Goal: Task Accomplishment & Management: Use online tool/utility

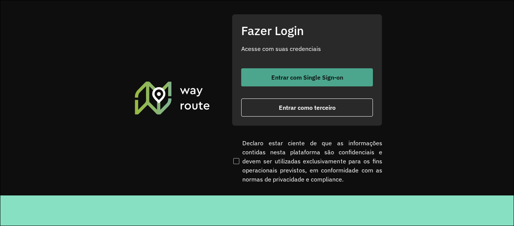
click at [340, 82] on button "Entrar com Single Sign-on" at bounding box center [307, 77] width 132 height 18
click at [311, 72] on button "Entrar com Single Sign-on" at bounding box center [307, 77] width 132 height 18
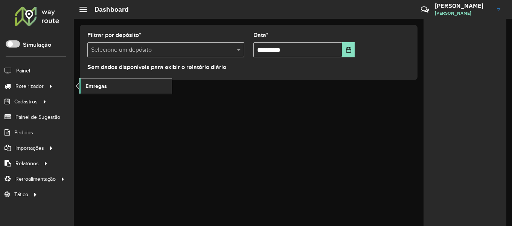
click at [91, 86] on span "Entregas" at bounding box center [95, 86] width 21 height 8
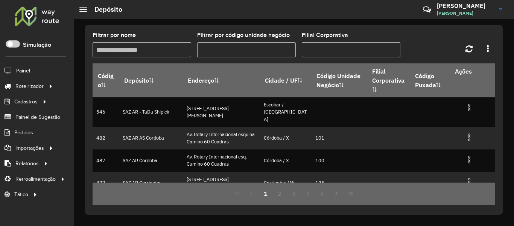
click at [122, 42] on div "Filtrar por nome" at bounding box center [142, 44] width 99 height 25
click at [133, 49] on input "Filtrar por nome" at bounding box center [142, 49] width 99 height 15
type input "****"
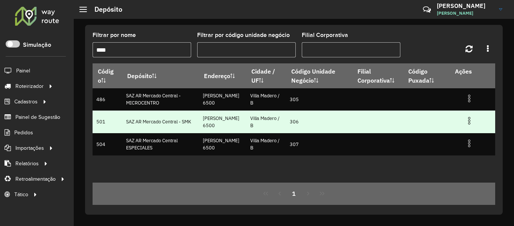
click at [464, 120] on td at bounding box center [472, 120] width 45 height 19
click at [469, 120] on img at bounding box center [469, 120] width 9 height 9
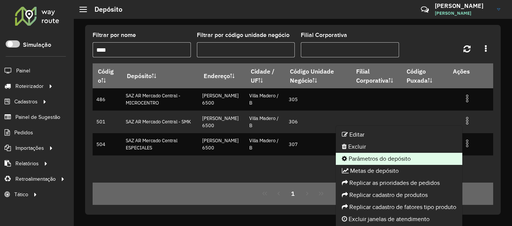
click at [421, 158] on li "Parâmetros do depósito" at bounding box center [399, 159] width 127 height 12
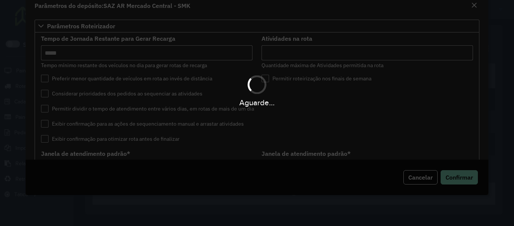
type input "*****"
type input "*"
type input "*****"
type input "**"
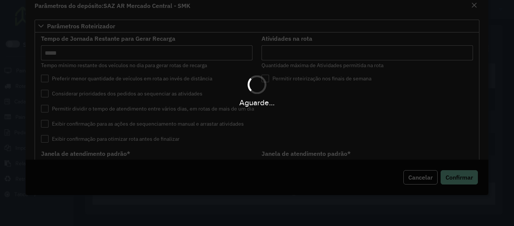
type input "**"
type input "*****"
type input "********"
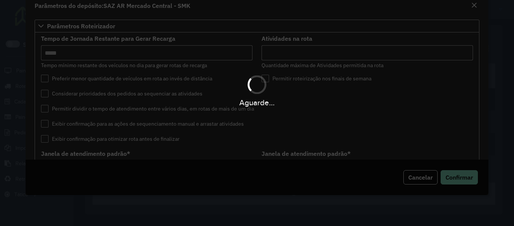
type input "*"
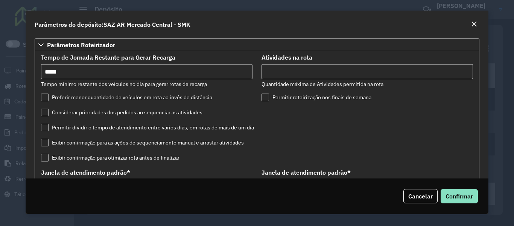
drag, startPoint x: 295, startPoint y: 73, endPoint x: 247, endPoint y: 80, distance: 48.1
click at [247, 80] on formly-group "Tempo de Jornada Restante para Gerar Recarga Tempo mínimo restante dos veículos…" at bounding box center [257, 229] width 441 height 349
type input "*"
click at [441, 189] on button "Confirmar" at bounding box center [459, 196] width 37 height 14
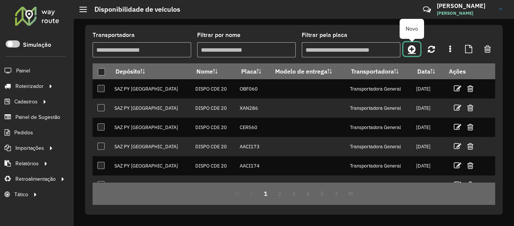
click at [411, 47] on icon at bounding box center [412, 48] width 8 height 9
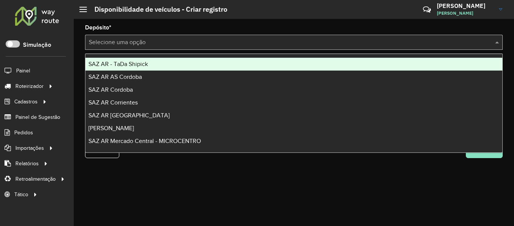
click at [272, 42] on input "text" at bounding box center [286, 42] width 395 height 9
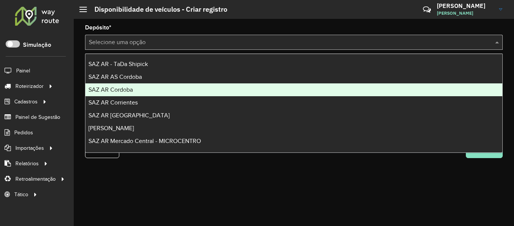
scroll to position [38, 0]
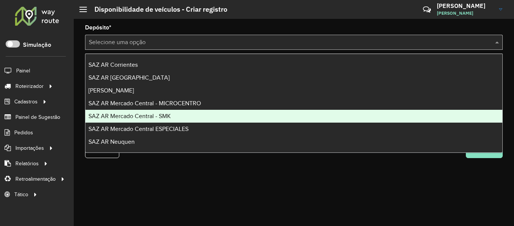
click at [183, 110] on div "SAZ AR Mercado Central - SMK" at bounding box center [293, 116] width 417 height 13
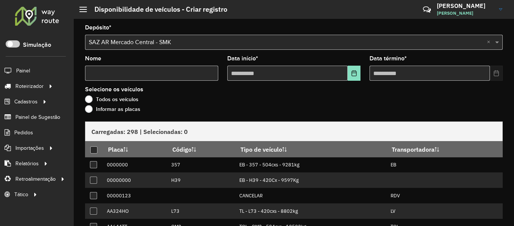
click at [176, 78] on input "Nome" at bounding box center [151, 73] width 133 height 15
type input "****"
click at [353, 75] on icon "Choose Date" at bounding box center [354, 73] width 6 height 6
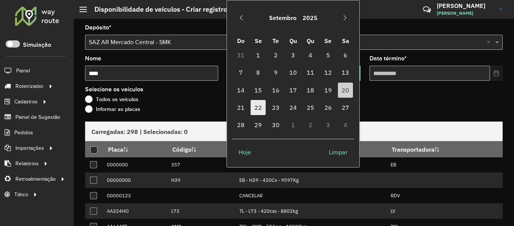
click at [260, 109] on span "22" at bounding box center [258, 107] width 15 height 15
type input "**********"
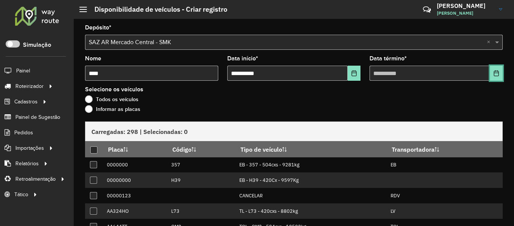
click at [490, 71] on button "Choose Date" at bounding box center [496, 73] width 13 height 15
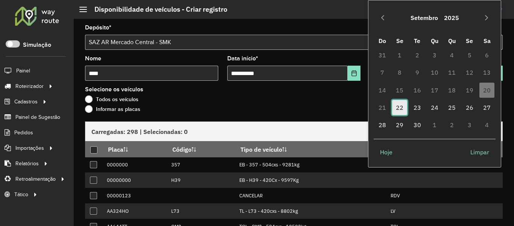
click at [403, 104] on span "22" at bounding box center [399, 107] width 15 height 15
type input "**********"
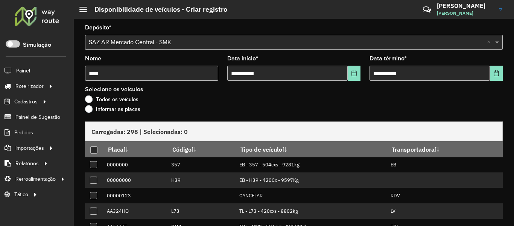
click at [144, 111] on div "Informar as placas" at bounding box center [294, 110] width 418 height 9
click at [135, 111] on label "Informar as placas" at bounding box center [112, 109] width 55 height 8
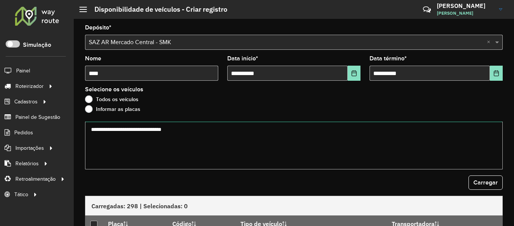
paste textarea "****** ****** ******* ****** ******* ******* ****** ****** ****** ****** ******…"
type textarea "****** ****** ******* ****** ******* ******* ****** ****** ****** ****** ******…"
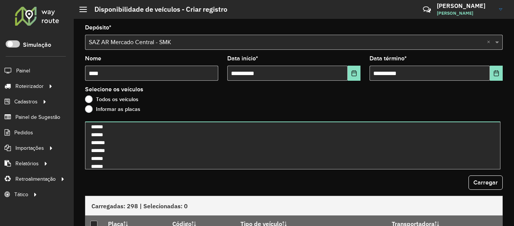
click at [487, 189] on form "**********" at bounding box center [294, 191] width 418 height 333
click at [478, 185] on button "Carregar" at bounding box center [486, 182] width 34 height 14
click at [478, 185] on span "Carregar" at bounding box center [486, 182] width 24 height 6
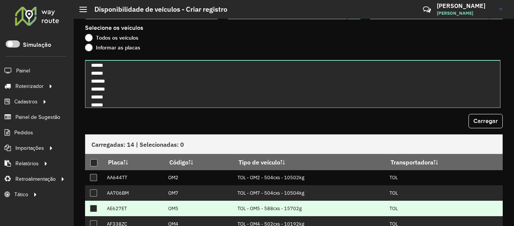
scroll to position [113, 0]
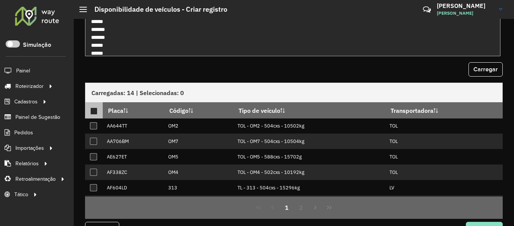
click at [97, 111] on div at bounding box center [93, 110] width 7 height 7
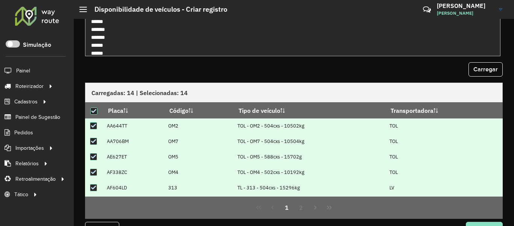
click at [228, 74] on div "Carregar" at bounding box center [294, 69] width 418 height 14
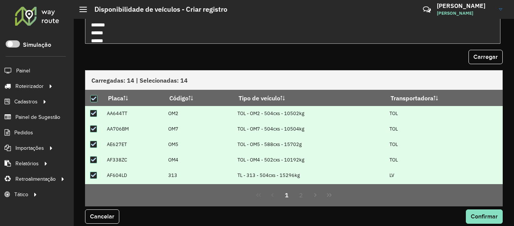
scroll to position [132, 0]
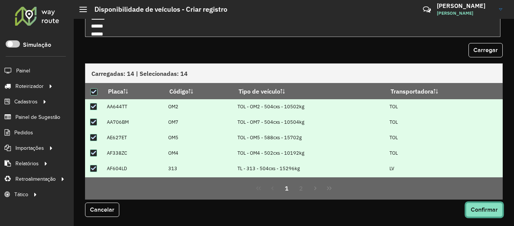
click at [477, 205] on button "Confirmar" at bounding box center [484, 209] width 37 height 14
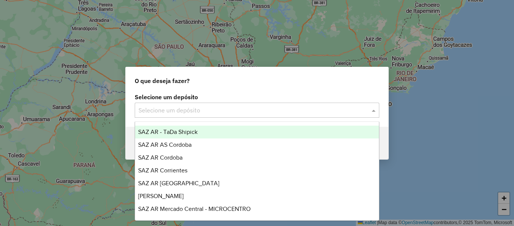
click at [182, 113] on input "text" at bounding box center [250, 110] width 222 height 9
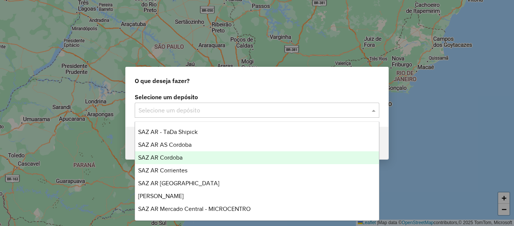
scroll to position [38, 0]
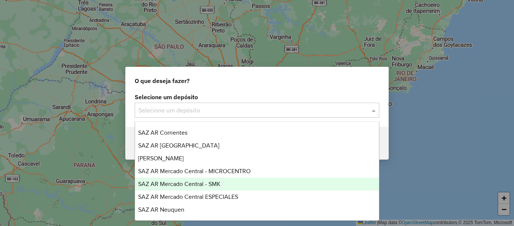
click at [211, 181] on span "SAZ AR Mercado Central - SMK" at bounding box center [179, 183] width 82 height 6
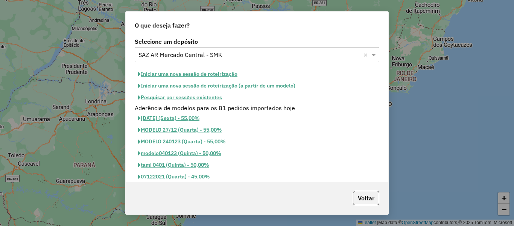
click at [200, 97] on button "Pesquisar por sessões existentes" at bounding box center [180, 98] width 91 height 12
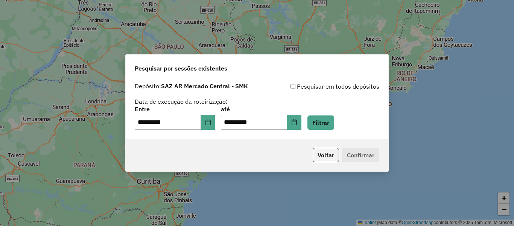
drag, startPoint x: 223, startPoint y: 120, endPoint x: 217, endPoint y: 124, distance: 6.8
click at [217, 124] on div "**********" at bounding box center [257, 117] width 245 height 23
click at [215, 124] on button "Choose Date" at bounding box center [208, 121] width 14 height 15
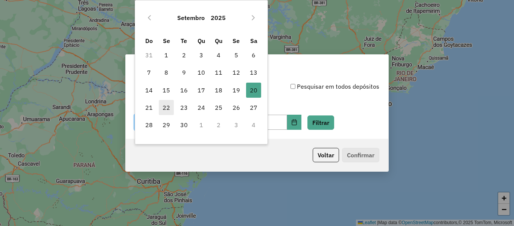
click at [168, 108] on span "22" at bounding box center [166, 107] width 15 height 15
type input "**********"
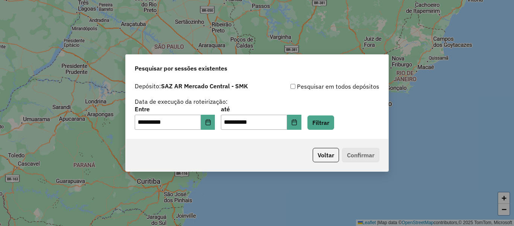
click at [344, 122] on div "**********" at bounding box center [257, 117] width 245 height 23
click at [334, 122] on button "Filtrar" at bounding box center [321, 122] width 27 height 14
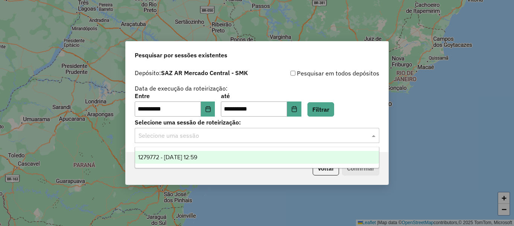
click at [194, 136] on input "text" at bounding box center [250, 135] width 222 height 9
click at [192, 156] on span "1279772 - 22/09/2025 12:59" at bounding box center [167, 157] width 59 height 6
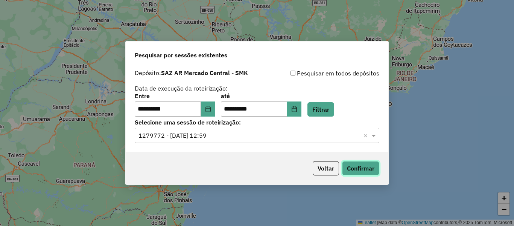
click at [357, 169] on button "Confirmar" at bounding box center [360, 168] width 37 height 14
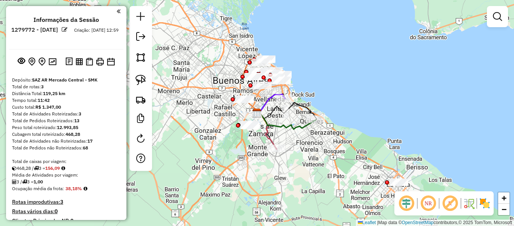
click at [489, 208] on img at bounding box center [485, 203] width 12 height 12
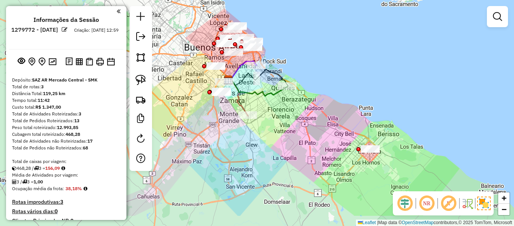
drag, startPoint x: 348, startPoint y: 168, endPoint x: 319, endPoint y: 135, distance: 43.8
click at [319, 135] on div "Janela de atendimento Grade de atendimento Capacidade Transportadoras Veículos …" at bounding box center [257, 113] width 514 height 226
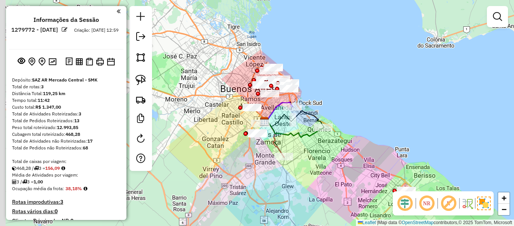
drag, startPoint x: 322, startPoint y: 153, endPoint x: 362, endPoint y: 206, distance: 66.4
click at [362, 206] on div "Janela de atendimento Grade de atendimento Capacidade Transportadoras Veículos …" at bounding box center [257, 113] width 514 height 226
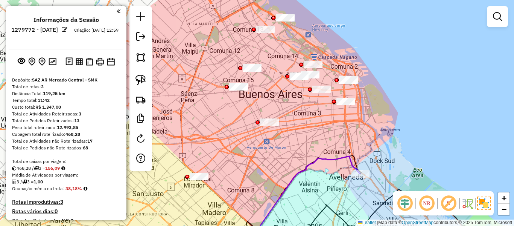
click at [324, 137] on div "Janela de atendimento Grade de atendimento Capacidade Transportadoras Veículos …" at bounding box center [257, 113] width 514 height 226
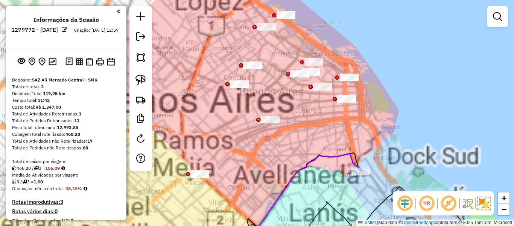
drag, startPoint x: 327, startPoint y: 123, endPoint x: 330, endPoint y: 159, distance: 35.9
click at [330, 159] on div "Janela de atendimento Grade de atendimento Capacidade Transportadoras Veículos …" at bounding box center [257, 113] width 514 height 226
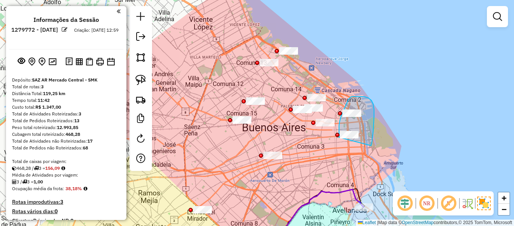
drag, startPoint x: 374, startPoint y: 104, endPoint x: 346, endPoint y: 154, distance: 57.5
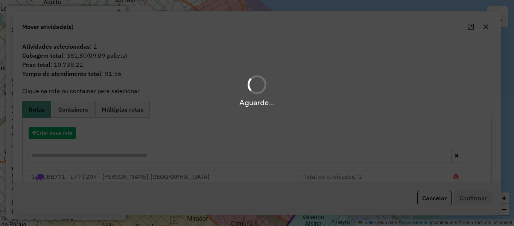
click at [396, 137] on div "Aguarde..." at bounding box center [257, 113] width 514 height 226
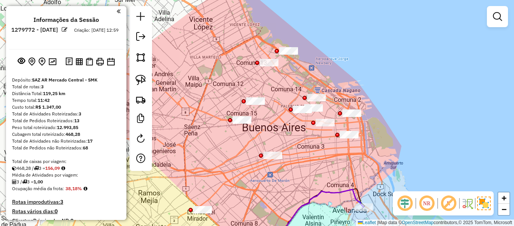
click at [496, 24] on div at bounding box center [497, 16] width 21 height 21
click at [499, 18] on em at bounding box center [497, 16] width 9 height 9
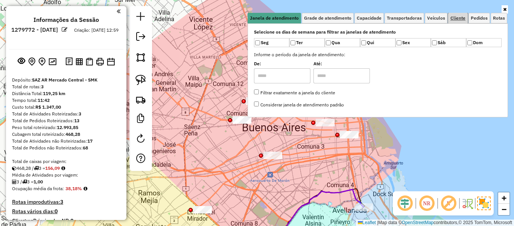
click at [460, 18] on span "Cliente" at bounding box center [458, 18] width 15 height 5
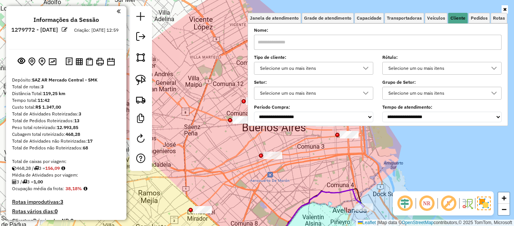
click at [279, 66] on div "Selecione um ou mais itens" at bounding box center [308, 68] width 101 height 12
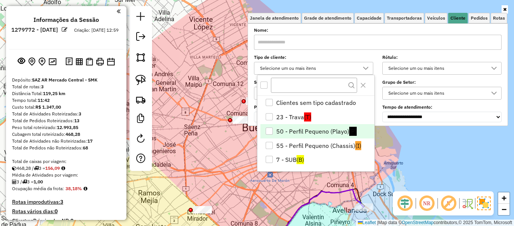
click at [320, 134] on li "50 - Perfil Pequeno (Playo) (P)" at bounding box center [318, 131] width 114 height 14
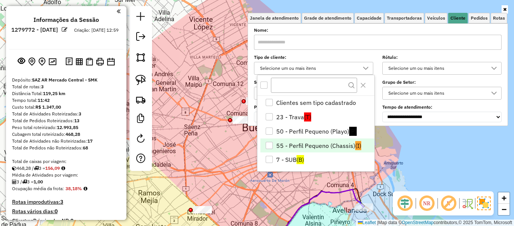
click at [320, 138] on li "55 - Perfil Pequeno (Chassis) (I)" at bounding box center [318, 145] width 114 height 14
click at [0, 0] on div "Aguarde..." at bounding box center [0, 0] width 0 height 0
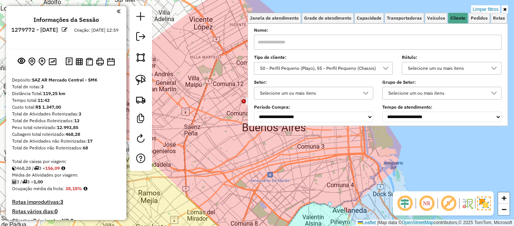
click at [345, 152] on div "Limpar filtros Janela de atendimento Grade de atendimento Capacidade Transporta…" at bounding box center [257, 113] width 514 height 226
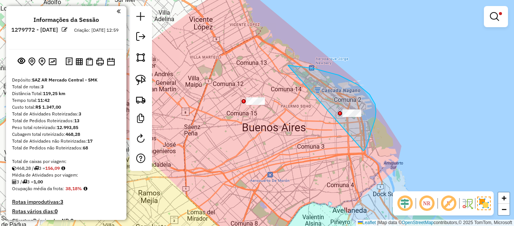
drag, startPoint x: 367, startPoint y: 145, endPoint x: 235, endPoint y: 137, distance: 132.4
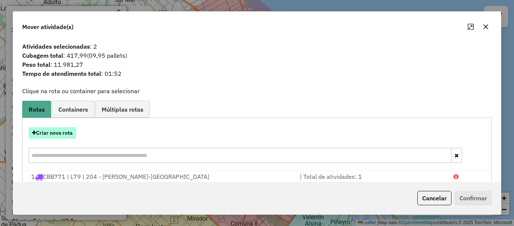
click at [69, 136] on button "Criar nova rota" at bounding box center [52, 133] width 47 height 12
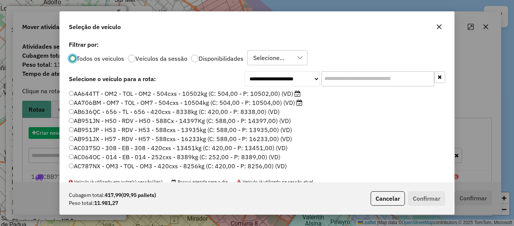
scroll to position [4, 2]
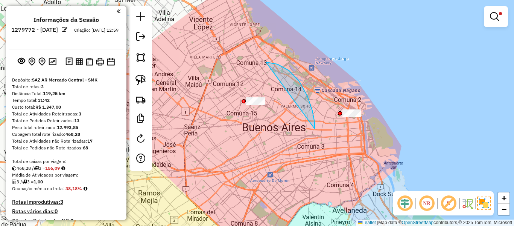
drag, startPoint x: 308, startPoint y: 96, endPoint x: 277, endPoint y: 147, distance: 59.3
drag, startPoint x: 342, startPoint y: 143, endPoint x: 315, endPoint y: 96, distance: 53.8
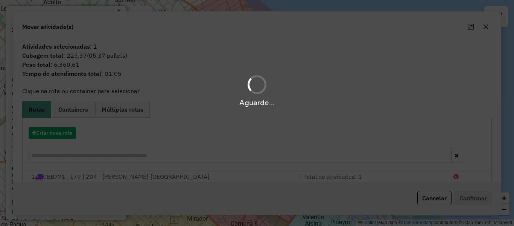
click at [276, 125] on div "Aguarde..." at bounding box center [257, 113] width 514 height 226
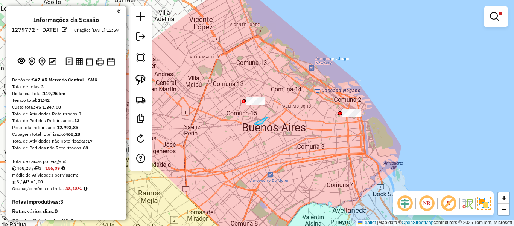
drag, startPoint x: 255, startPoint y: 123, endPoint x: 227, endPoint y: 122, distance: 27.5
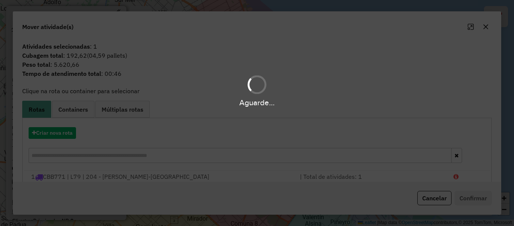
click at [63, 133] on div "Aguarde..." at bounding box center [257, 113] width 514 height 226
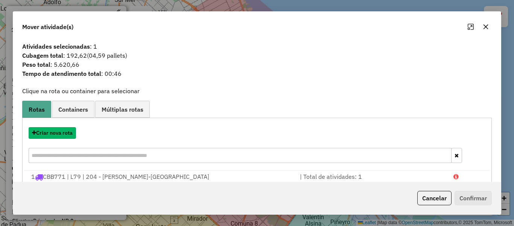
click at [63, 133] on button "Criar nova rota" at bounding box center [52, 133] width 47 height 12
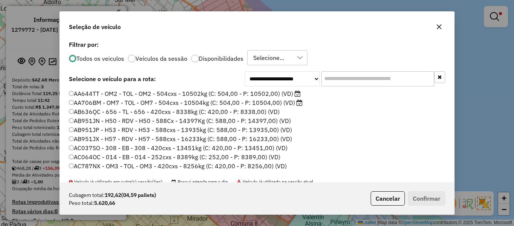
drag, startPoint x: 369, startPoint y: 73, endPoint x: 278, endPoint y: 68, distance: 91.3
click at [367, 75] on input "text" at bounding box center [378, 78] width 113 height 15
click at [212, 63] on div "Todos os veiculos Veículos da sessão Disponibilidades Selecione..." at bounding box center [257, 57] width 377 height 15
click at [213, 60] on label "Disponibilidades" at bounding box center [221, 58] width 45 height 6
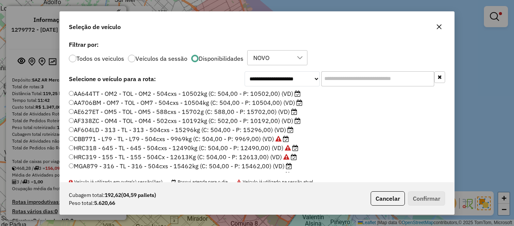
click at [358, 79] on input "text" at bounding box center [378, 78] width 113 height 15
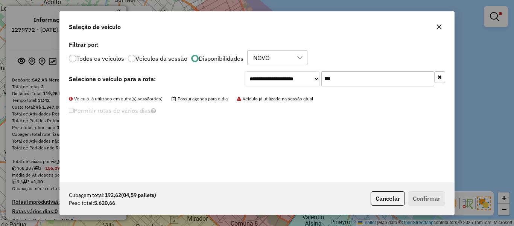
type input "***"
click at [108, 60] on label "Todos os veiculos" at bounding box center [100, 58] width 48 height 6
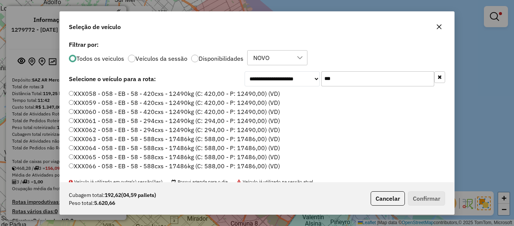
click at [132, 88] on div "**********" at bounding box center [257, 110] width 395 height 143
click at [133, 90] on label "XXX058 - 058 - EB - 58 - 420cxs - 12490kg (C: 420,00 - P: 12490,00) (VD)" at bounding box center [174, 93] width 211 height 9
click at [252, 92] on label "XXX058 - 058 - EB - 58 - 420cxs - 12490kg (C: 420,00 - P: 12490,00) (VD)" at bounding box center [174, 93] width 211 height 9
click at [423, 200] on button "Confirmar" at bounding box center [426, 198] width 37 height 14
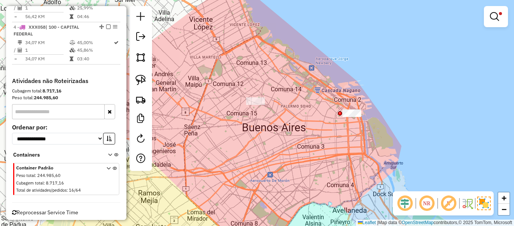
drag, startPoint x: 118, startPoint y: 106, endPoint x: 102, endPoint y: 171, distance: 67.0
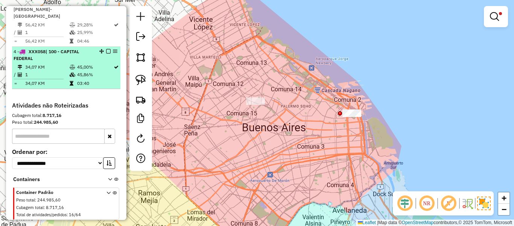
scroll to position [376, 0]
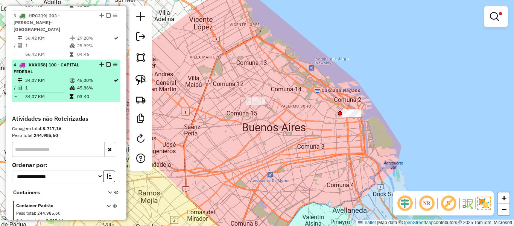
click at [106, 62] on em at bounding box center [108, 64] width 5 height 5
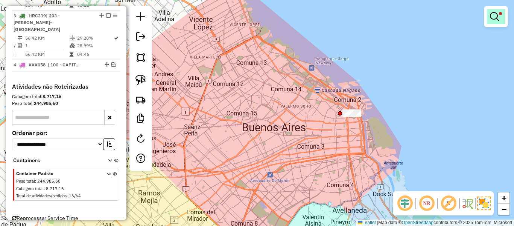
click at [497, 18] on em at bounding box center [494, 16] width 9 height 9
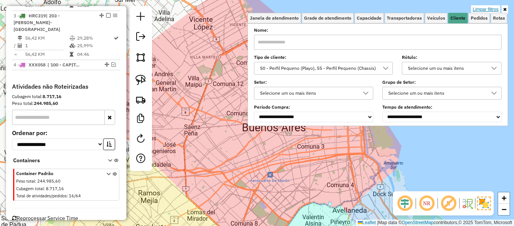
click at [489, 11] on link "Limpar filtros" at bounding box center [486, 9] width 29 height 8
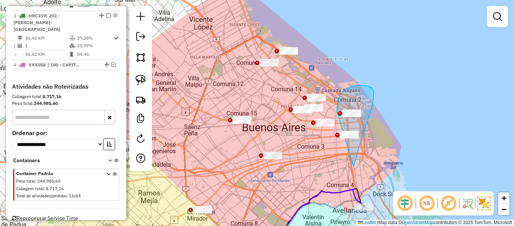
drag, startPoint x: 356, startPoint y: 158, endPoint x: 343, endPoint y: 145, distance: 18.7
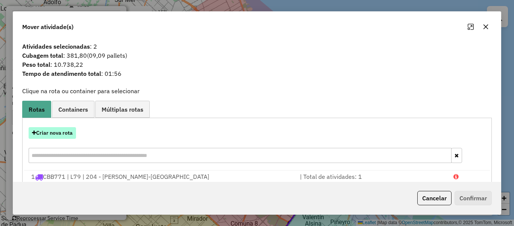
click at [60, 135] on button "Criar nova rota" at bounding box center [52, 133] width 47 height 12
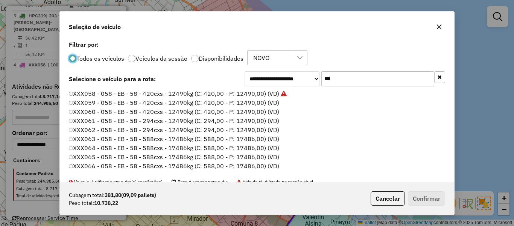
scroll to position [4, 2]
click at [265, 103] on label "XXX059 - 058 - EB - 58 - 420cxs - 12490kg (C: 420,00 - P: 12490,00) (VD)" at bounding box center [174, 102] width 211 height 9
click at [423, 198] on button "Confirmar" at bounding box center [426, 198] width 37 height 14
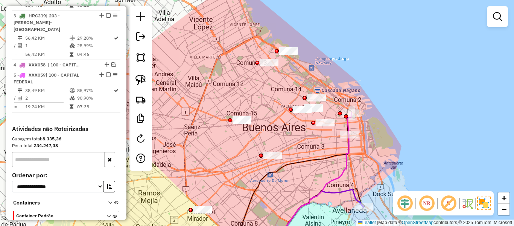
click at [344, 153] on icon at bounding box center [310, 191] width 78 height 114
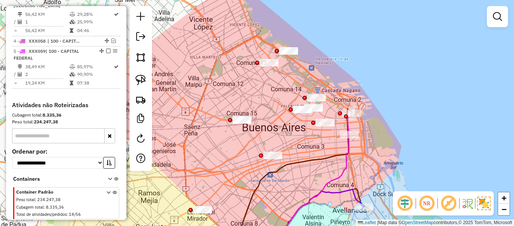
select select "**********"
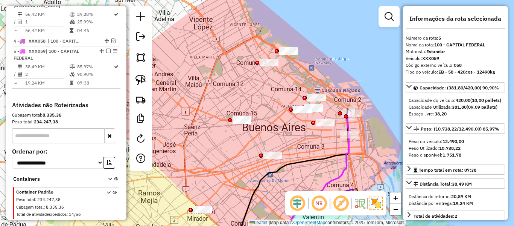
scroll to position [424, 0]
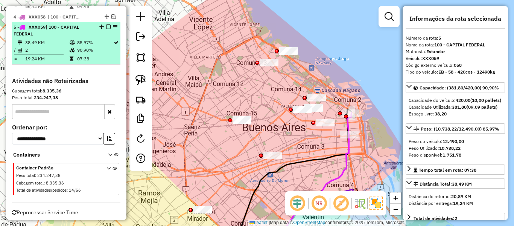
click at [106, 24] on em at bounding box center [108, 26] width 5 height 5
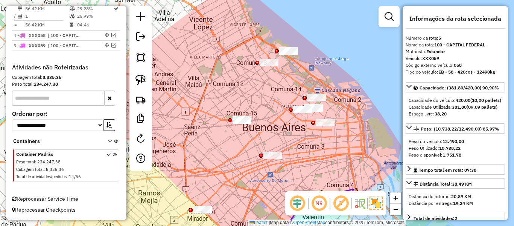
scroll to position [392, 0]
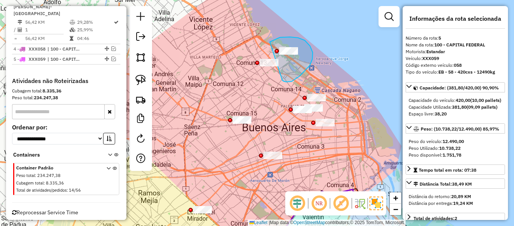
drag, startPoint x: 282, startPoint y: 80, endPoint x: 254, endPoint y: 93, distance: 31.2
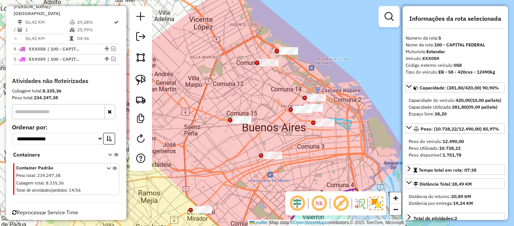
drag, startPoint x: 351, startPoint y: 126, endPoint x: 315, endPoint y: 148, distance: 42.1
drag, startPoint x: 286, startPoint y: 156, endPoint x: 280, endPoint y: 179, distance: 24.2
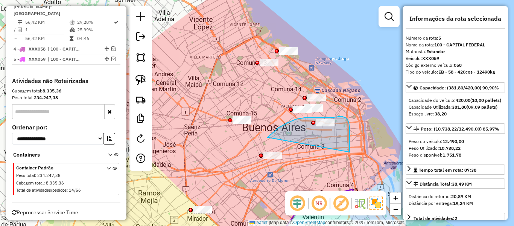
drag, startPoint x: 350, startPoint y: 152, endPoint x: 262, endPoint y: 189, distance: 95.2
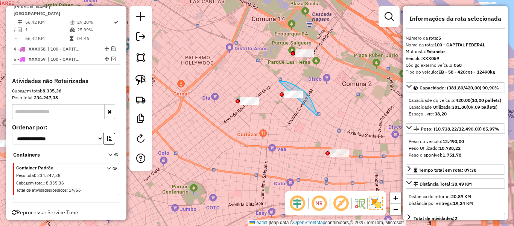
drag, startPoint x: 314, startPoint y: 106, endPoint x: 278, endPoint y: 110, distance: 36.1
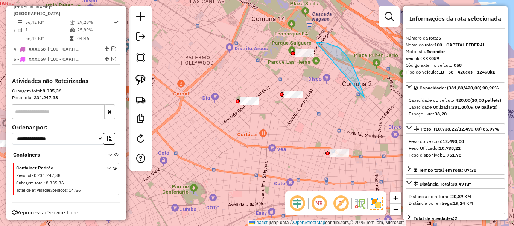
drag, startPoint x: 339, startPoint y: 47, endPoint x: 256, endPoint y: 73, distance: 87.1
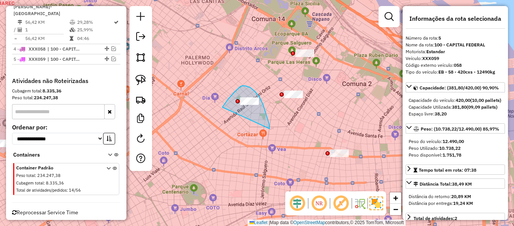
drag, startPoint x: 267, startPoint y: 114, endPoint x: 223, endPoint y: 122, distance: 44.3
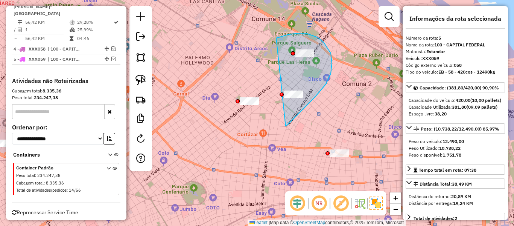
drag, startPoint x: 288, startPoint y: 125, endPoint x: 244, endPoint y: 56, distance: 80.8
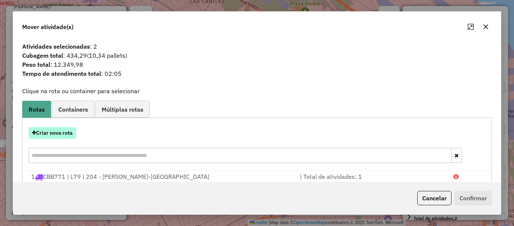
click at [62, 136] on button "Criar nova rota" at bounding box center [52, 133] width 47 height 12
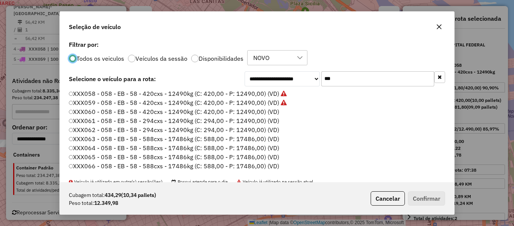
scroll to position [4, 2]
drag, startPoint x: 272, startPoint y: 111, endPoint x: 293, endPoint y: 116, distance: 21.2
click at [272, 111] on label "XXX060 - 058 - EB - 58 - 420cxs - 12490kg (C: 420,00 - P: 12490,00) (VD)" at bounding box center [174, 111] width 211 height 9
click at [415, 194] on button "Confirmar" at bounding box center [426, 198] width 37 height 14
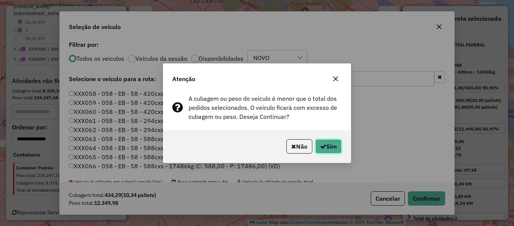
click at [335, 150] on button "Sim" at bounding box center [329, 146] width 26 height 14
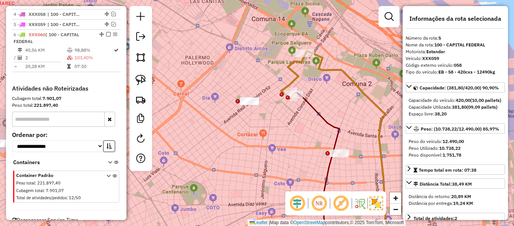
click at [296, 73] on icon at bounding box center [293, 75] width 24 height 45
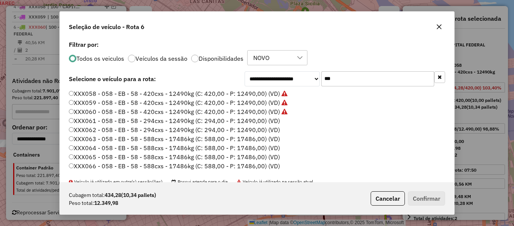
click at [261, 162] on label "XXX066 - 058 - EB - 58 - 588cxs - 17486kg (C: 588,00 - P: 17486,00) (VD)" at bounding box center [174, 165] width 211 height 9
click at [410, 191] on button "Confirmar" at bounding box center [426, 198] width 37 height 14
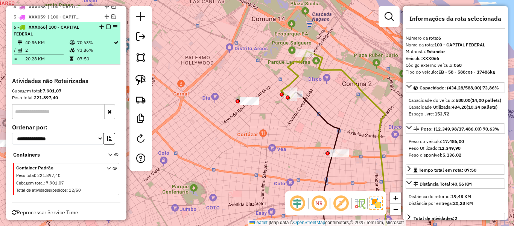
click at [106, 24] on em at bounding box center [108, 26] width 5 height 5
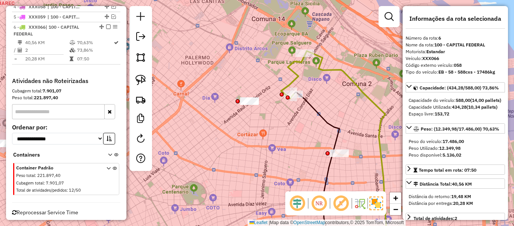
scroll to position [402, 0]
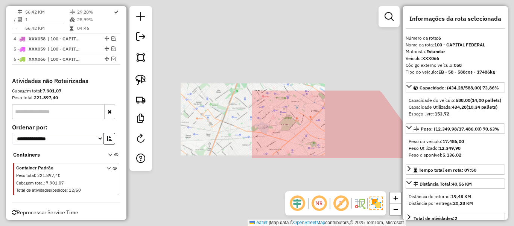
click at [348, 128] on div "Janela de atendimento Grade de atendimento Capacidade Transportadoras Veículos …" at bounding box center [257, 113] width 514 height 226
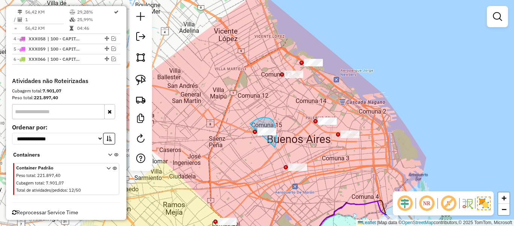
drag, startPoint x: 273, startPoint y: 121, endPoint x: 238, endPoint y: 144, distance: 42.4
click at [253, 153] on div "Janela de atendimento Grade de atendimento Capacidade Transportadoras Veículos …" at bounding box center [257, 113] width 514 height 226
drag, startPoint x: 255, startPoint y: 175, endPoint x: 255, endPoint y: 138, distance: 36.9
click at [255, 138] on div "Janela de atendimento Grade de atendimento Capacidade Transportadoras Veículos …" at bounding box center [257, 113] width 514 height 226
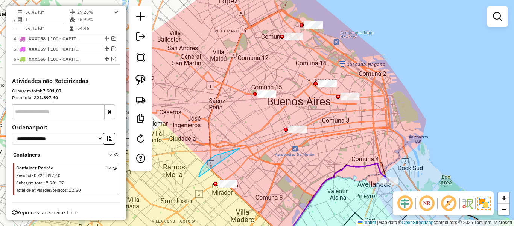
drag, startPoint x: 208, startPoint y: 161, endPoint x: 252, endPoint y: 184, distance: 50.0
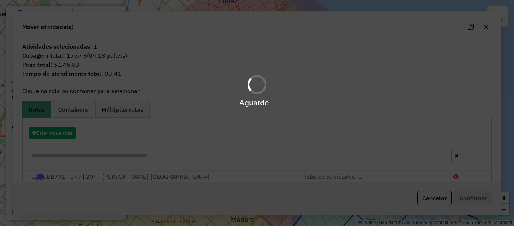
click at [266, 168] on hb-app "Aguarde... Pop-up bloqueado! Seu navegador bloqueou automáticamente a abertura …" at bounding box center [257, 113] width 514 height 226
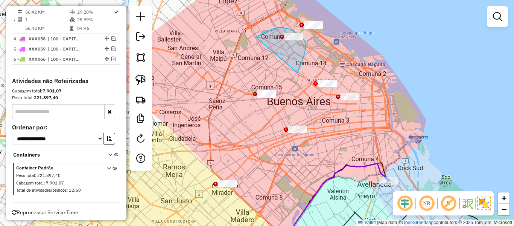
drag, startPoint x: 305, startPoint y: 53, endPoint x: 251, endPoint y: 124, distance: 89.3
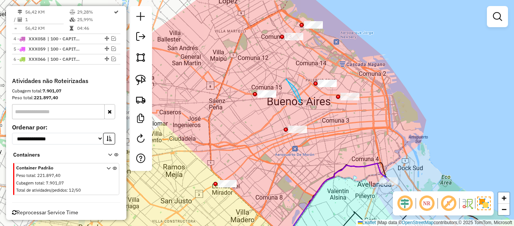
drag, startPoint x: 299, startPoint y: 94, endPoint x: 302, endPoint y: 58, distance: 36.3
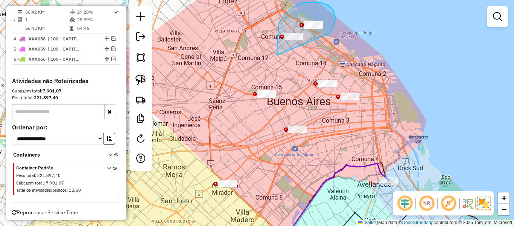
drag, startPoint x: 336, startPoint y: 17, endPoint x: 284, endPoint y: 62, distance: 68.6
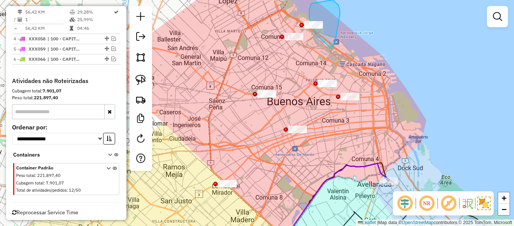
drag, startPoint x: 339, startPoint y: 23, endPoint x: 316, endPoint y: 35, distance: 25.8
drag, startPoint x: 329, startPoint y: 53, endPoint x: 345, endPoint y: 77, distance: 28.8
drag, startPoint x: 334, startPoint y: 34, endPoint x: 339, endPoint y: 90, distance: 56.0
click at [339, 90] on div "Janela de atendimento Grade de atendimento Capacidade Transportadoras Veículos …" at bounding box center [257, 113] width 514 height 226
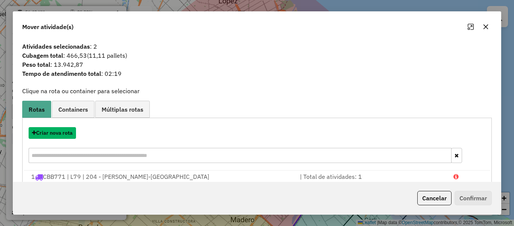
click at [61, 134] on button "Criar nova rota" at bounding box center [52, 133] width 47 height 12
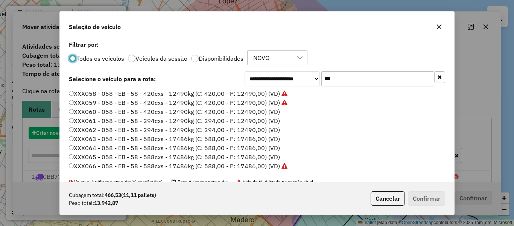
scroll to position [4, 2]
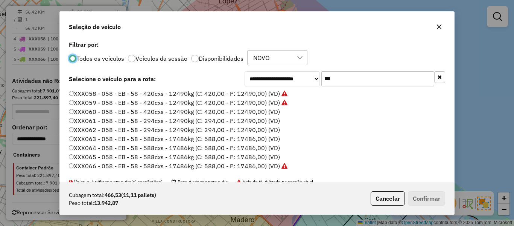
click at [265, 111] on label "XXX060 - 058 - EB - 58 - 420cxs - 12490kg (C: 420,00 - P: 12490,00) (VD)" at bounding box center [174, 111] width 211 height 9
click at [433, 194] on button "Confirmar" at bounding box center [426, 198] width 37 height 14
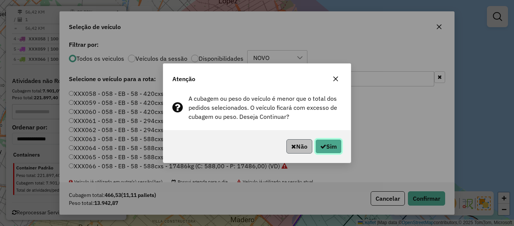
click at [311, 150] on p-footer "Não Sim" at bounding box center [313, 146] width 58 height 14
click at [301, 149] on button "Não" at bounding box center [300, 146] width 26 height 14
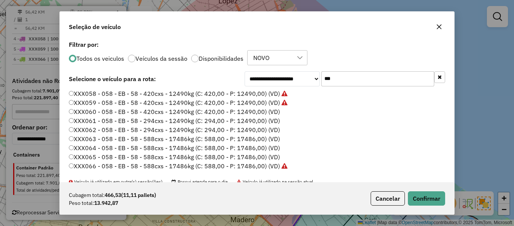
click at [261, 160] on label "XXX065 - 058 - EB - 58 - 588cxs - 17486kg (C: 588,00 - P: 17486,00) (VD)" at bounding box center [174, 156] width 211 height 9
click at [420, 198] on button "Confirmar" at bounding box center [426, 198] width 37 height 14
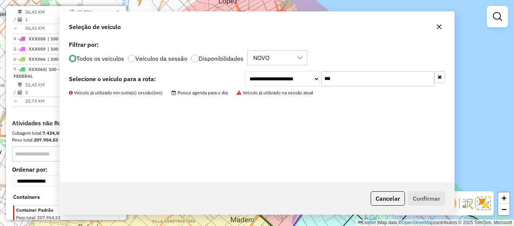
scroll to position [434, 0]
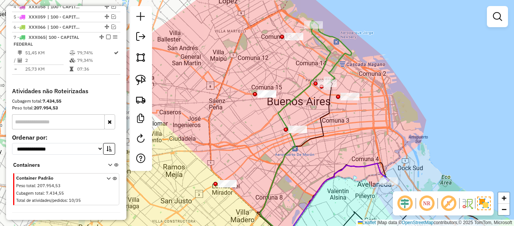
drag, startPoint x: 107, startPoint y: 24, endPoint x: 160, endPoint y: 35, distance: 54.4
click at [107, 35] on em at bounding box center [108, 37] width 5 height 5
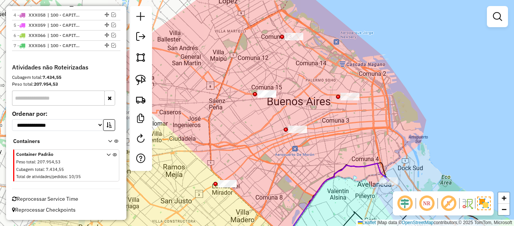
scroll to position [412, 0]
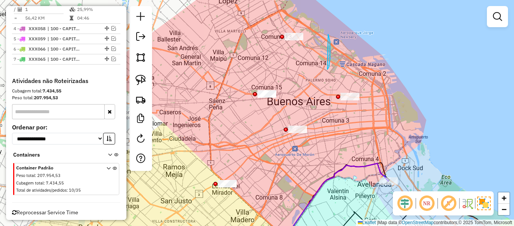
drag, startPoint x: 330, startPoint y: 59, endPoint x: 255, endPoint y: 124, distance: 99.9
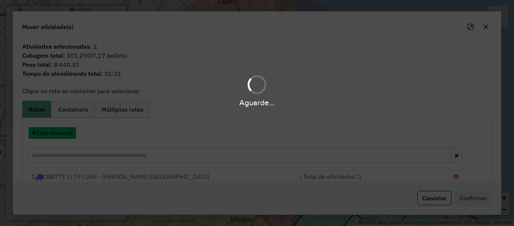
click at [60, 131] on button "Criar nova rota" at bounding box center [52, 133] width 47 height 12
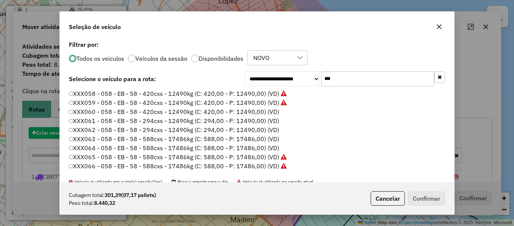
scroll to position [4, 2]
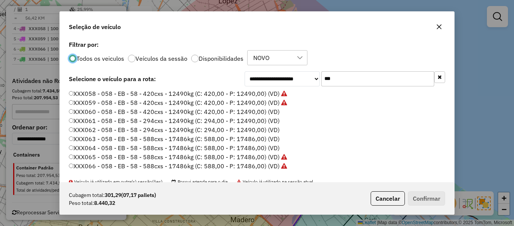
click at [260, 111] on label "XXX060 - 058 - EB - 58 - 420cxs - 12490kg (C: 420,00 - P: 12490,00) (VD)" at bounding box center [174, 111] width 211 height 9
drag, startPoint x: 428, startPoint y: 190, endPoint x: 431, endPoint y: 193, distance: 4.3
click at [428, 191] on div "Cubagem total: 301,29 (07,17 pallets) Peso total: 8.440,32 Cancelar Confirmar" at bounding box center [257, 198] width 395 height 32
click at [434, 195] on button "Confirmar" at bounding box center [426, 198] width 37 height 14
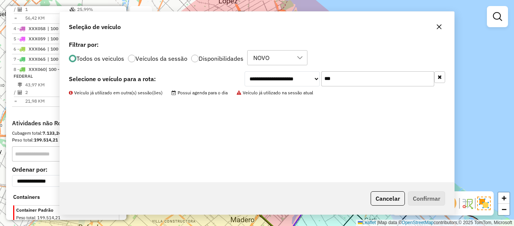
scroll to position [434, 0]
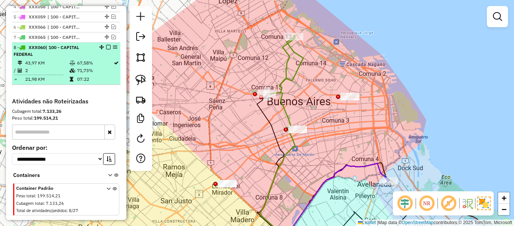
click at [106, 45] on em at bounding box center [108, 47] width 5 height 5
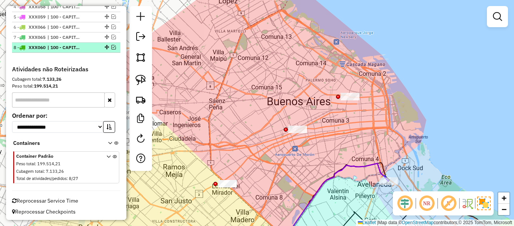
scroll to position [423, 0]
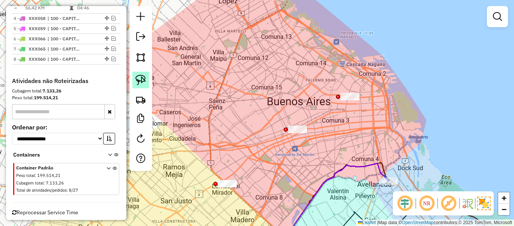
click at [148, 84] on link at bounding box center [141, 80] width 17 height 17
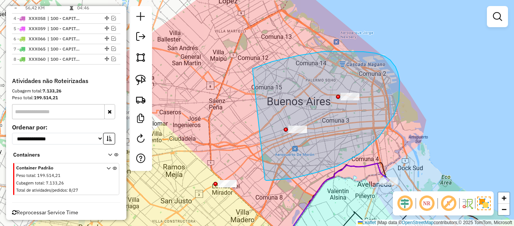
drag, startPoint x: 379, startPoint y: 137, endPoint x: 230, endPoint y: 85, distance: 158.3
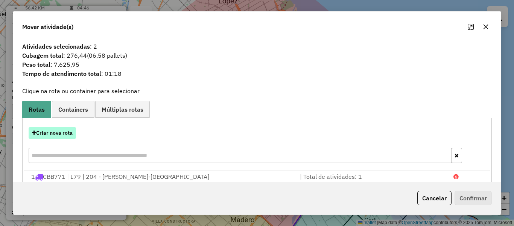
click at [60, 136] on button "Criar nova rota" at bounding box center [52, 133] width 47 height 12
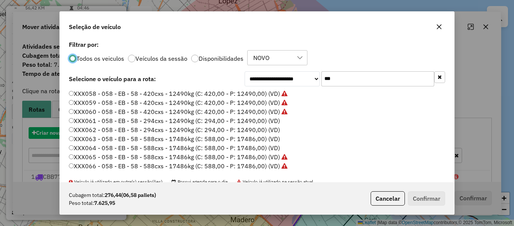
scroll to position [4, 2]
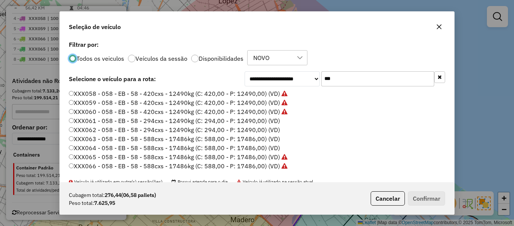
drag, startPoint x: 371, startPoint y: 195, endPoint x: 383, endPoint y: 200, distance: 13.1
click at [372, 197] on button "Cancelar" at bounding box center [388, 198] width 34 height 14
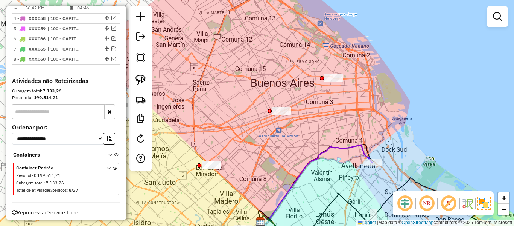
drag, startPoint x: 195, startPoint y: 159, endPoint x: 183, endPoint y: 99, distance: 60.6
click at [186, 100] on div "Janela de atendimento Grade de atendimento Capacidade Transportadoras Veículos …" at bounding box center [257, 113] width 514 height 226
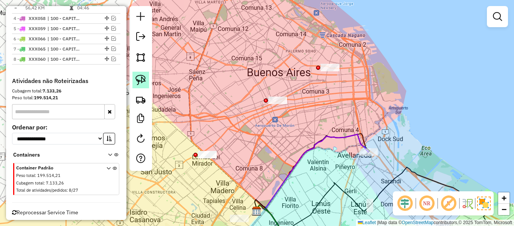
click at [140, 79] on img at bounding box center [141, 80] width 11 height 11
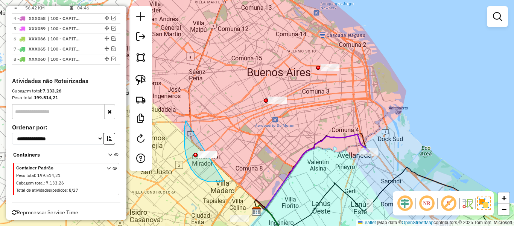
drag, startPoint x: 196, startPoint y: 174, endPoint x: 235, endPoint y: 132, distance: 58.1
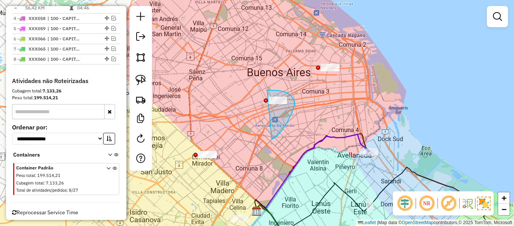
drag, startPoint x: 295, startPoint y: 101, endPoint x: 244, endPoint y: 106, distance: 51.1
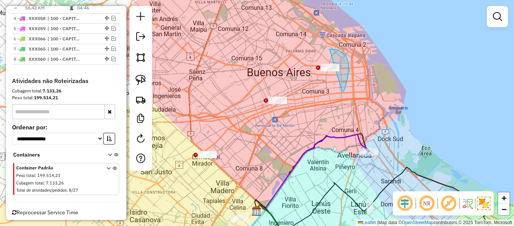
drag, startPoint x: 348, startPoint y: 79, endPoint x: 299, endPoint y: 71, distance: 49.3
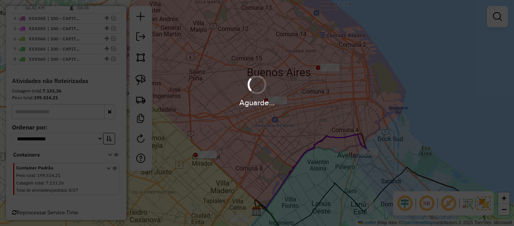
click at [323, 98] on hb-app "Aguarde... Pop-up bloqueado! Seu navegador bloqueou automáticamente a abertura …" at bounding box center [257, 113] width 514 height 226
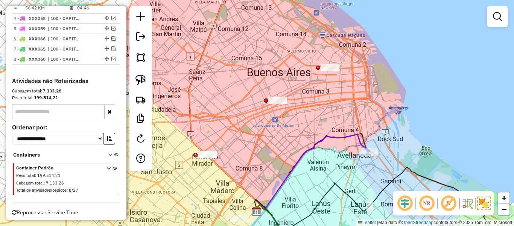
drag, startPoint x: 310, startPoint y: 118, endPoint x: 325, endPoint y: 111, distance: 16.7
click at [325, 111] on div "Janela de atendimento Grade de atendimento Capacidade Transportadoras Veículos …" at bounding box center [257, 113] width 514 height 226
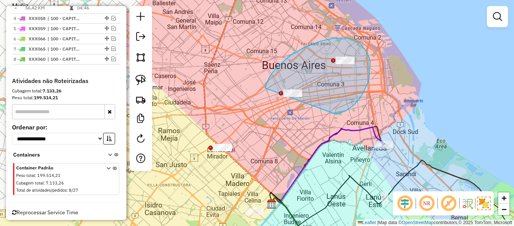
drag, startPoint x: 334, startPoint y: 113, endPoint x: 282, endPoint y: 128, distance: 54.3
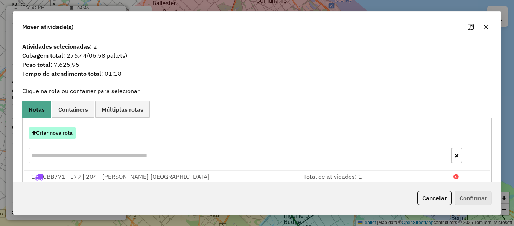
click at [61, 130] on button "Criar nova rota" at bounding box center [52, 133] width 47 height 12
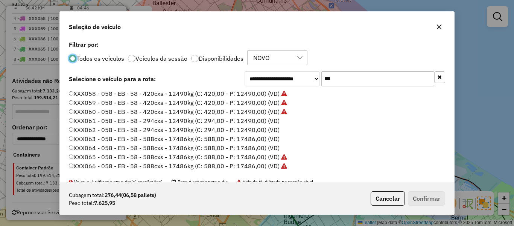
click at [269, 121] on label "XXX061 - 058 - EB - 58 - 294cxs - 12490kg (C: 294,00 - P: 12490,00) (VD)" at bounding box center [174, 120] width 211 height 9
click at [419, 192] on button "Confirmar" at bounding box center [426, 198] width 37 height 14
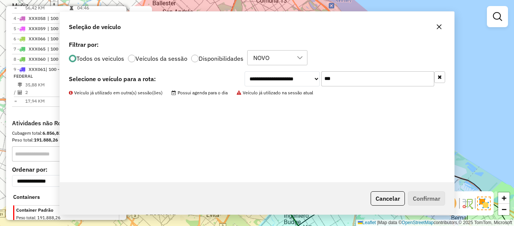
scroll to position [434, 0]
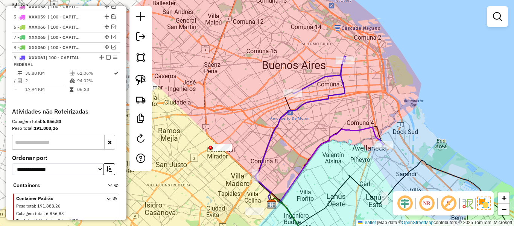
click at [332, 94] on icon at bounding box center [300, 131] width 90 height 143
select select "**********"
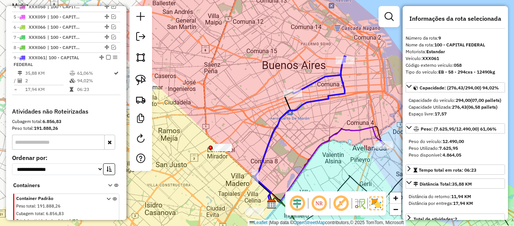
scroll to position [465, 0]
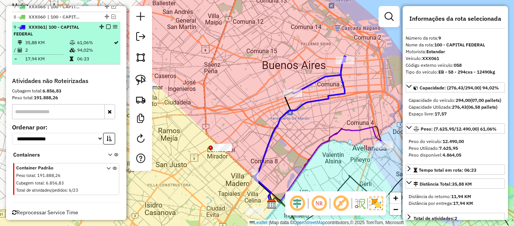
click at [104, 24] on div at bounding box center [106, 26] width 23 height 5
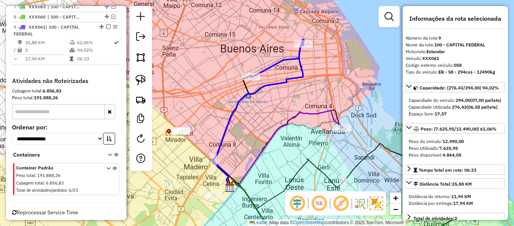
drag, startPoint x: 249, startPoint y: 73, endPoint x: 245, endPoint y: 67, distance: 7.2
click at [254, 72] on div "Janela de atendimento Grade de atendimento Capacidade Transportadoras Veículos …" at bounding box center [257, 113] width 514 height 226
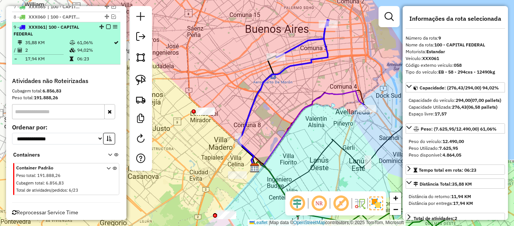
click at [106, 24] on em at bounding box center [108, 26] width 5 height 5
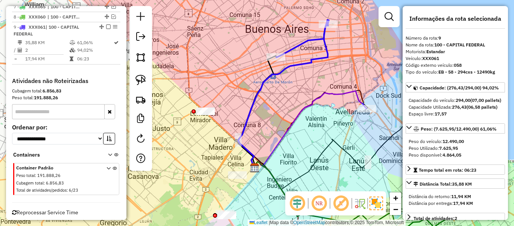
scroll to position [433, 0]
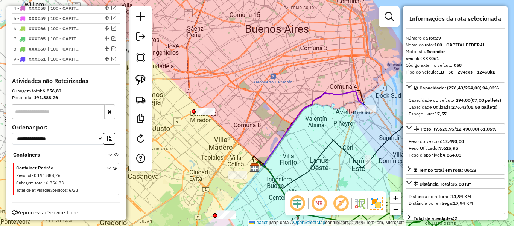
drag, startPoint x: 254, startPoint y: 94, endPoint x: 255, endPoint y: 118, distance: 23.4
click at [254, 95] on div "Janela de atendimento Grade de atendimento Capacidade Transportadoras Veículos …" at bounding box center [257, 113] width 514 height 226
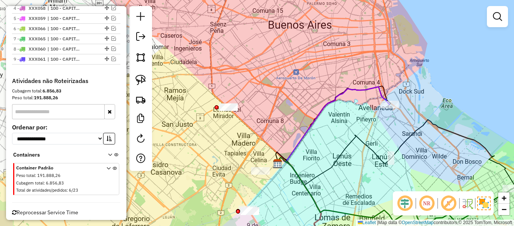
drag, startPoint x: 279, startPoint y: 114, endPoint x: 327, endPoint y: 100, distance: 50.1
click at [327, 100] on div "Janela de atendimento Grade de atendimento Capacidade Transportadoras Veículos …" at bounding box center [257, 113] width 514 height 226
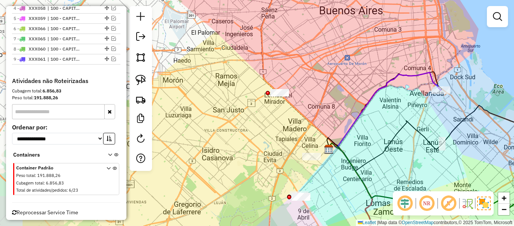
drag, startPoint x: 321, startPoint y: 103, endPoint x: 241, endPoint y: 140, distance: 88.3
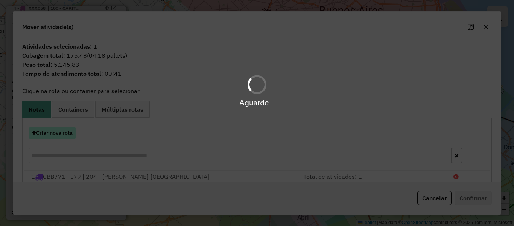
click at [66, 137] on button "Criar nova rota" at bounding box center [52, 133] width 47 height 12
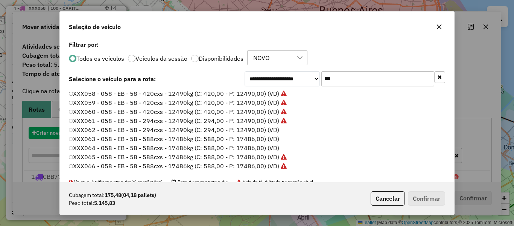
scroll to position [4, 2]
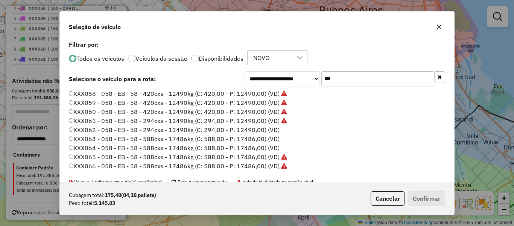
click at [271, 93] on label "XXX058 - 058 - EB - 58 - 420cxs - 12490kg (C: 420,00 - P: 12490,00) (VD)" at bounding box center [178, 93] width 218 height 9
click at [270, 134] on label "XXX063 - 058 - EB - 58 - 588cxs - 17486kg (C: 588,00 - P: 17486,00) (VD)" at bounding box center [174, 138] width 211 height 9
click at [415, 198] on button "Confirmar" at bounding box center [426, 198] width 37 height 14
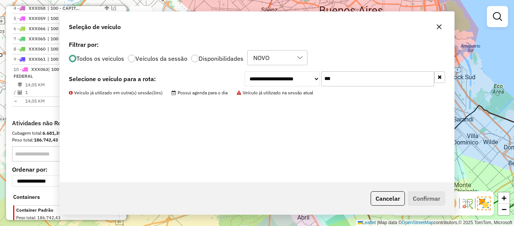
scroll to position [465, 0]
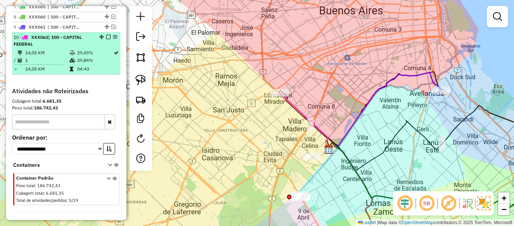
click at [101, 56] on td "29,84%" at bounding box center [95, 60] width 37 height 8
select select "**********"
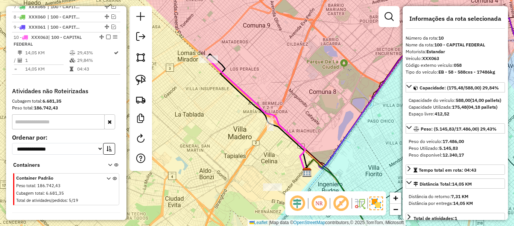
drag, startPoint x: 260, startPoint y: 98, endPoint x: 256, endPoint y: 95, distance: 4.6
click at [261, 98] on div "Janela de atendimento Grade de atendimento Capacidade Transportadoras Veículos …" at bounding box center [257, 113] width 514 height 226
click at [253, 97] on icon at bounding box center [258, 115] width 99 height 112
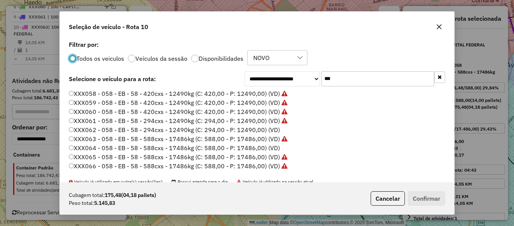
scroll to position [4, 2]
click at [255, 93] on label "XXX058 - 058 - EB - 58 - 420cxs - 12490kg (C: 420,00 - P: 12490,00) (VD)" at bounding box center [178, 93] width 219 height 9
click at [219, 129] on label "XXX062 - 058 - EB - 58 - 294cxs - 12490kg (C: 294,00 - P: 12490,00) (VD)" at bounding box center [174, 129] width 211 height 9
click at [412, 198] on button "Confirmar" at bounding box center [426, 198] width 37 height 14
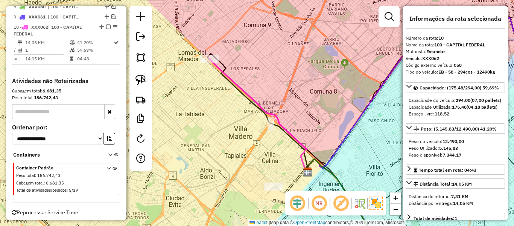
drag, startPoint x: 106, startPoint y: 15, endPoint x: 114, endPoint y: 18, distance: 9.3
click at [106, 24] on em at bounding box center [108, 26] width 5 height 5
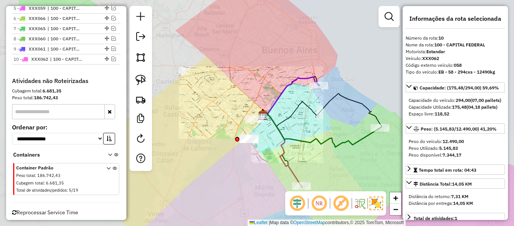
click at [255, 102] on div "Janela de atendimento Grade de atendimento Capacidade Transportadoras Veículos …" at bounding box center [257, 113] width 514 height 226
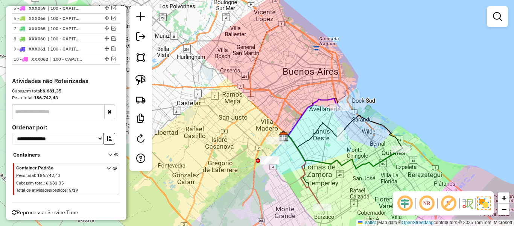
drag, startPoint x: 180, startPoint y: 92, endPoint x: 201, endPoint y: 113, distance: 29.8
click at [201, 113] on div "Janela de atendimento Grade de atendimento Capacidade Transportadoras Veículos …" at bounding box center [257, 113] width 514 height 226
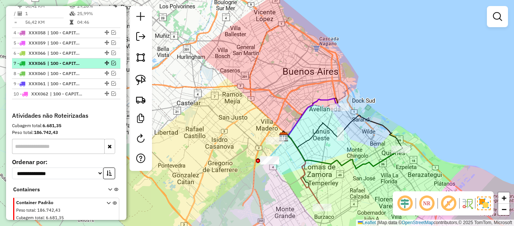
scroll to position [368, 0]
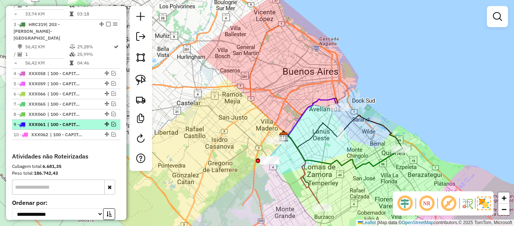
click at [87, 119] on li "9 - XXX061 | 100 - CAPITAL FEDERAL" at bounding box center [66, 124] width 108 height 10
select select "**********"
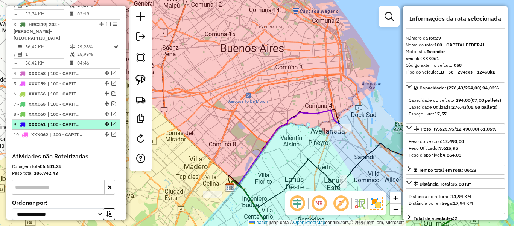
click at [112, 122] on em at bounding box center [113, 124] width 5 height 5
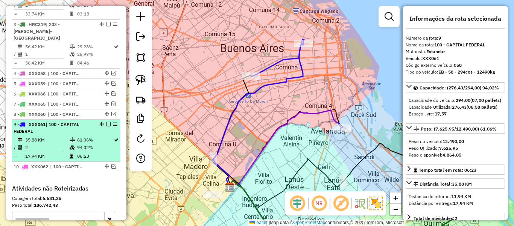
click at [106, 122] on em at bounding box center [108, 124] width 5 height 5
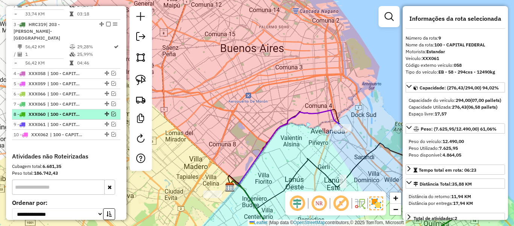
click at [111, 111] on em at bounding box center [113, 113] width 5 height 5
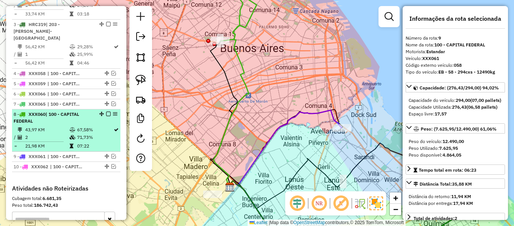
click at [106, 111] on em at bounding box center [108, 113] width 5 height 5
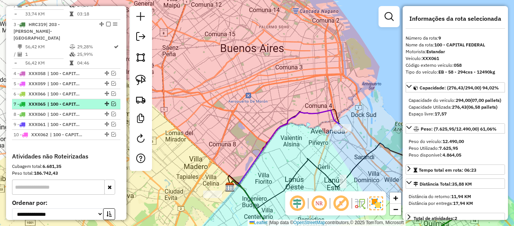
click at [112, 101] on em at bounding box center [113, 103] width 5 height 5
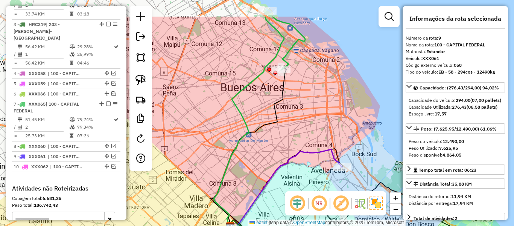
drag, startPoint x: 263, startPoint y: 136, endPoint x: 303, endPoint y: 74, distance: 73.9
click at [263, 135] on div "Janela de atendimento Grade de atendimento Capacidade Transportadoras Veículos …" at bounding box center [257, 113] width 514 height 226
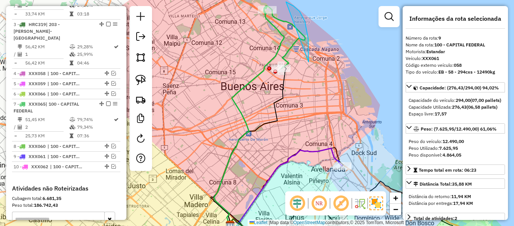
drag, startPoint x: 308, startPoint y: 38, endPoint x: 224, endPoint y: 27, distance: 85.1
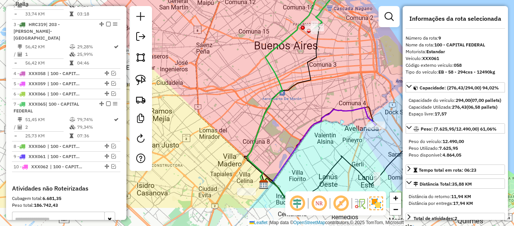
drag, startPoint x: 301, startPoint y: 113, endPoint x: 334, endPoint y: 72, distance: 52.7
click at [334, 72] on div "Janela de atendimento Grade de atendimento Capacidade Transportadoras Veículos …" at bounding box center [257, 113] width 514 height 226
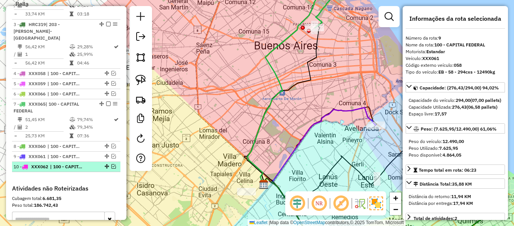
click at [111, 164] on em at bounding box center [113, 166] width 5 height 5
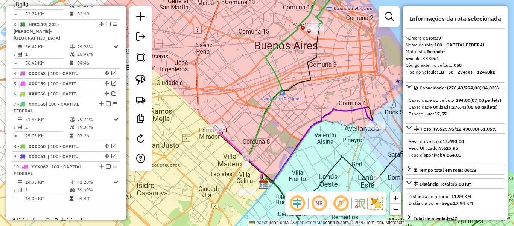
click at [226, 137] on icon at bounding box center [240, 156] width 50 height 56
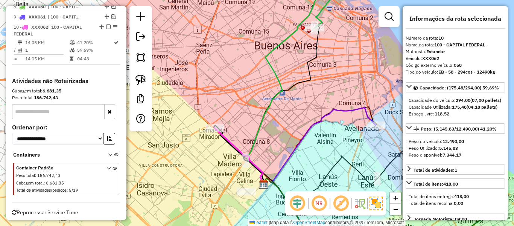
drag, startPoint x: 256, startPoint y: 107, endPoint x: 244, endPoint y: 128, distance: 24.2
click at [237, 140] on div "Janela de atendimento Grade de atendimento Capacidade Transportadoras Veículos …" at bounding box center [257, 113] width 514 height 226
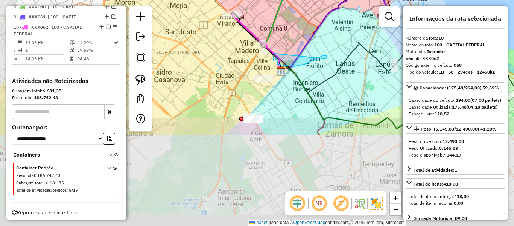
drag, startPoint x: 264, startPoint y: 109, endPoint x: 302, endPoint y: 56, distance: 65.3
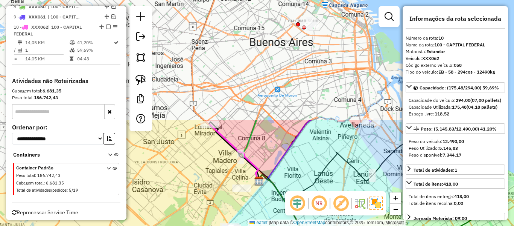
drag, startPoint x: 312, startPoint y: 35, endPoint x: 285, endPoint y: 152, distance: 120.0
click at [283, 174] on div "Janela de atendimento Grade de atendimento Capacidade Transportadoras Veículos …" at bounding box center [257, 113] width 514 height 226
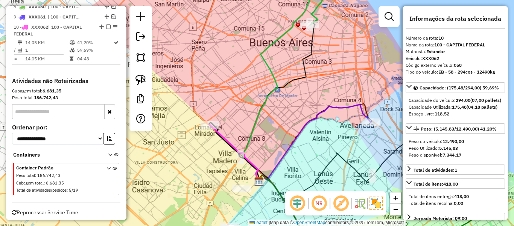
drag, startPoint x: 299, startPoint y: 111, endPoint x: 276, endPoint y: 165, distance: 58.9
click at [276, 165] on div "Janela de atendimento Grade de atendimento Capacidade Transportadoras Veículos …" at bounding box center [257, 113] width 514 height 226
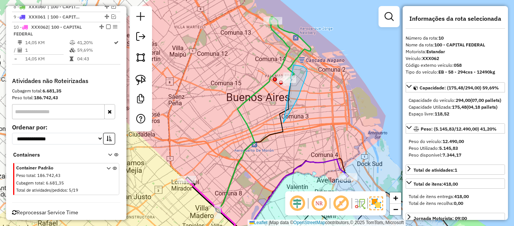
drag, startPoint x: 284, startPoint y: 122, endPoint x: 261, endPoint y: 93, distance: 37.2
select select "**********"
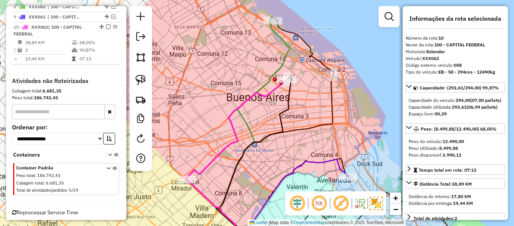
click at [288, 31] on icon at bounding box center [276, 126] width 118 height 218
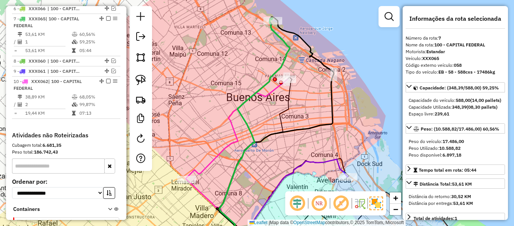
click at [282, 34] on icon at bounding box center [255, 126] width 70 height 217
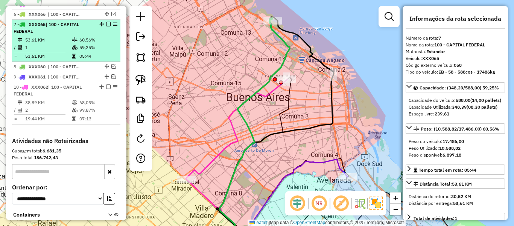
click at [106, 22] on em at bounding box center [108, 24] width 5 height 5
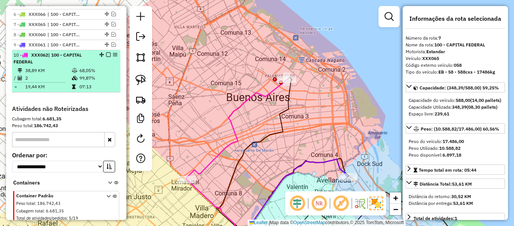
drag, startPoint x: 101, startPoint y: 55, endPoint x: 106, endPoint y: 46, distance: 10.5
click at [102, 67] on td "68,05%" at bounding box center [98, 71] width 38 height 8
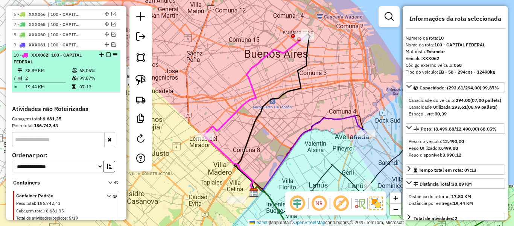
click at [107, 52] on em at bounding box center [108, 54] width 5 height 5
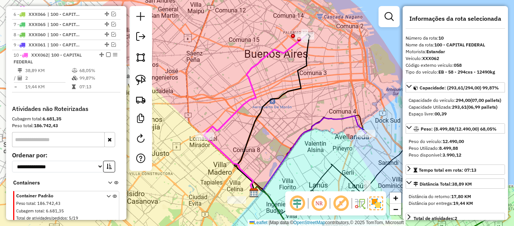
scroll to position [443, 0]
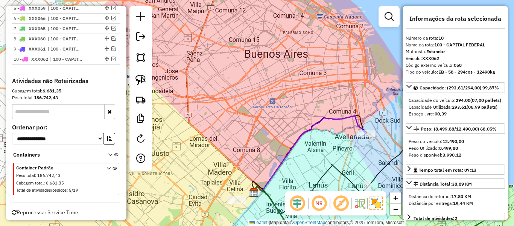
click at [254, 78] on div "Janela de atendimento Grade de atendimento Capacidade Transportadoras Veículos …" at bounding box center [257, 113] width 514 height 226
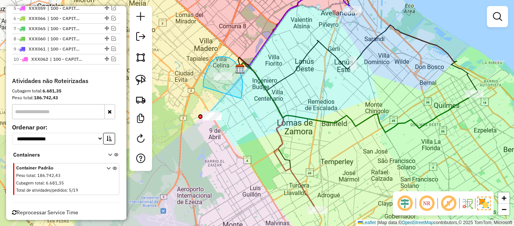
drag, startPoint x: 241, startPoint y: 98, endPoint x: 206, endPoint y: 93, distance: 36.2
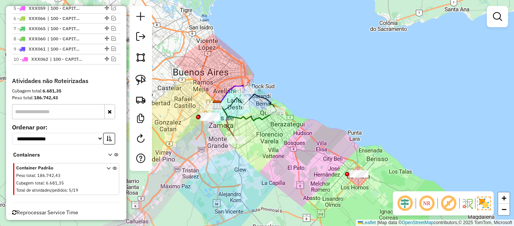
drag, startPoint x: 318, startPoint y: 92, endPoint x: 340, endPoint y: 88, distance: 22.5
click at [338, 89] on div "Janela de atendimento Grade de atendimento Capacidade Transportadoras Veículos …" at bounding box center [257, 113] width 514 height 226
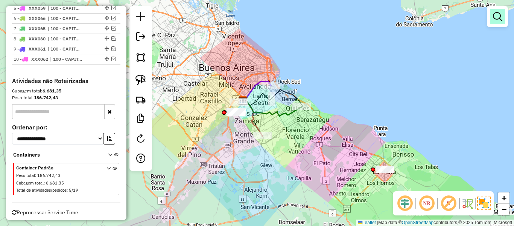
click at [499, 20] on em at bounding box center [497, 16] width 9 height 9
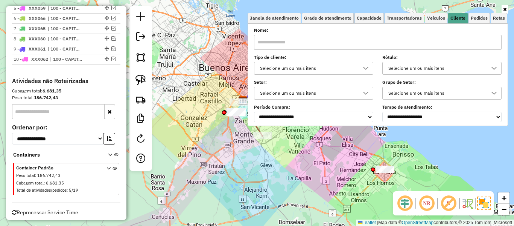
click at [338, 65] on div "Selecione um ou mais itens" at bounding box center [308, 68] width 101 height 12
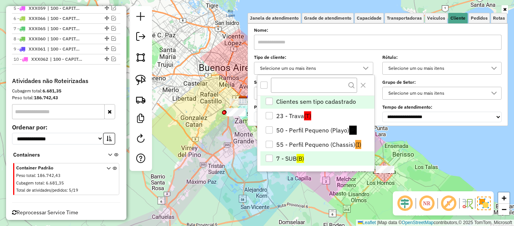
scroll to position [2, 0]
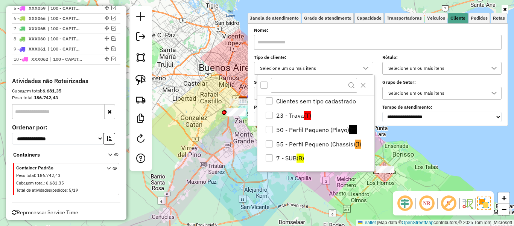
click at [201, 133] on div "Janela de atendimento Grade de atendimento Capacidade Transportadoras Veículos …" at bounding box center [257, 113] width 514 height 226
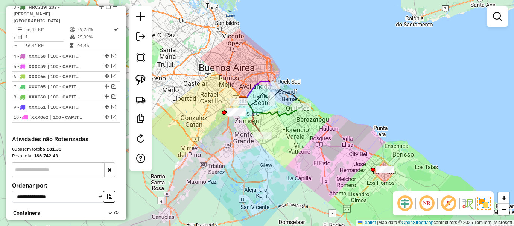
scroll to position [368, 0]
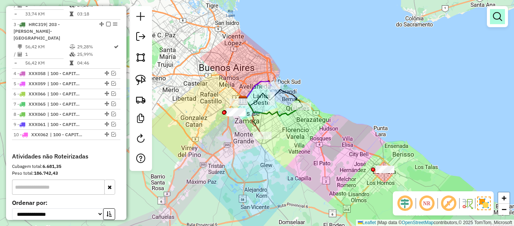
click at [496, 23] on link at bounding box center [497, 16] width 15 height 15
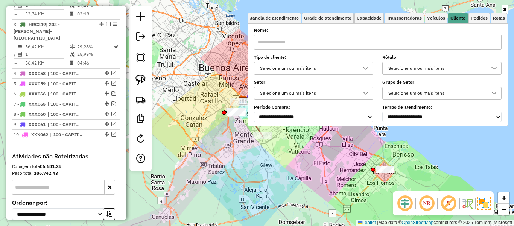
click at [331, 66] on div "Selecione um ou mais itens" at bounding box center [308, 68] width 101 height 12
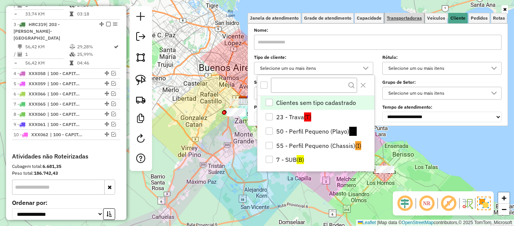
click at [392, 21] on link "Transportadoras" at bounding box center [405, 18] width 40 height 11
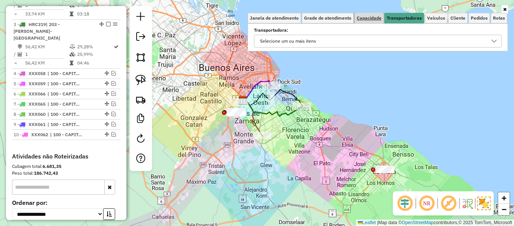
click at [374, 21] on link "Capacidade" at bounding box center [369, 18] width 29 height 11
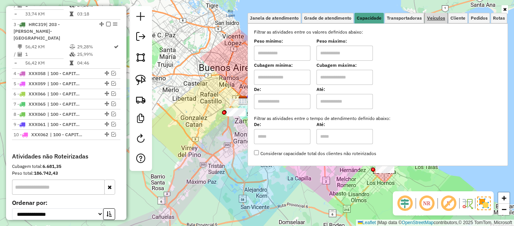
click at [441, 18] on span "Veículos" at bounding box center [436, 18] width 18 height 5
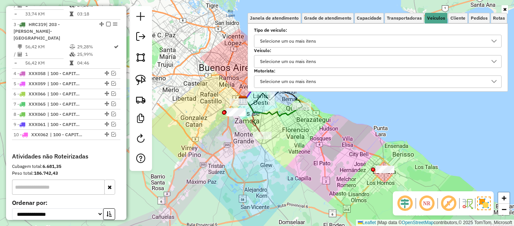
click at [387, 45] on div "Selecione um ou mais itens" at bounding box center [373, 41] width 230 height 12
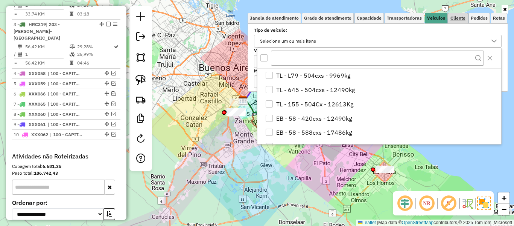
click at [460, 22] on link "Cliente" at bounding box center [459, 18] width 20 height 11
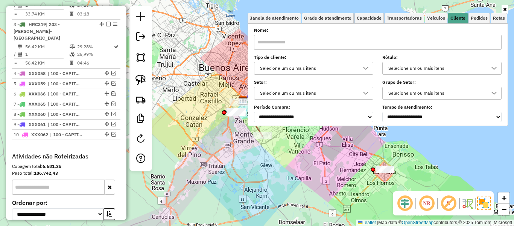
click at [362, 69] on div at bounding box center [366, 68] width 14 height 12
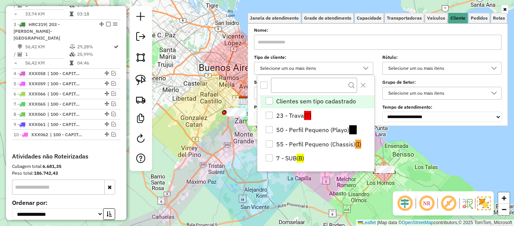
scroll to position [0, 0]
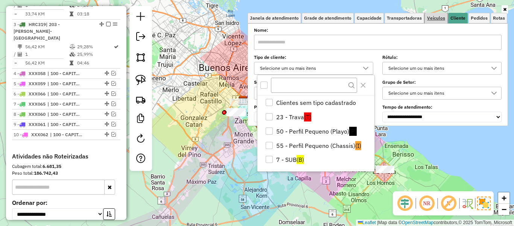
click at [439, 16] on span "Veículos" at bounding box center [436, 18] width 18 height 5
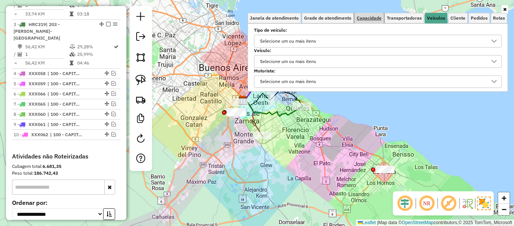
click at [377, 21] on link "Capacidade" at bounding box center [369, 18] width 29 height 11
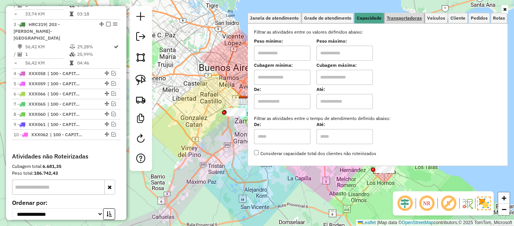
click at [422, 20] on span "Transportadoras" at bounding box center [404, 18] width 35 height 5
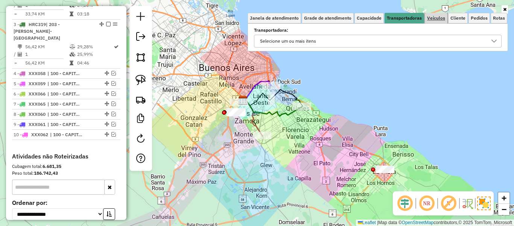
click at [435, 21] on link "Veículos" at bounding box center [436, 18] width 23 height 11
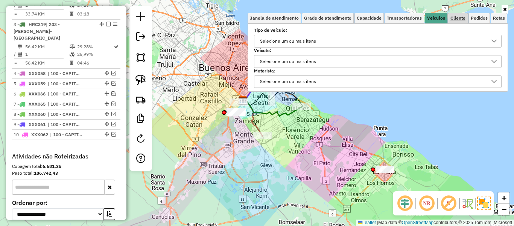
click at [456, 21] on link "Cliente" at bounding box center [459, 18] width 20 height 11
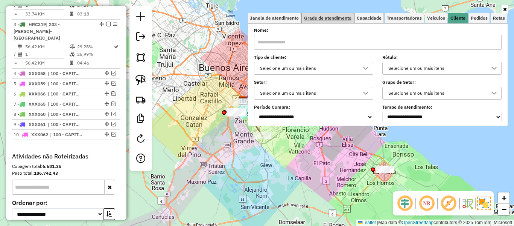
click at [329, 22] on link "Grade de atendimento" at bounding box center [328, 18] width 52 height 11
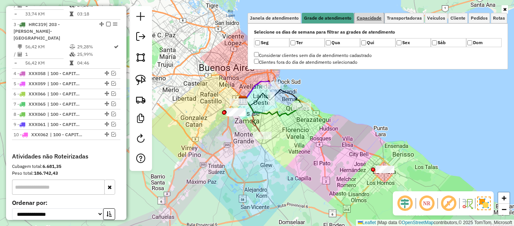
click at [363, 21] on link "Capacidade" at bounding box center [369, 18] width 29 height 11
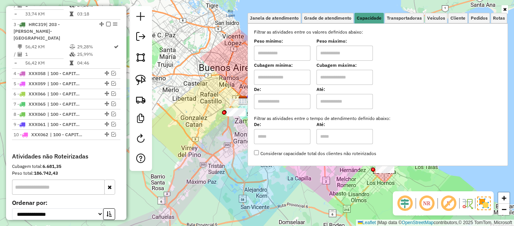
click at [222, 60] on div "Janela de atendimento Grade de atendimento Capacidade Transportadoras Veículos …" at bounding box center [257, 113] width 514 height 226
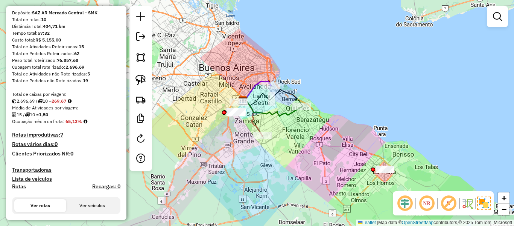
scroll to position [66, 0]
click at [356, 81] on div "Janela de atendimento Grade de atendimento Capacidade Transportadoras Veículos …" at bounding box center [257, 113] width 514 height 226
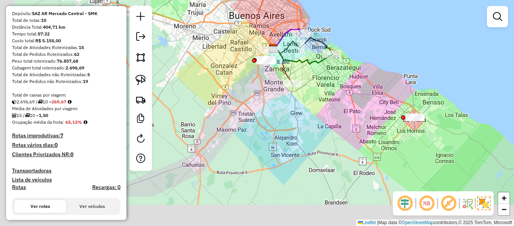
drag, startPoint x: 347, startPoint y: 95, endPoint x: 379, endPoint y: 40, distance: 63.4
click at [379, 40] on div "Janela de atendimento Grade de atendimento Capacidade Transportadoras Veículos …" at bounding box center [257, 113] width 514 height 226
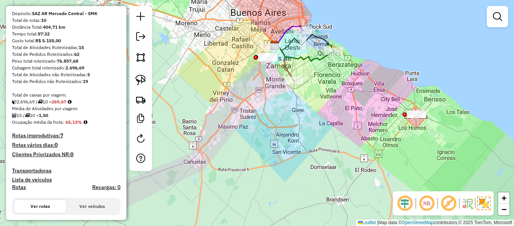
click at [379, 104] on div "Janela de atendimento Grade de atendimento Capacidade Transportadoras Veículos …" at bounding box center [257, 113] width 514 height 226
click at [497, 20] on em at bounding box center [497, 16] width 9 height 9
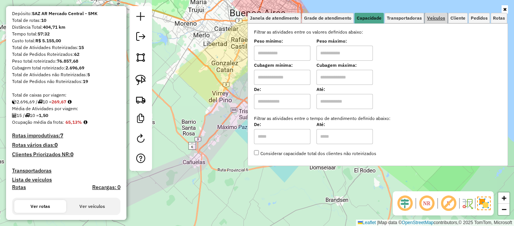
click at [436, 16] on span "Veículos" at bounding box center [436, 18] width 18 height 5
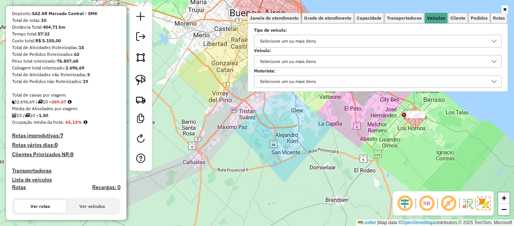
click at [88, 81] on strong "19" at bounding box center [85, 81] width 5 height 6
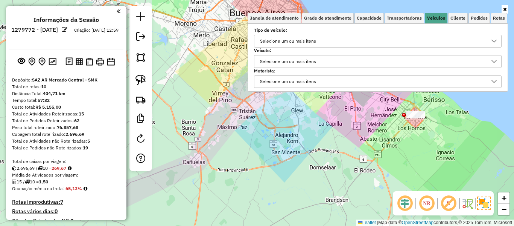
click at [286, 157] on div "Janela de atendimento Grade de atendimento Capacidade Transportadoras Veículos …" at bounding box center [257, 113] width 514 height 226
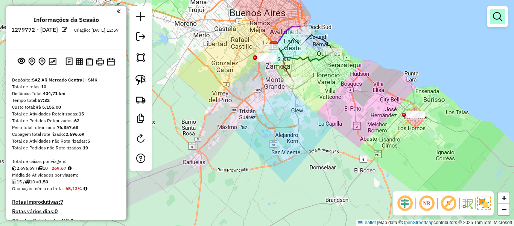
click at [495, 21] on em at bounding box center [497, 16] width 9 height 9
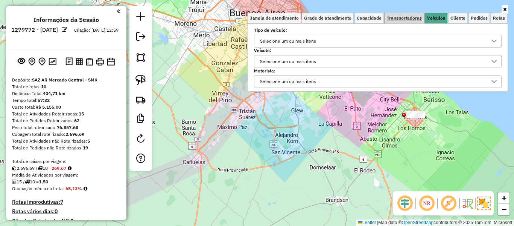
click at [411, 20] on span "Transportadoras" at bounding box center [404, 18] width 35 height 5
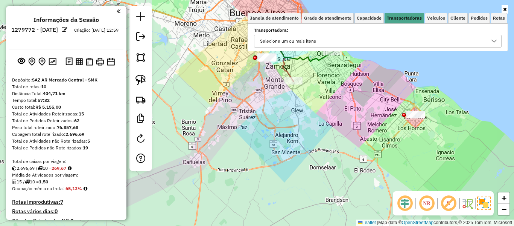
click at [317, 44] on div "Selecione um ou mais itens" at bounding box center [288, 41] width 61 height 12
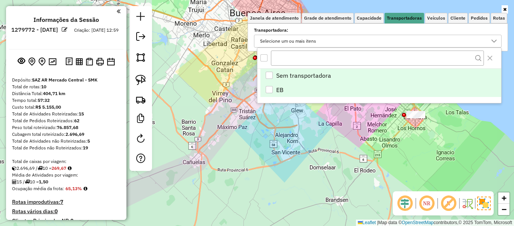
click at [292, 86] on li "EB" at bounding box center [381, 89] width 241 height 14
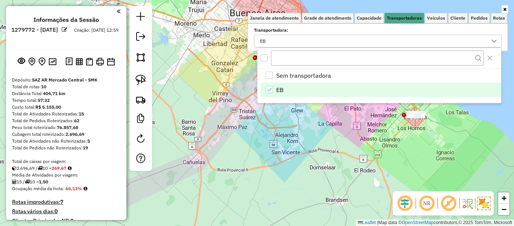
click at [317, 124] on div "Janela de atendimento Grade de atendimento Capacidade Transportadoras Veículos …" at bounding box center [257, 113] width 514 height 226
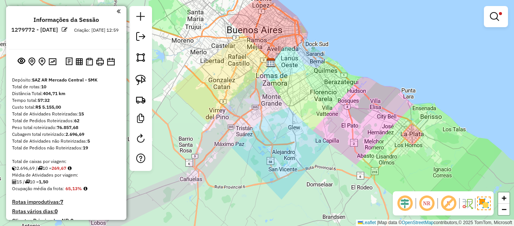
drag, startPoint x: 313, startPoint y: 120, endPoint x: 311, endPoint y: 158, distance: 37.7
click at [311, 158] on div "Limpar filtros Janela de atendimento Grade de atendimento Capacidade Transporta…" at bounding box center [257, 113] width 514 height 226
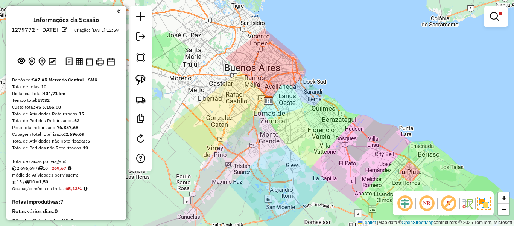
drag, startPoint x: 321, startPoint y: 136, endPoint x: 339, endPoint y: 126, distance: 20.7
click at [320, 135] on div "Limpar filtros Janela de atendimento Grade de atendimento Capacidade Transporta…" at bounding box center [257, 113] width 514 height 226
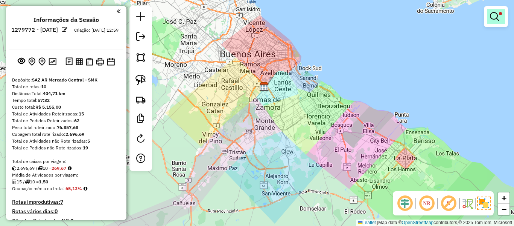
click at [497, 21] on link at bounding box center [496, 16] width 18 height 15
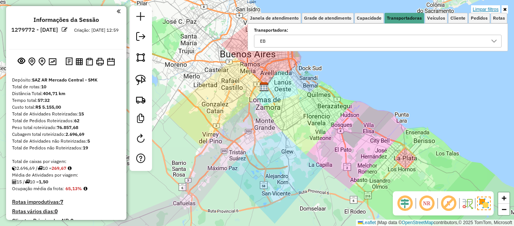
click at [486, 12] on link "Limpar filtros" at bounding box center [486, 9] width 29 height 8
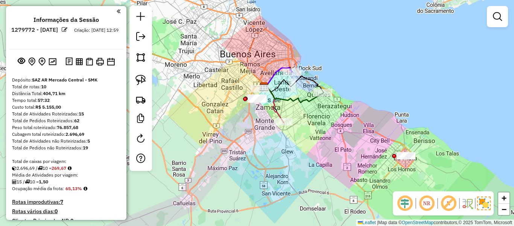
click at [337, 137] on div "Janela de atendimento Grade de atendimento Capacidade Transportadoras Veículos …" at bounding box center [257, 113] width 514 height 226
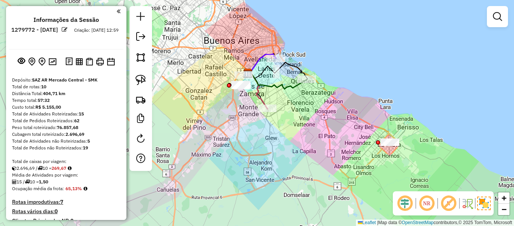
drag, startPoint x: 336, startPoint y: 147, endPoint x: 327, endPoint y: 132, distance: 17.7
click at [320, 133] on div "Janela de atendimento Grade de atendimento Capacidade Transportadoras Veículos …" at bounding box center [257, 113] width 514 height 226
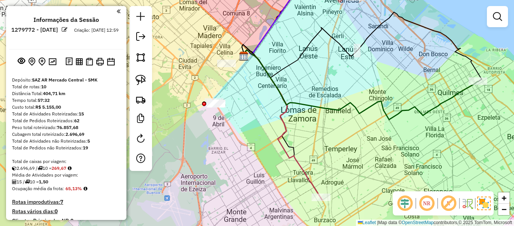
drag, startPoint x: 311, startPoint y: 53, endPoint x: 303, endPoint y: 46, distance: 10.7
click at [307, 49] on div "Janela de atendimento Grade de atendimento Capacidade Transportadoras Veículos …" at bounding box center [257, 113] width 514 height 226
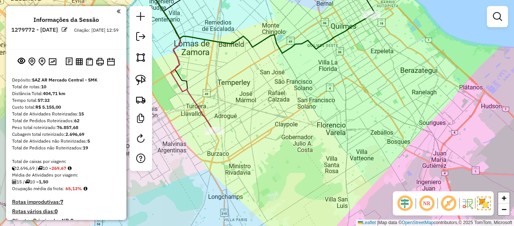
drag, startPoint x: 345, startPoint y: 106, endPoint x: 319, endPoint y: 86, distance: 32.8
click at [319, 86] on div "Janela de atendimento Grade de atendimento Capacidade Transportadoras Veículos …" at bounding box center [257, 113] width 514 height 226
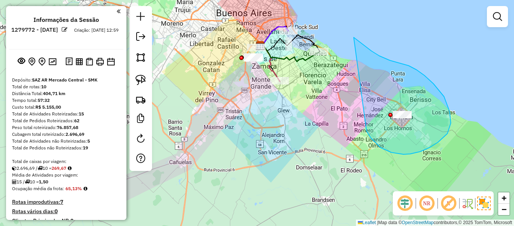
drag, startPoint x: 448, startPoint y: 133, endPoint x: 312, endPoint y: 85, distance: 144.4
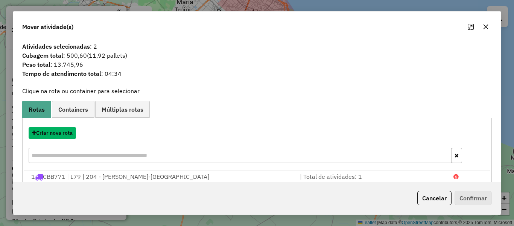
click at [66, 131] on button "Criar nova rota" at bounding box center [52, 133] width 47 height 12
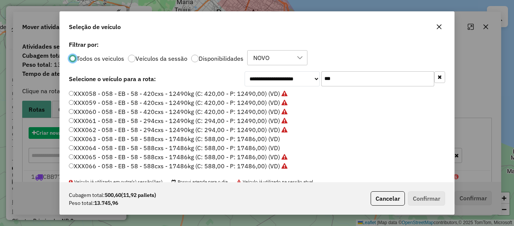
scroll to position [4, 2]
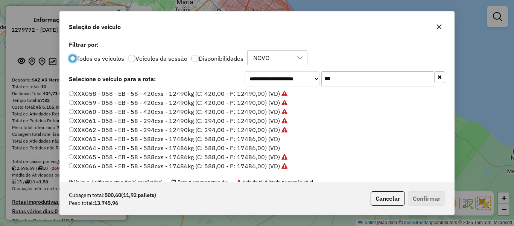
click at [373, 79] on input "***" at bounding box center [378, 78] width 113 height 15
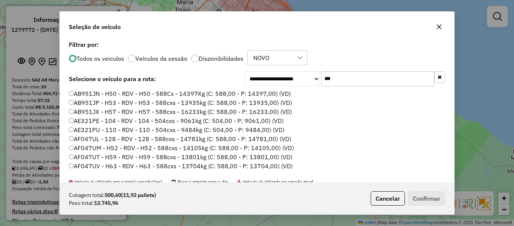
type input "***"
click at [196, 55] on div at bounding box center [195, 59] width 8 height 8
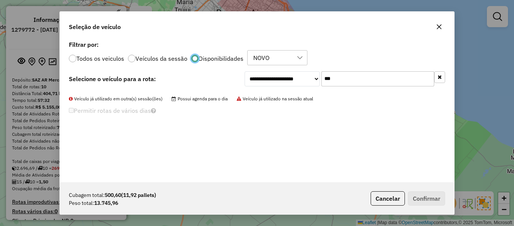
click at [115, 55] on label "Todos os veiculos" at bounding box center [100, 58] width 48 height 6
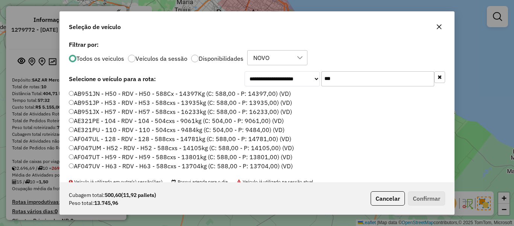
click at [240, 58] on label "Disponibilidades" at bounding box center [221, 58] width 45 height 6
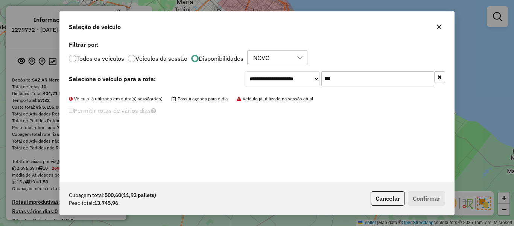
click at [438, 82] on button "button" at bounding box center [440, 77] width 11 height 12
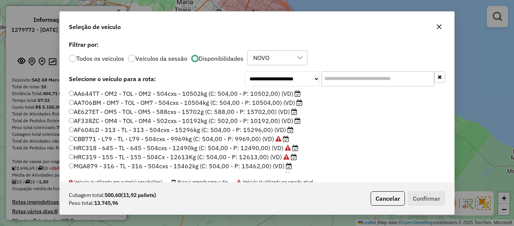
click at [301, 143] on li "CBB771 - L79 - TL - L79 - 504cxs - 9969kg (C: 504,00 - P: 9969,00) (VD)" at bounding box center [257, 138] width 377 height 9
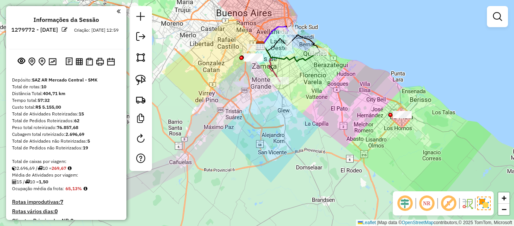
click at [321, 136] on div "Janela de atendimento Grade de atendimento Capacidade Transportadoras Veículos …" at bounding box center [257, 113] width 514 height 226
drag, startPoint x: 333, startPoint y: 102, endPoint x: 317, endPoint y: 114, distance: 19.7
click at [317, 114] on div "Janela de atendimento Grade de atendimento Capacidade Transportadoras Veículos …" at bounding box center [257, 113] width 514 height 226
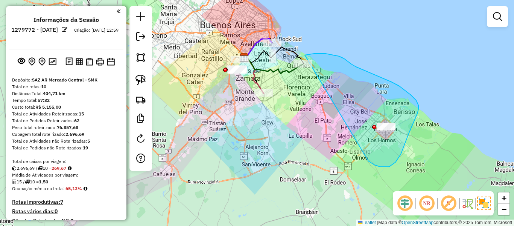
drag, startPoint x: 380, startPoint y: 166, endPoint x: 285, endPoint y: 71, distance: 134.5
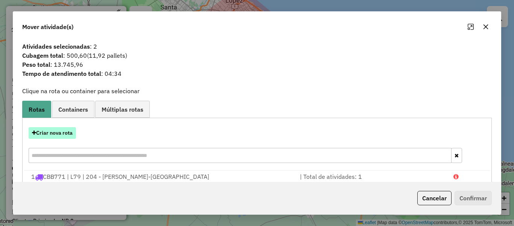
click at [59, 132] on button "Criar nova rota" at bounding box center [52, 133] width 47 height 12
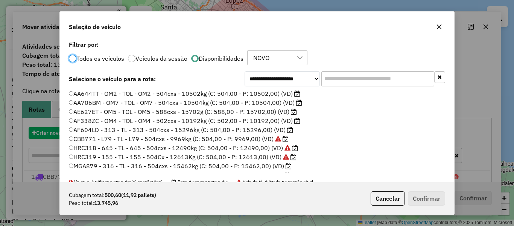
scroll to position [4, 2]
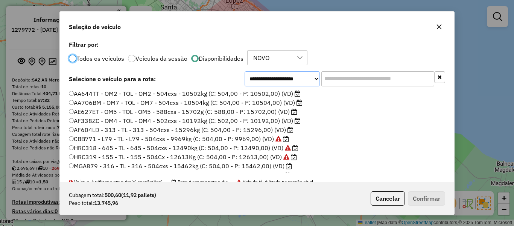
click at [296, 78] on select "**********" at bounding box center [282, 78] width 75 height 15
click at [336, 73] on input "text" at bounding box center [378, 78] width 113 height 15
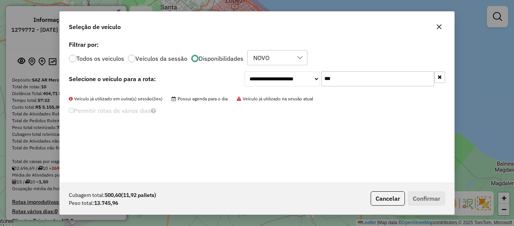
type input "***"
click at [98, 55] on label "Todos os veiculos" at bounding box center [100, 58] width 48 height 6
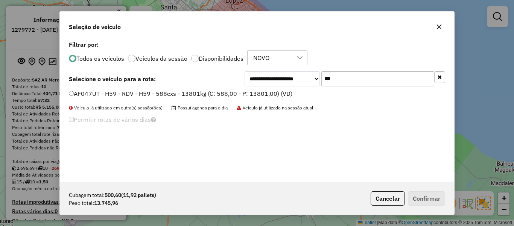
click at [269, 94] on label "AF047UT - H59 - RDV - H59 - 588cxs - 13801kg (C: 588,00 - P: 13801,00) (VD)" at bounding box center [181, 93] width 224 height 9
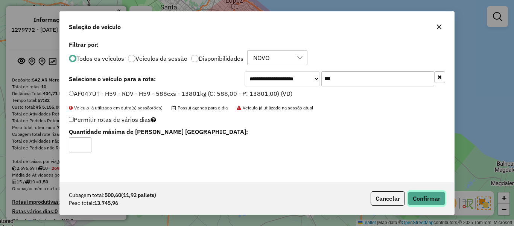
click at [413, 192] on button "Confirmar" at bounding box center [426, 198] width 37 height 14
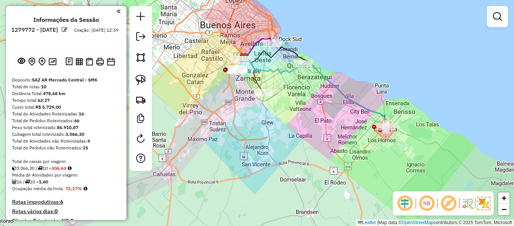
click at [321, 79] on icon at bounding box center [344, 93] width 83 height 65
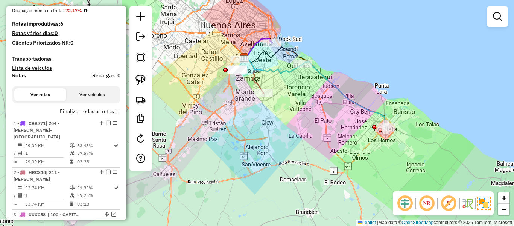
select select "**********"
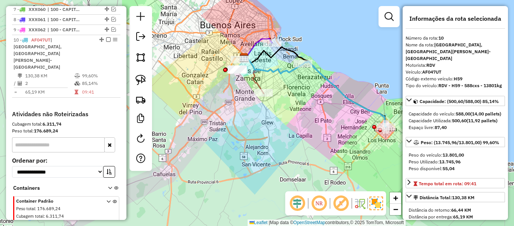
scroll to position [446, 0]
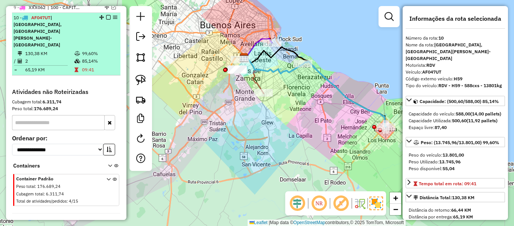
click at [106, 15] on em at bounding box center [108, 17] width 5 height 5
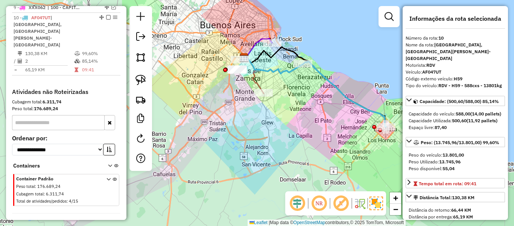
scroll to position [411, 0]
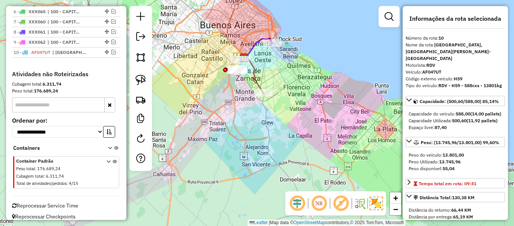
click at [296, 113] on div "Janela de atendimento Grade de atendimento Capacidade Transportadoras Veículos …" at bounding box center [257, 113] width 514 height 226
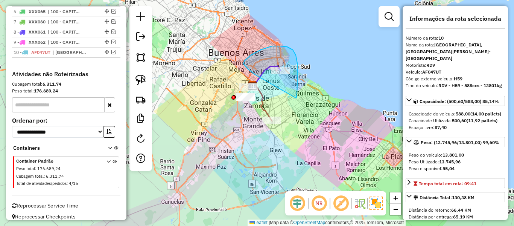
drag, startPoint x: 296, startPoint y: 98, endPoint x: 261, endPoint y: 78, distance: 40.5
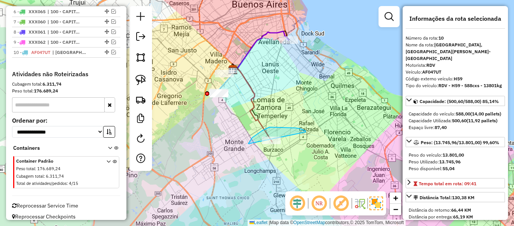
drag, startPoint x: 306, startPoint y: 131, endPoint x: 308, endPoint y: 142, distance: 11.5
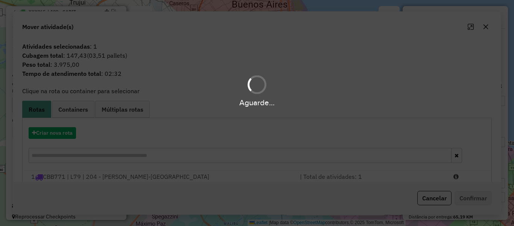
click at [311, 114] on div "Aguarde..." at bounding box center [257, 113] width 514 height 226
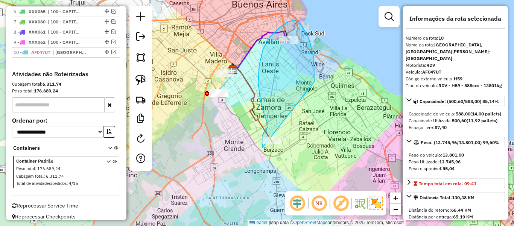
drag, startPoint x: 314, startPoint y: 66, endPoint x: 284, endPoint y: 165, distance: 103.3
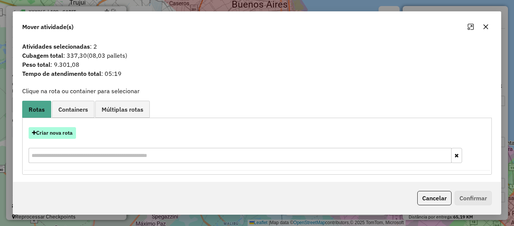
click at [74, 135] on button "Criar nova rota" at bounding box center [52, 133] width 47 height 12
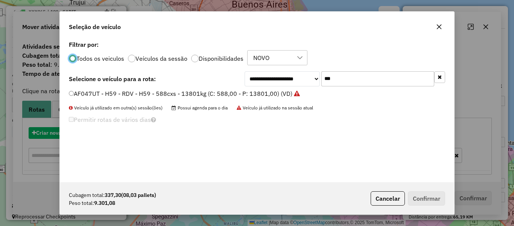
scroll to position [4, 2]
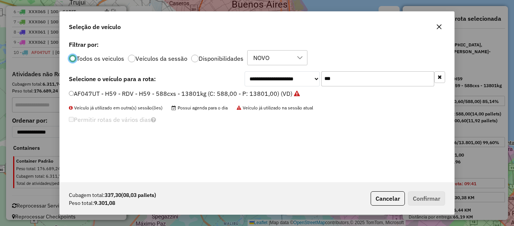
click at [365, 81] on input "***" at bounding box center [378, 78] width 113 height 15
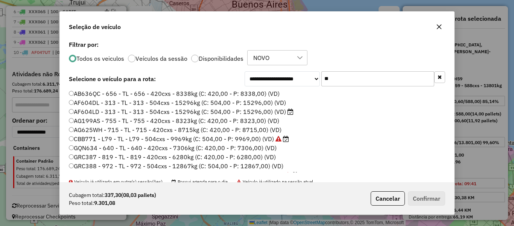
type input "**"
click at [223, 59] on label "Disponibilidades" at bounding box center [221, 58] width 45 height 6
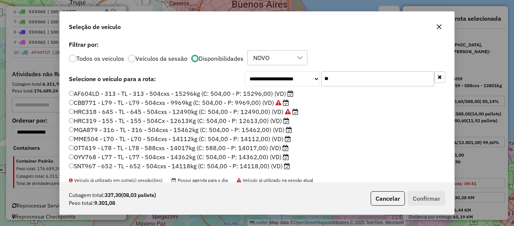
click at [261, 121] on label "HRC319 - 155 - TL - 155 - 504Cx - 12613Kg (C: 504,00 - P: 12613,00) (VD)" at bounding box center [179, 120] width 221 height 9
click at [418, 191] on button "Confirmar" at bounding box center [426, 198] width 37 height 14
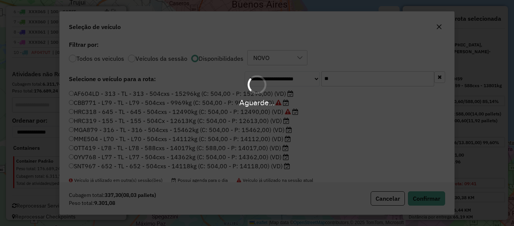
scroll to position [376, 0]
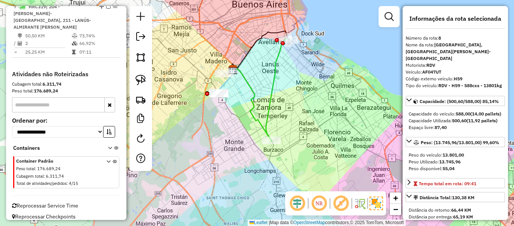
click at [269, 113] on icon at bounding box center [277, 89] width 23 height 102
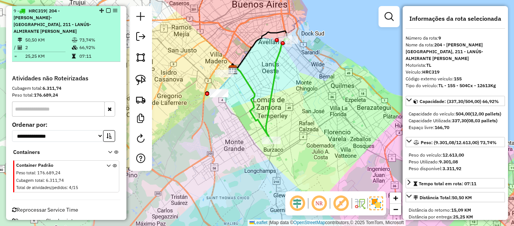
click at [106, 11] on em at bounding box center [108, 10] width 5 height 5
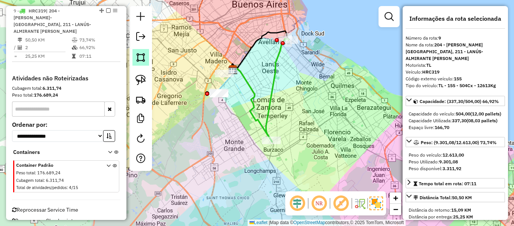
scroll to position [337, 0]
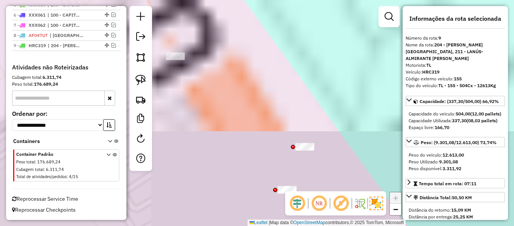
drag, startPoint x: 362, startPoint y: 154, endPoint x: 325, endPoint y: 97, distance: 67.4
click at [325, 97] on div "Janela de atendimento Grade de atendimento Capacidade Transportadoras Veículos …" at bounding box center [257, 113] width 514 height 226
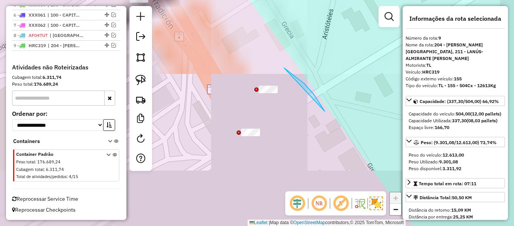
drag, startPoint x: 324, startPoint y: 110, endPoint x: 230, endPoint y: 113, distance: 94.2
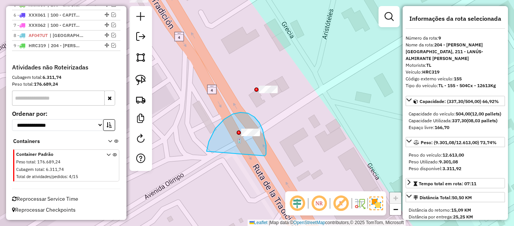
drag, startPoint x: 263, startPoint y: 130, endPoint x: 222, endPoint y: 157, distance: 49.3
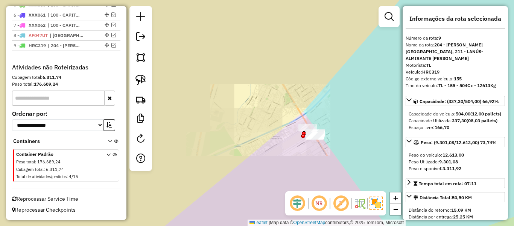
drag, startPoint x: 356, startPoint y: 147, endPoint x: 293, endPoint y: 133, distance: 64.6
click at [293, 133] on div "Janela de atendimento Grade de atendimento Capacidade Transportadoras Veículos …" at bounding box center [257, 113] width 514 height 226
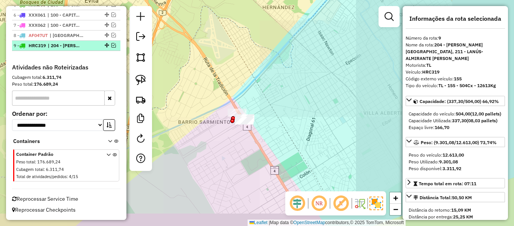
click at [111, 44] on em at bounding box center [113, 45] width 5 height 5
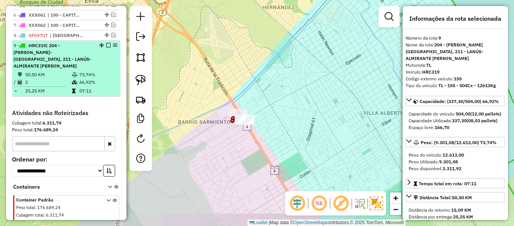
scroll to position [371, 0]
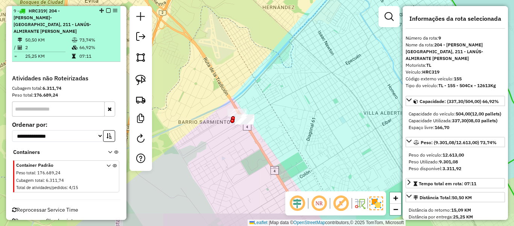
click at [81, 52] on td "07:11" at bounding box center [98, 56] width 38 height 8
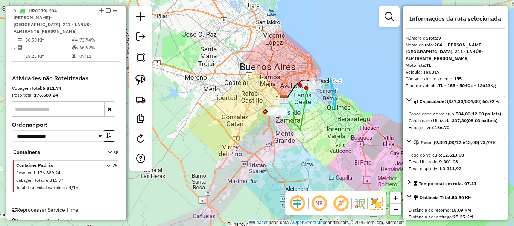
drag, startPoint x: 330, startPoint y: 77, endPoint x: 284, endPoint y: 72, distance: 47.0
drag, startPoint x: 288, startPoint y: 123, endPoint x: 343, endPoint y: 161, distance: 67.7
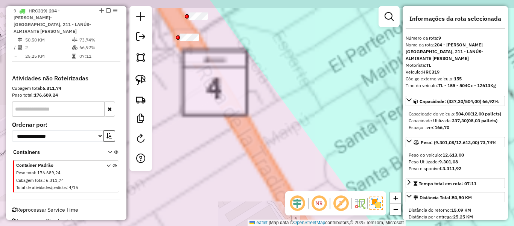
drag, startPoint x: 251, startPoint y: 107, endPoint x: 306, endPoint y: 132, distance: 60.3
click at [306, 140] on div "Janela de atendimento Grade de atendimento Capacidade Transportadoras Veículos …" at bounding box center [257, 113] width 514 height 226
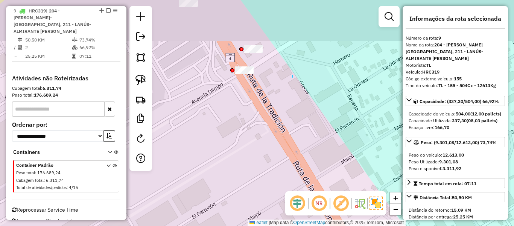
drag, startPoint x: 293, startPoint y: 77, endPoint x: 290, endPoint y: 71, distance: 7.1
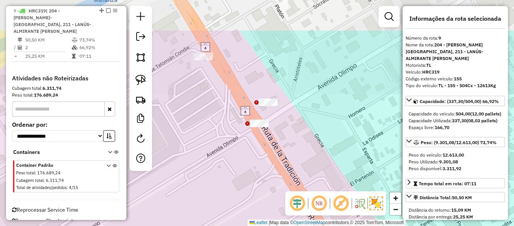
drag, startPoint x: 290, startPoint y: 71, endPoint x: 306, endPoint y: 123, distance: 54.4
click at [306, 124] on div "Janela de atendimento Grade de atendimento Capacidade Transportadoras Veículos …" at bounding box center [257, 113] width 514 height 226
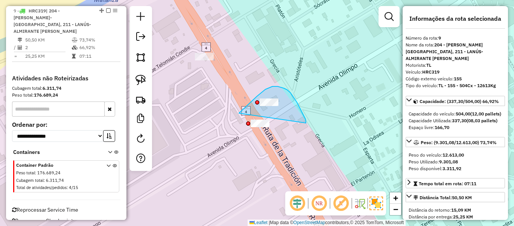
drag, startPoint x: 306, startPoint y: 123, endPoint x: 239, endPoint y: 113, distance: 67.8
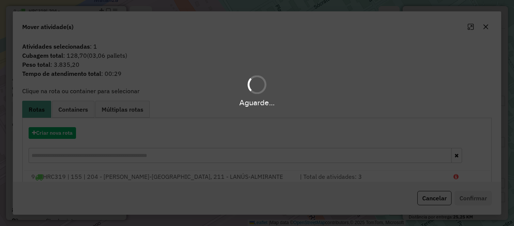
click at [50, 139] on div "Aguarde..." at bounding box center [257, 113] width 514 height 226
click at [52, 136] on div "Aguarde..." at bounding box center [257, 113] width 514 height 226
click at [52, 136] on hb-app "Aguarde... Pop-up bloqueado! Seu navegador bloqueou automáticamente a abertura …" at bounding box center [257, 113] width 514 height 226
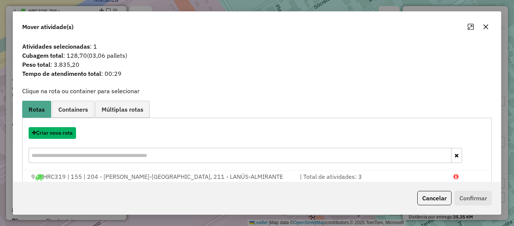
click at [52, 136] on button "Criar nova rota" at bounding box center [52, 133] width 47 height 12
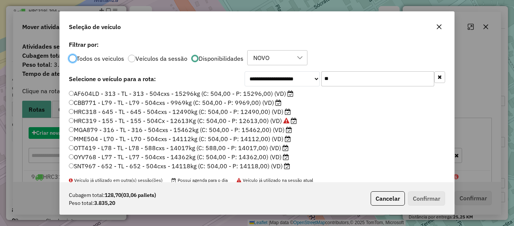
scroll to position [4, 2]
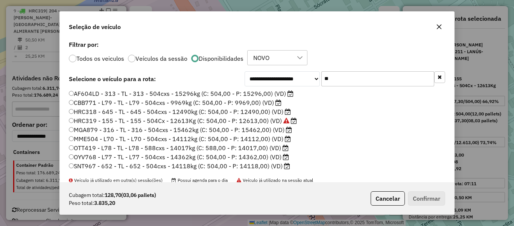
click at [273, 95] on label "AF604LD - 313 - TL - 313 - 504cxs - 15296kg (C: 504,00 - P: 15296,00) (VD)" at bounding box center [181, 93] width 225 height 9
click at [269, 100] on label "CBB771 - L79 - TL - L79 - 504cxs - 9969kg (C: 504,00 - P: 9969,00) (VD)" at bounding box center [175, 102] width 213 height 9
click at [415, 198] on p-footer "Cubagem total: 128,70 (03,06 pallets) Peso total: 3.835,20 Cancelar Confirmar" at bounding box center [407, 198] width 78 height 14
click at [420, 200] on button "Confirmar" at bounding box center [426, 198] width 37 height 14
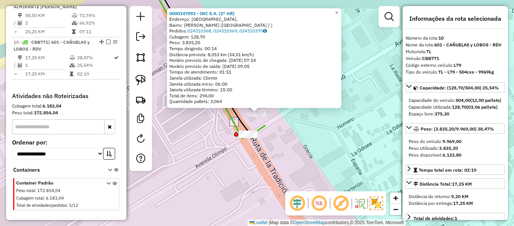
scroll to position [418, 0]
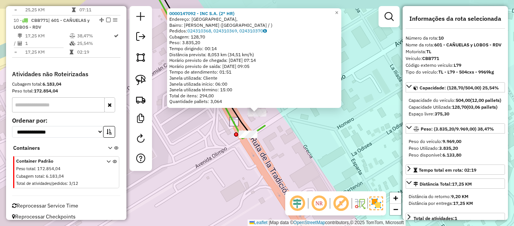
click at [260, 75] on div "0000147092 - INC S.A. (2° HR) Endereço: Avenida Olimpo, Bairro: Esteban Echever…" at bounding box center [257, 113] width 514 height 226
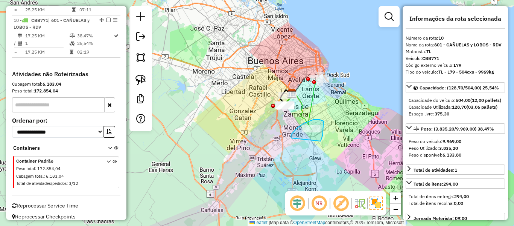
drag, startPoint x: 321, startPoint y: 140, endPoint x: 302, endPoint y: 142, distance: 19.3
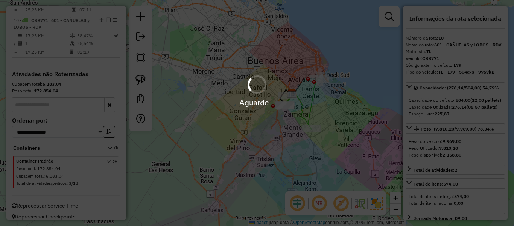
select select "**********"
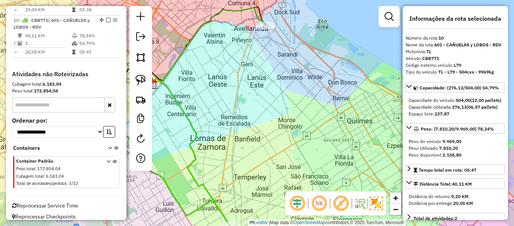
click at [251, 12] on icon at bounding box center [208, 46] width 113 height 76
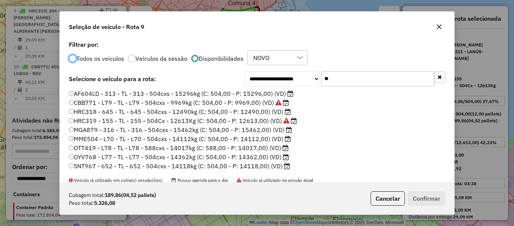
scroll to position [4, 2]
click at [360, 82] on input "**" at bounding box center [378, 78] width 113 height 15
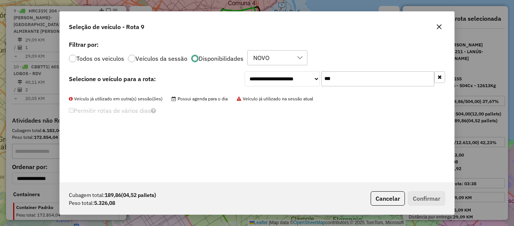
type input "***"
click at [108, 57] on label "Todos os veiculos" at bounding box center [100, 58] width 48 height 6
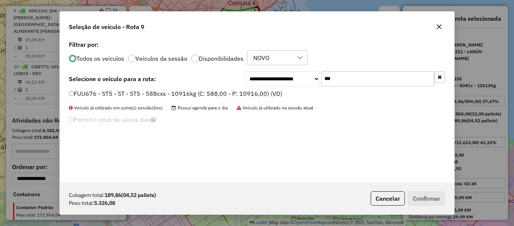
click at [130, 92] on label "FUU676 - ST5 - ST - ST5 - 588cxs - 10916kg (C: 588,00 - P: 10916,00) (VD)" at bounding box center [176, 93] width 214 height 9
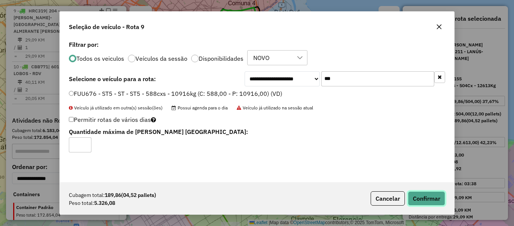
click at [433, 202] on button "Confirmar" at bounding box center [426, 198] width 37 height 14
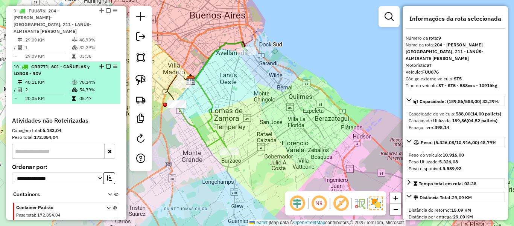
click at [95, 86] on td "54,79%" at bounding box center [98, 90] width 38 height 8
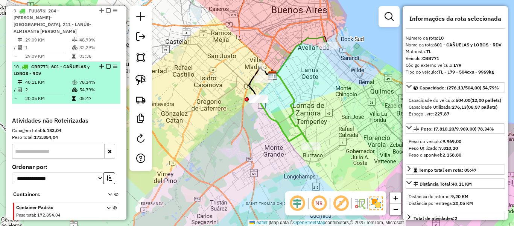
click at [106, 64] on em at bounding box center [108, 66] width 5 height 5
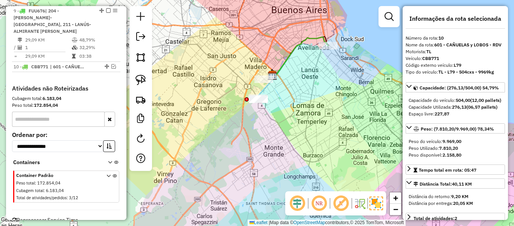
click at [316, 37] on icon at bounding box center [300, 56] width 56 height 38
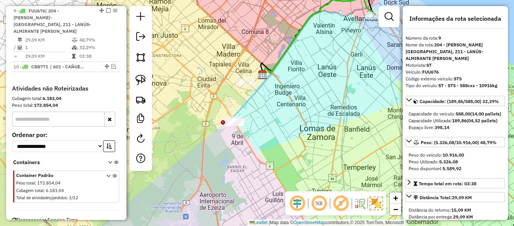
click at [284, 100] on div "Janela de atendimento Grade de atendimento Capacidade Transportadoras Veículos …" at bounding box center [257, 113] width 514 height 226
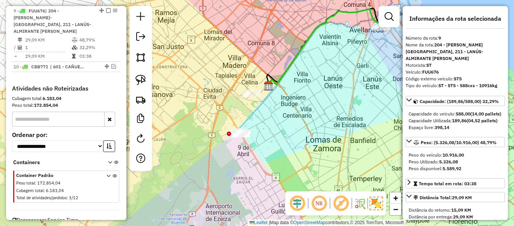
drag, startPoint x: 279, startPoint y: 96, endPoint x: 336, endPoint y: 110, distance: 58.5
click at [272, 116] on div "Janela de atendimento Grade de atendimento Capacidade Transportadoras Veículos …" at bounding box center [257, 113] width 514 height 226
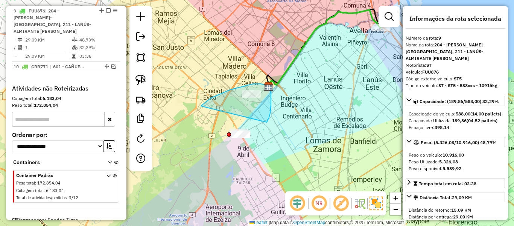
drag, startPoint x: 267, startPoint y: 122, endPoint x: 201, endPoint y: 117, distance: 66.1
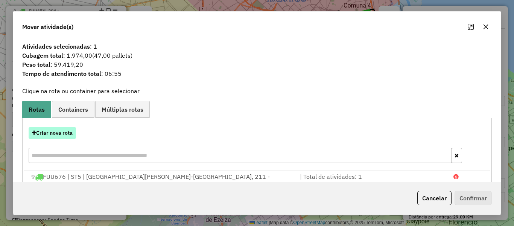
click at [56, 135] on button "Criar nova rota" at bounding box center [52, 133] width 47 height 12
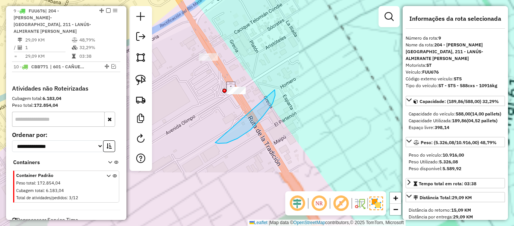
drag, startPoint x: 275, startPoint y: 90, endPoint x: 213, endPoint y: 122, distance: 70.1
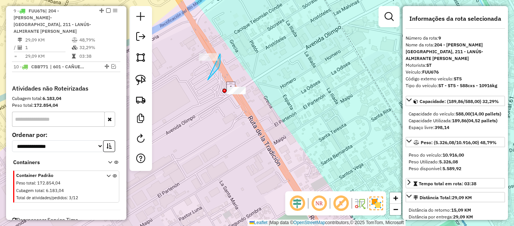
drag, startPoint x: 214, startPoint y: 73, endPoint x: 198, endPoint y: 73, distance: 16.6
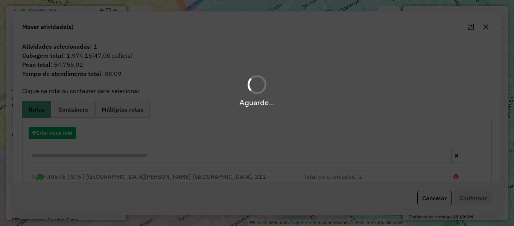
click at [220, 105] on div "Aguarde..." at bounding box center [257, 102] width 514 height 12
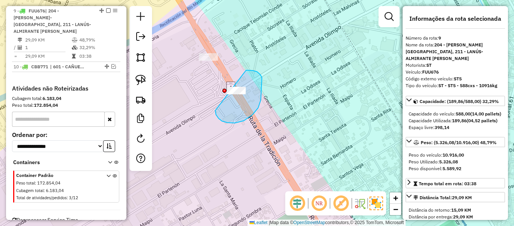
drag, startPoint x: 216, startPoint y: 114, endPoint x: 216, endPoint y: 93, distance: 21.1
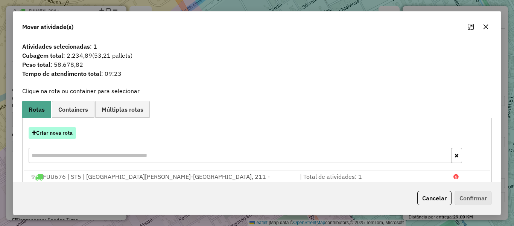
click at [41, 132] on button "Criar nova rota" at bounding box center [52, 133] width 47 height 12
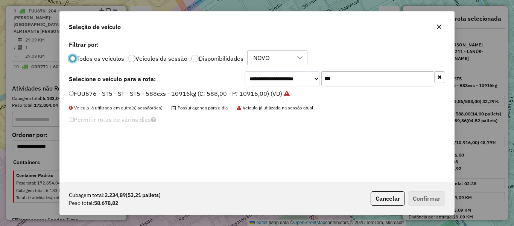
click at [330, 74] on input "***" at bounding box center [378, 78] width 113 height 15
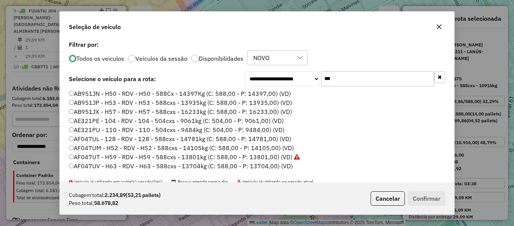
drag, startPoint x: 351, startPoint y: 73, endPoint x: 350, endPoint y: 79, distance: 5.8
click at [351, 73] on input "***" at bounding box center [378, 78] width 113 height 15
click at [350, 79] on input "***" at bounding box center [378, 78] width 113 height 15
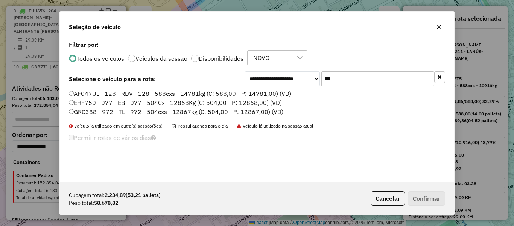
type input "***"
click at [218, 95] on label "AF047UL - 128 - RDV - 128 - 588cxs - 14781kg (C: 588,00 - P: 14781,00) (VD)" at bounding box center [180, 93] width 223 height 9
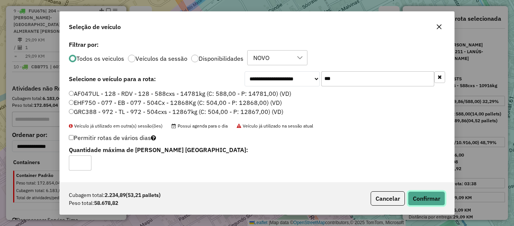
click at [419, 194] on button "Confirmar" at bounding box center [426, 198] width 37 height 14
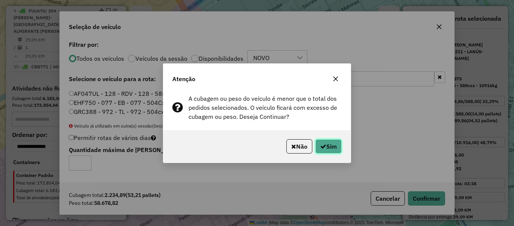
click at [340, 148] on button "Sim" at bounding box center [329, 146] width 26 height 14
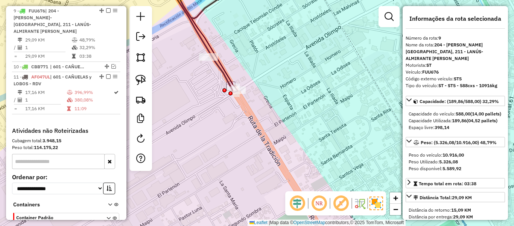
click at [227, 76] on icon at bounding box center [202, 34] width 79 height 115
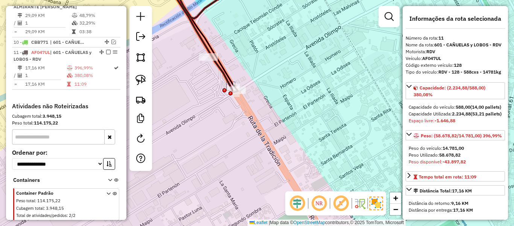
scroll to position [353, 0]
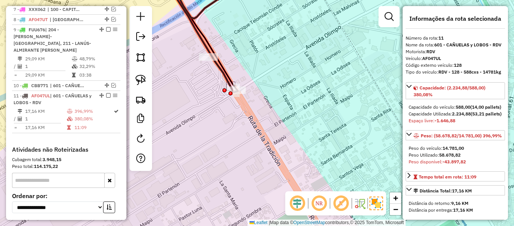
click at [216, 65] on icon at bounding box center [202, 34] width 79 height 115
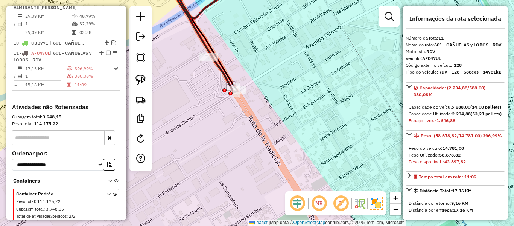
scroll to position [428, 0]
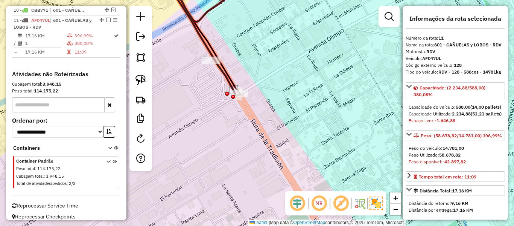
drag, startPoint x: 245, startPoint y: 70, endPoint x: 265, endPoint y: 121, distance: 54.4
click at [265, 121] on div "Janela de atendimento Grade de atendimento Capacidade Transportadoras Veículos …" at bounding box center [257, 113] width 514 height 226
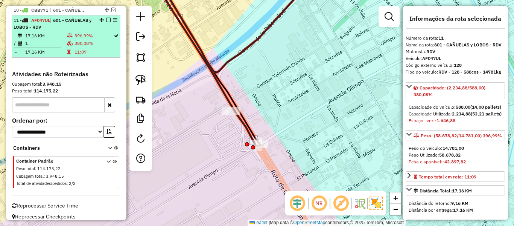
click at [106, 17] on div "11 - AF047UL | 601 - CAÑUELAS y LOBOS - RDV" at bounding box center [66, 24] width 105 height 14
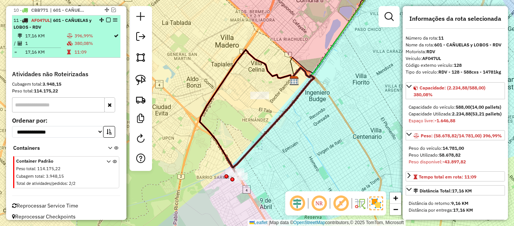
click at [106, 18] on em at bounding box center [108, 20] width 5 height 5
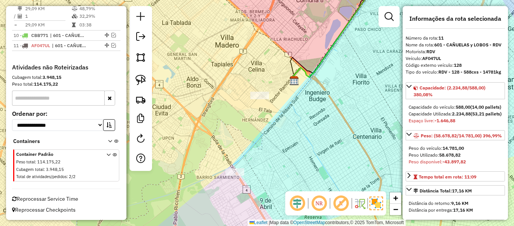
scroll to position [396, 0]
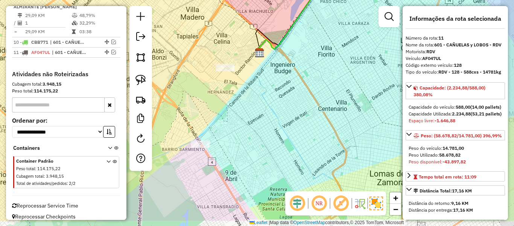
drag, startPoint x: 282, startPoint y: 110, endPoint x: 269, endPoint y: 134, distance: 27.3
click at [272, 122] on div "Janela de atendimento Grade de atendimento Capacidade Transportadoras Veículos …" at bounding box center [257, 113] width 514 height 226
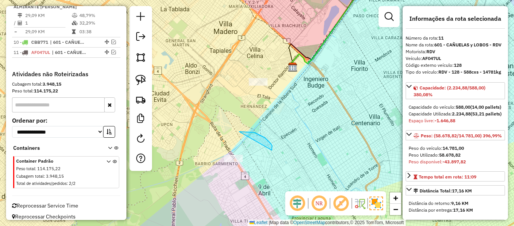
drag, startPoint x: 272, startPoint y: 145, endPoint x: 277, endPoint y: 191, distance: 45.8
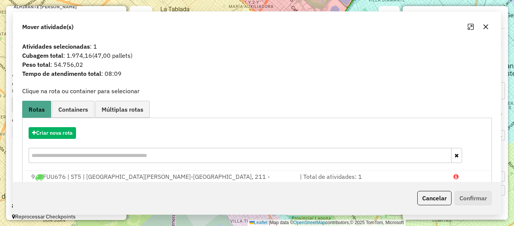
drag, startPoint x: 275, startPoint y: 135, endPoint x: 264, endPoint y: 157, distance: 24.1
click at [274, 135] on div "Criar nova rota" at bounding box center [257, 145] width 466 height 49
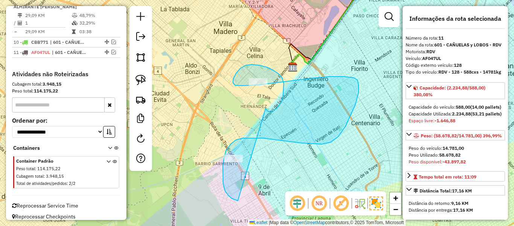
drag, startPoint x: 266, startPoint y: 108, endPoint x: 282, endPoint y: 198, distance: 91.9
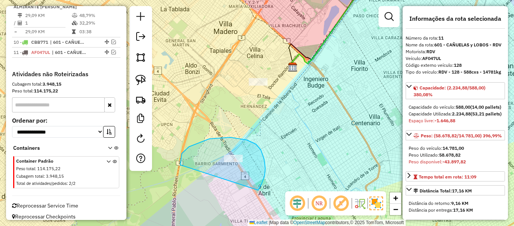
drag, startPoint x: 264, startPoint y: 159, endPoint x: 192, endPoint y: 188, distance: 77.6
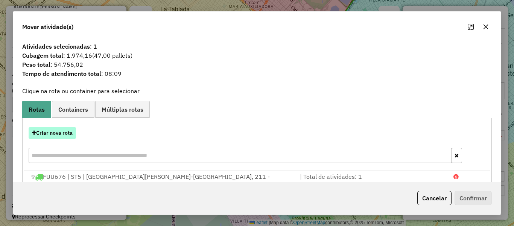
click at [52, 138] on button "Criar nova rota" at bounding box center [52, 133] width 47 height 12
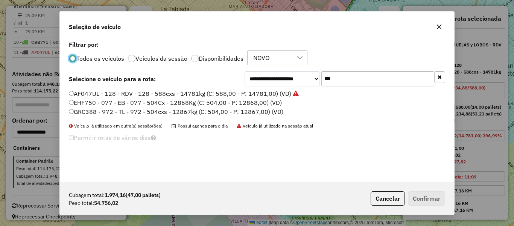
scroll to position [4, 2]
click at [370, 75] on input "***" at bounding box center [378, 78] width 113 height 15
click at [369, 76] on input "***" at bounding box center [378, 78] width 113 height 15
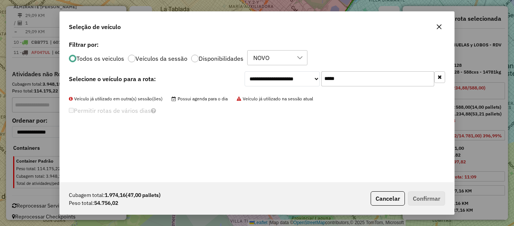
click at [367, 76] on input "*****" at bounding box center [378, 78] width 113 height 15
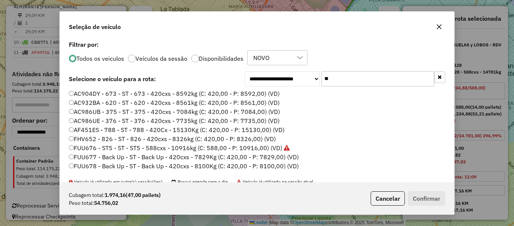
click at [221, 57] on label "Disponibilidades" at bounding box center [221, 58] width 45 height 6
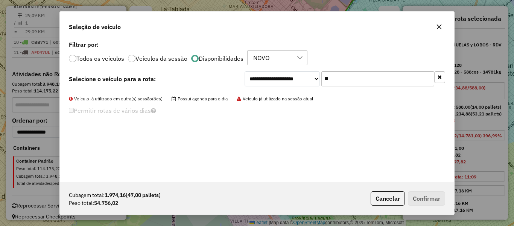
click at [348, 68] on div "**********" at bounding box center [257, 110] width 395 height 143
click at [343, 77] on input "**" at bounding box center [378, 78] width 113 height 15
type input "***"
click at [97, 58] on label "Todos os veiculos" at bounding box center [100, 58] width 48 height 6
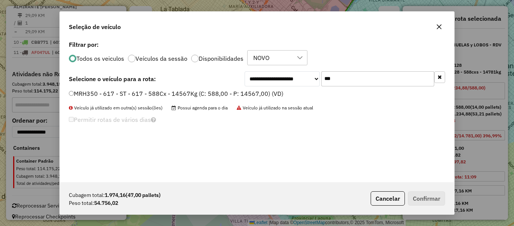
click at [135, 90] on label "MRH350 - 617 - ST - 617 - 588Cx - 14567Kg (C: 588,00 - P: 14567,00) (VD)" at bounding box center [176, 93] width 215 height 9
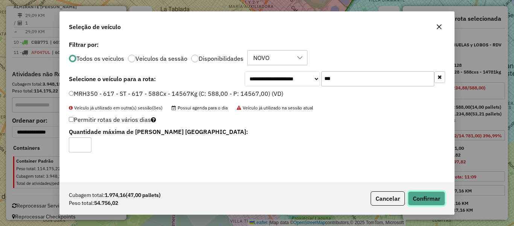
click at [426, 197] on button "Confirmar" at bounding box center [426, 198] width 37 height 14
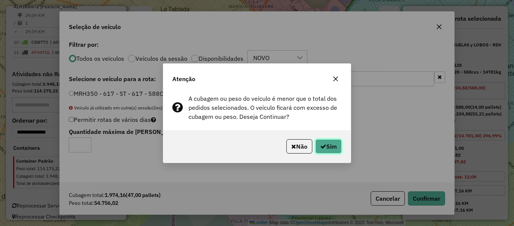
click at [333, 142] on button "Sim" at bounding box center [329, 146] width 26 height 14
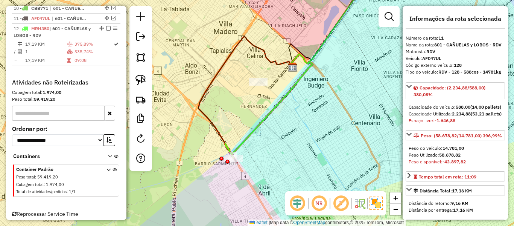
scroll to position [430, 0]
click at [270, 108] on icon at bounding box center [269, 106] width 88 height 104
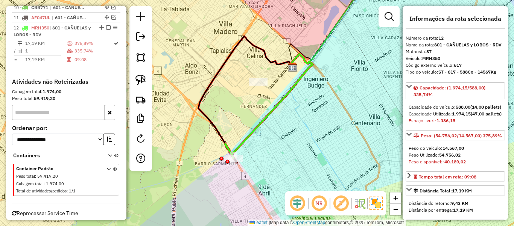
scroll to position [438, 0]
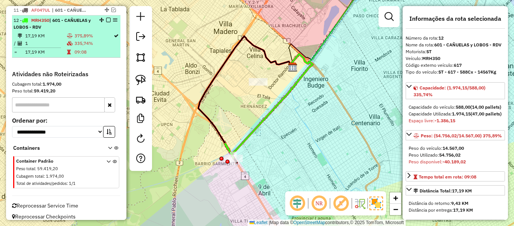
click at [107, 18] on em at bounding box center [108, 20] width 5 height 5
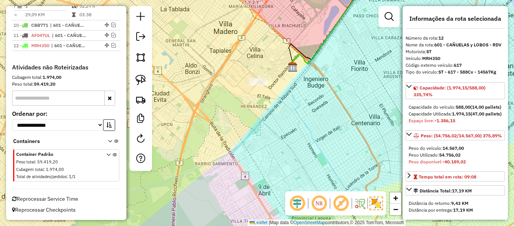
scroll to position [406, 0]
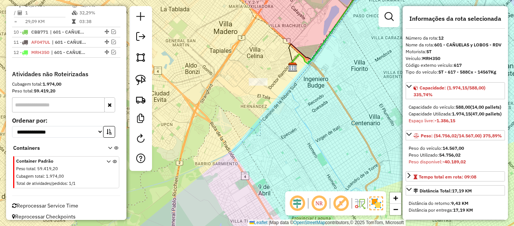
click at [262, 110] on div "Janela de atendimento Grade de atendimento Capacidade Transportadoras Veículos …" at bounding box center [257, 113] width 514 height 226
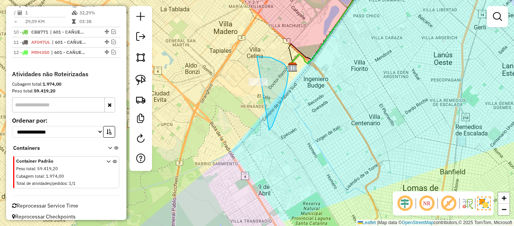
drag, startPoint x: 269, startPoint y: 130, endPoint x: 296, endPoint y: 56, distance: 79.0
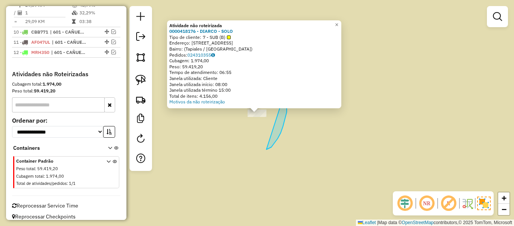
drag, startPoint x: 287, startPoint y: 102, endPoint x: 205, endPoint y: 140, distance: 90.7
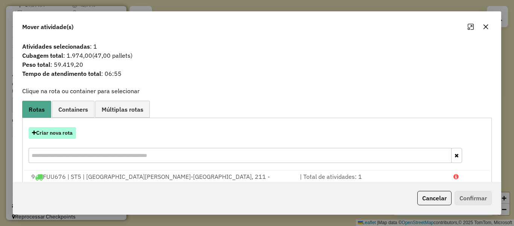
click at [67, 133] on button "Criar nova rota" at bounding box center [52, 133] width 47 height 12
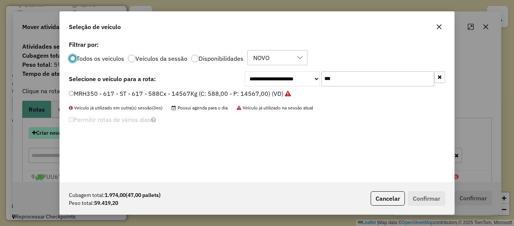
scroll to position [4, 2]
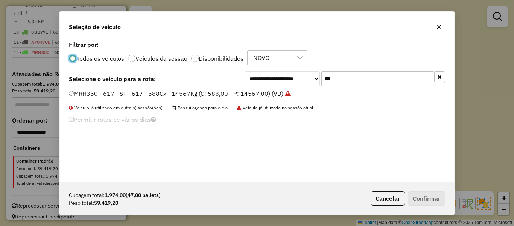
click at [441, 80] on button "button" at bounding box center [440, 77] width 11 height 12
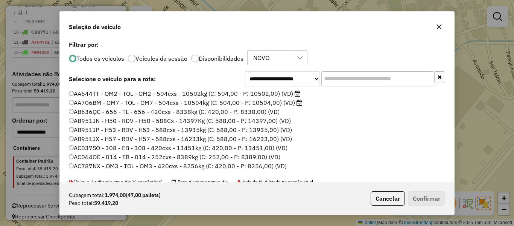
click at [343, 78] on input "text" at bounding box center [378, 78] width 113 height 15
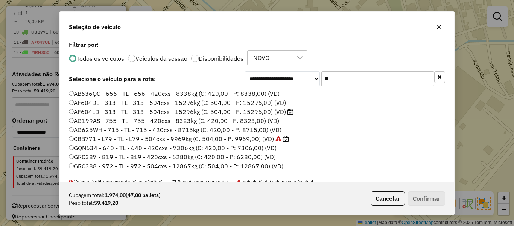
type input "**"
click at [233, 57] on label "Disponibilidades" at bounding box center [221, 58] width 45 height 6
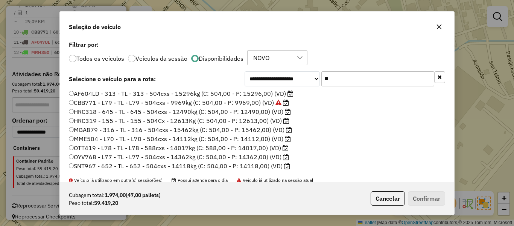
click at [278, 130] on label "MGA879 - 316 - TL - 316 - 504cxs - 15462kg (C: 504,00 - P: 15462,00) (VD)" at bounding box center [180, 129] width 223 height 9
click at [425, 202] on button "Confirmar" at bounding box center [426, 198] width 37 height 14
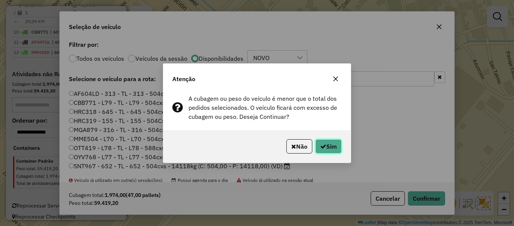
click at [337, 151] on button "Sim" at bounding box center [329, 146] width 26 height 14
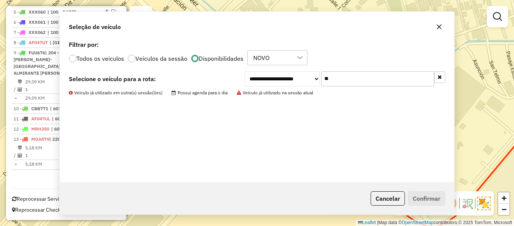
scroll to position [330, 0]
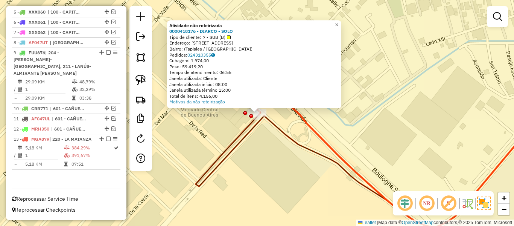
click at [281, 130] on icon at bounding box center [381, 155] width 370 height 142
select select "**********"
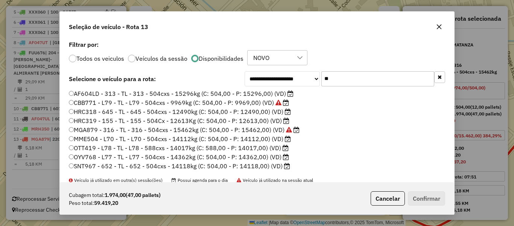
scroll to position [4, 2]
click at [382, 47] on label "Filtrar por:" at bounding box center [257, 44] width 377 height 9
click at [439, 29] on icon "button" at bounding box center [440, 27] width 6 height 6
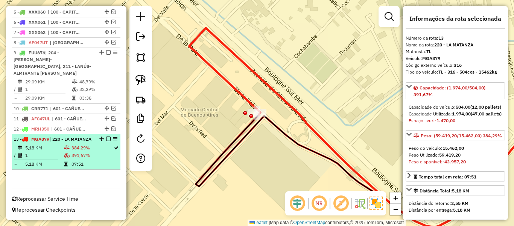
click at [73, 146] on td "384,29%" at bounding box center [92, 148] width 42 height 8
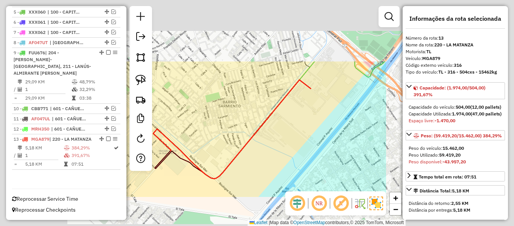
click at [211, 144] on div "Janela de atendimento Grade de atendimento Capacidade Transportadoras Veículos …" at bounding box center [257, 113] width 514 height 226
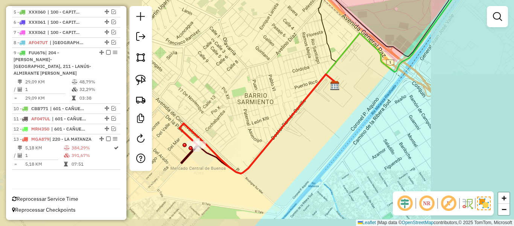
drag, startPoint x: 250, startPoint y: 137, endPoint x: 268, endPoint y: 137, distance: 17.7
click at [268, 137] on div "Janela de atendimento Grade de atendimento Capacidade Transportadoras Veículos …" at bounding box center [257, 113] width 514 height 226
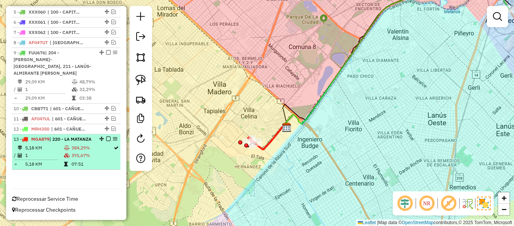
click at [106, 136] on em at bounding box center [108, 138] width 5 height 5
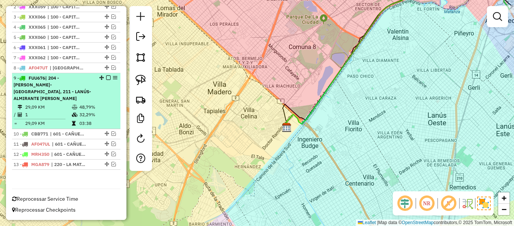
scroll to position [298, 0]
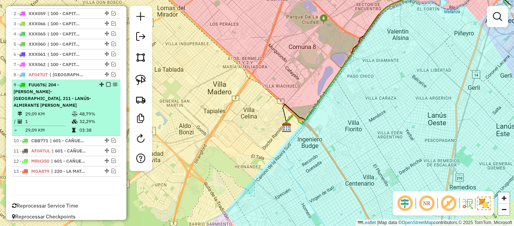
click at [87, 102] on li "9 - FUU676 | 204 - AVELLANEDA-QUILMES, 211 - LANÚS-ALMIRANTE BROWN 29,09 KM 48,…" at bounding box center [66, 108] width 108 height 56
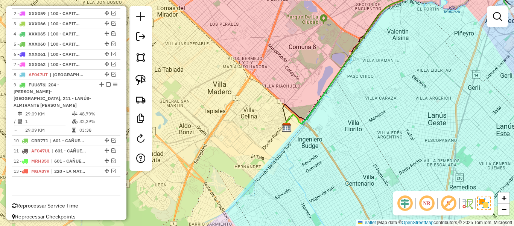
select select "**********"
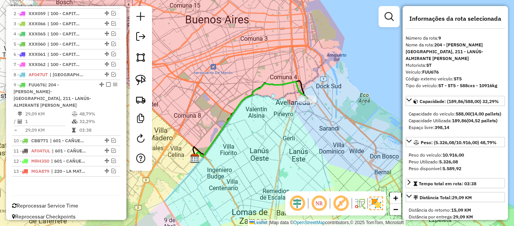
click at [290, 84] on icon at bounding box center [250, 119] width 113 height 76
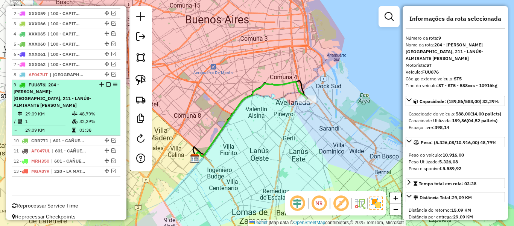
click at [107, 84] on em at bounding box center [108, 84] width 5 height 5
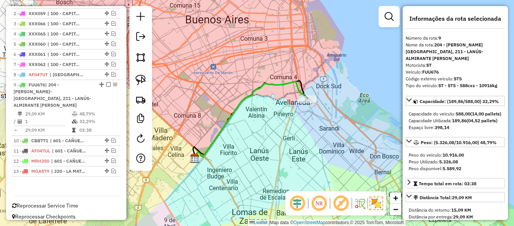
scroll to position [259, 0]
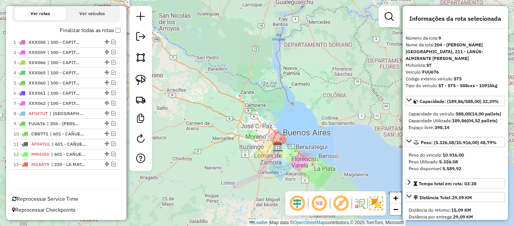
click at [284, 137] on div "Janela de atendimento Grade de atendimento Capacidade Transportadoras Veículos …" at bounding box center [257, 113] width 514 height 226
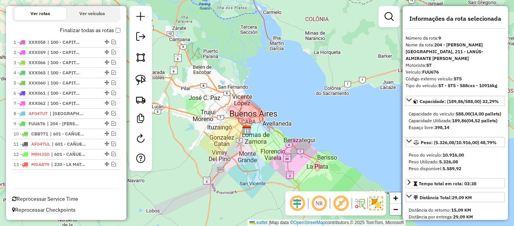
click at [84, 35] on div "Finalizar todas as rotas" at bounding box center [66, 32] width 108 height 9
click at [92, 29] on label "Finalizar todas as rotas" at bounding box center [90, 30] width 61 height 8
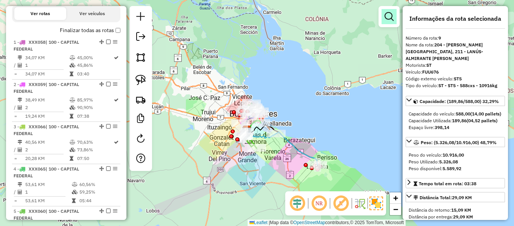
click at [395, 13] on link at bounding box center [389, 16] width 15 height 15
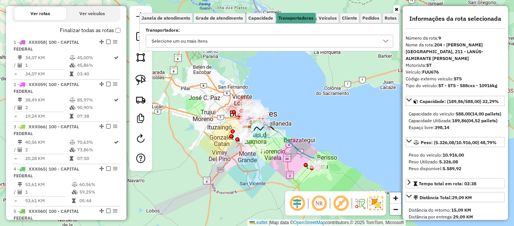
click at [253, 43] on div "Selecione um ou mais itens" at bounding box center [264, 41] width 230 height 12
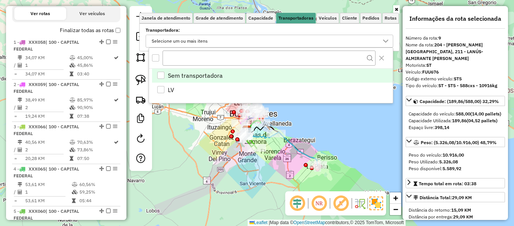
click at [215, 140] on div "Rota 13 - Placa MGA879 0000418176 - DIARCO - SOLO Rota 11 - Placa AF047UL 00003…" at bounding box center [257, 113] width 514 height 226
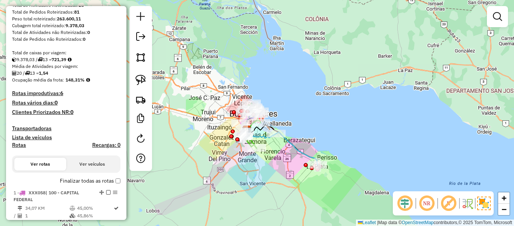
scroll to position [108, 0]
click at [18, 151] on label "Rotas" at bounding box center [19, 146] width 14 height 9
click at [21, 144] on h4 "Rotas" at bounding box center [19, 145] width 14 height 6
select select
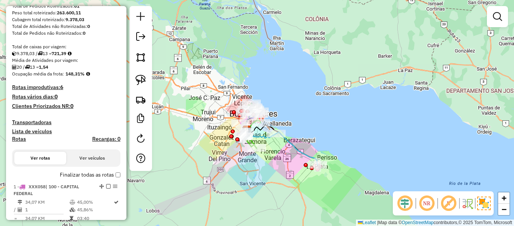
scroll to position [151, 0]
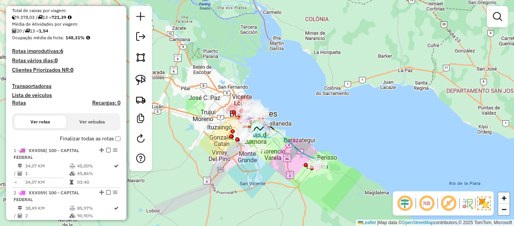
click at [78, 137] on label "Finalizar todas as rotas" at bounding box center [90, 138] width 61 height 8
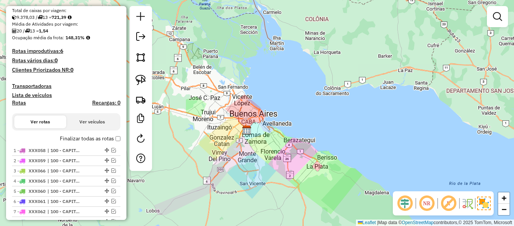
drag, startPoint x: 493, startPoint y: 22, endPoint x: 487, endPoint y: 22, distance: 6.0
click at [494, 22] on link at bounding box center [497, 16] width 15 height 15
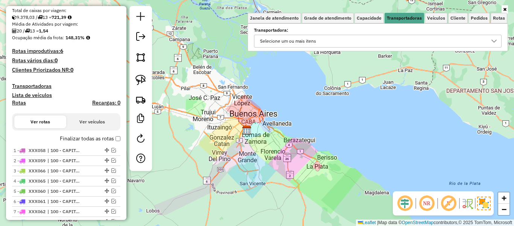
drag, startPoint x: 377, startPoint y: 40, endPoint x: 359, endPoint y: 44, distance: 18.3
click at [377, 40] on div "Selecione um ou mais itens" at bounding box center [373, 41] width 230 height 12
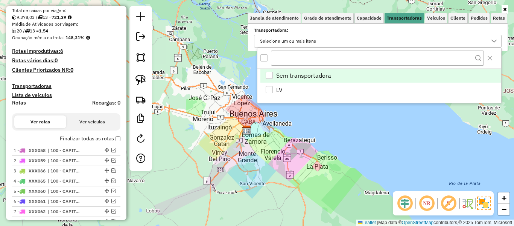
click at [23, 106] on label "Rotas" at bounding box center [19, 103] width 14 height 9
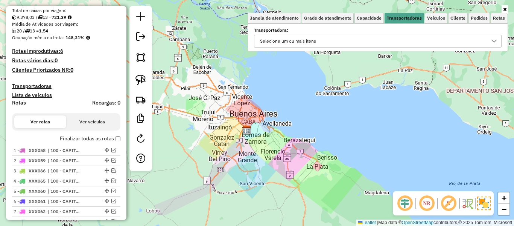
click at [30, 86] on h4 "Transportadoras" at bounding box center [66, 86] width 108 height 6
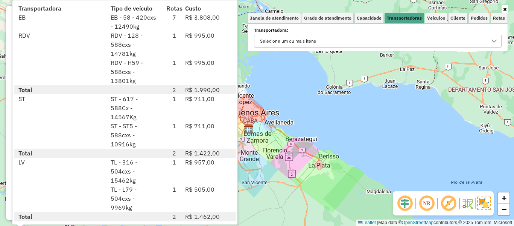
drag, startPoint x: 321, startPoint y: 136, endPoint x: 345, endPoint y: 102, distance: 42.0
click at [345, 102] on div "Janela de atendimento Grade de atendimento Capacidade Transportadoras Veículos …" at bounding box center [257, 113] width 514 height 226
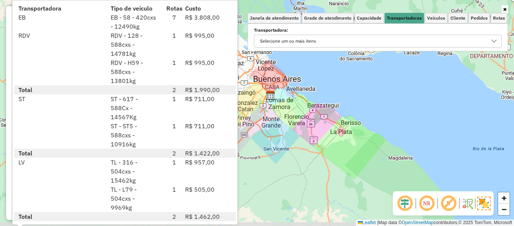
click at [327, 107] on div "Janela de atendimento Grade de atendimento Capacidade Transportadoras Veículos …" at bounding box center [257, 113] width 514 height 226
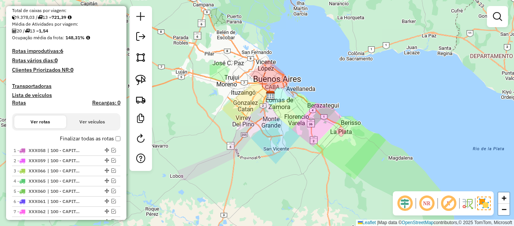
click at [72, 137] on label "Finalizar todas as rotas" at bounding box center [90, 138] width 61 height 8
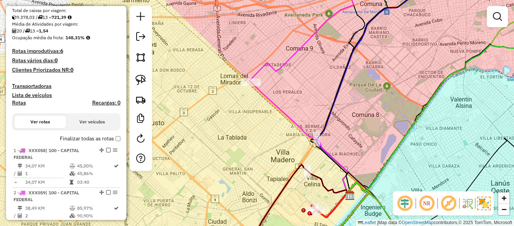
drag, startPoint x: 269, startPoint y: 153, endPoint x: 225, endPoint y: 79, distance: 86.4
click at [224, 79] on div "Janela de atendimento Grade de atendimento Capacidade Transportadoras Veículos …" at bounding box center [257, 113] width 514 height 226
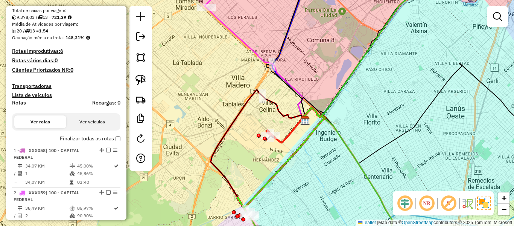
click at [287, 139] on icon at bounding box center [287, 130] width 40 height 25
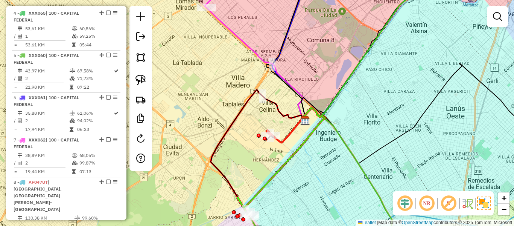
select select "**********"
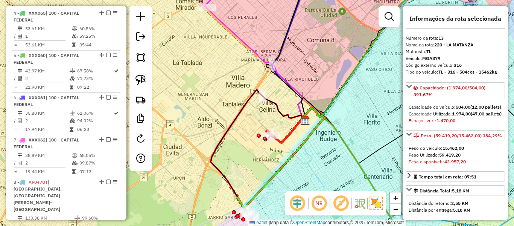
scroll to position [688, 0]
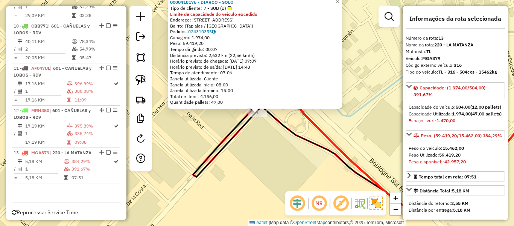
drag, startPoint x: 260, startPoint y: 151, endPoint x: 295, endPoint y: 148, distance: 35.2
click at [293, 148] on div "0000418176 - DIARCO - SOLO Tipo de cliente: 7 - SUB (B) Limite de capacidade do…" at bounding box center [257, 113] width 514 height 226
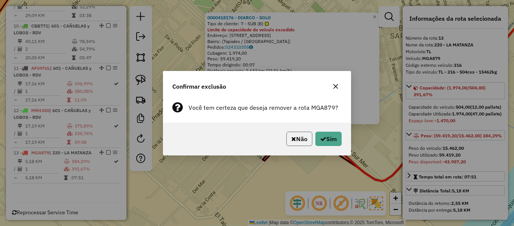
click at [298, 140] on button "Não" at bounding box center [300, 138] width 26 height 14
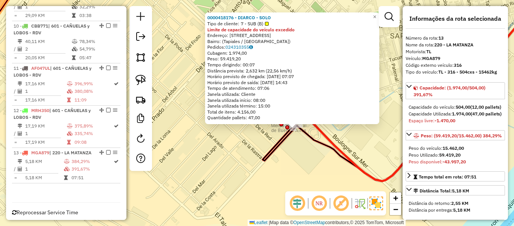
click at [324, 132] on icon at bounding box center [413, 81] width 306 height 197
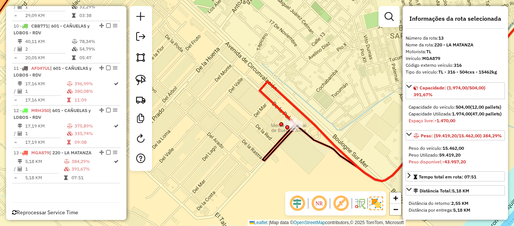
drag, startPoint x: 322, startPoint y: 132, endPoint x: 307, endPoint y: 129, distance: 15.7
click at [322, 132] on icon at bounding box center [413, 81] width 306 height 197
click at [281, 126] on div at bounding box center [281, 124] width 4 height 4
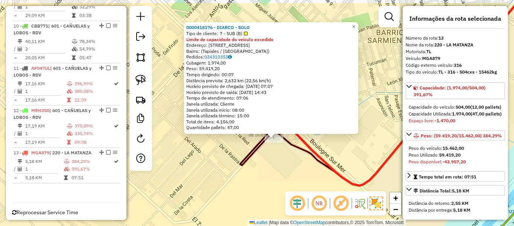
drag, startPoint x: 272, startPoint y: 140, endPoint x: 296, endPoint y: 160, distance: 31.4
click at [290, 160] on div "0000418176 - DIARCO - SOLO Tipo de cliente: 7 - SUB (B) Limite de capacidade do…" at bounding box center [257, 113] width 514 height 226
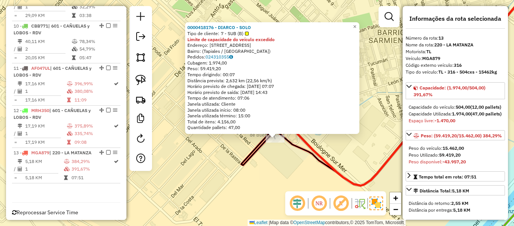
click at [286, 137] on icon at bounding box center [397, 86] width 312 height 197
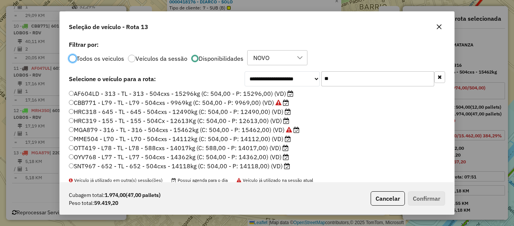
scroll to position [4, 2]
click at [352, 82] on input "**" at bounding box center [378, 78] width 113 height 15
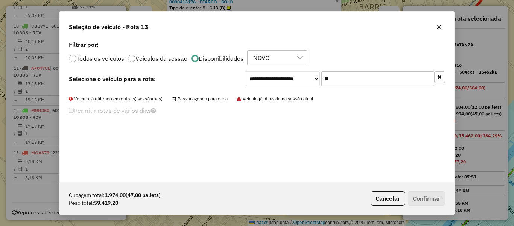
click at [108, 58] on label "Todos os veiculos" at bounding box center [100, 58] width 48 height 6
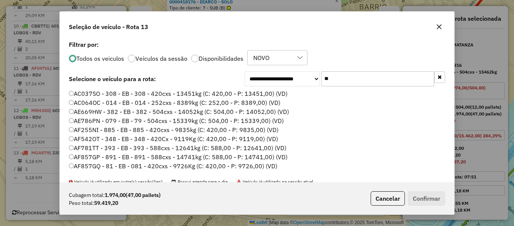
click at [352, 84] on input "**" at bounding box center [378, 78] width 113 height 15
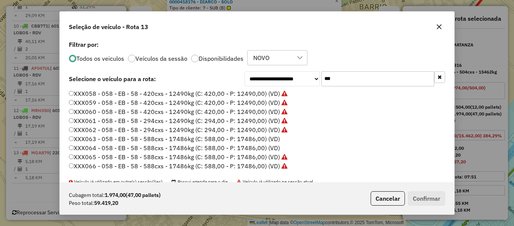
type input "***"
click at [259, 147] on label "XXX064 - 058 - EB - 58 - 588cxs - 17486kg (C: 588,00 - P: 17486,00) (VD)" at bounding box center [174, 147] width 211 height 9
click at [437, 198] on button "Confirmar" at bounding box center [426, 198] width 37 height 14
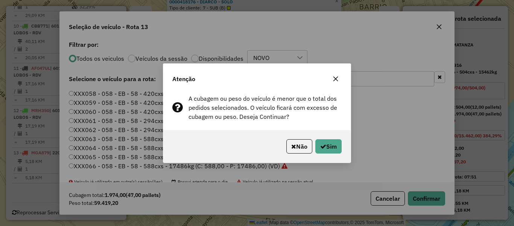
click at [299, 145] on button "Não" at bounding box center [300, 146] width 26 height 14
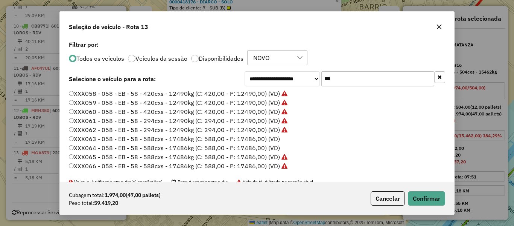
scroll to position [38, 0]
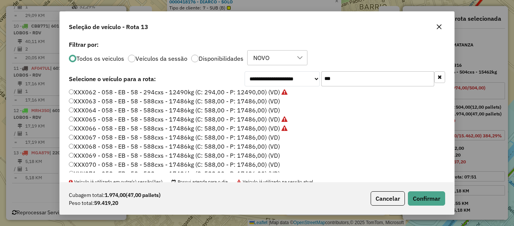
click at [261, 144] on label "XXX068 - 058 - EB - 58 - 588cxs - 17486kg (C: 588,00 - P: 17486,00) (VD)" at bounding box center [174, 146] width 211 height 9
click at [419, 193] on button "Confirmar" at bounding box center [426, 198] width 37 height 14
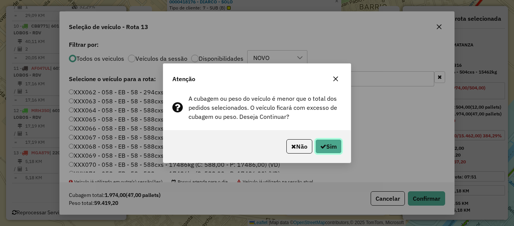
click at [323, 148] on icon "button" at bounding box center [324, 146] width 6 height 6
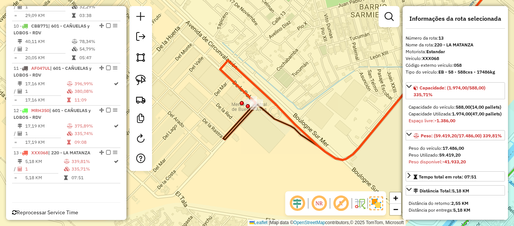
click at [250, 82] on icon at bounding box center [377, 68] width 315 height 182
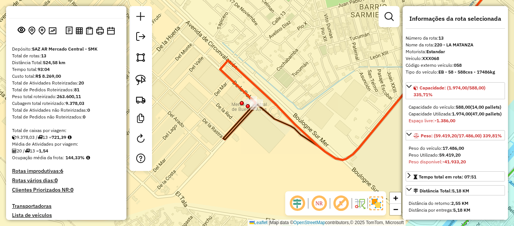
scroll to position [0, 0]
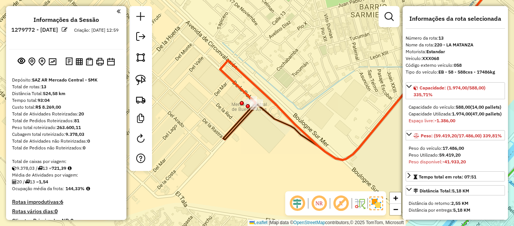
drag, startPoint x: 84, startPoint y: 139, endPoint x: 85, endPoint y: 46, distance: 93.0
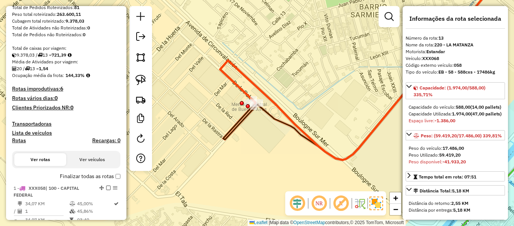
click at [31, 122] on h4 "Transportadoras" at bounding box center [66, 124] width 108 height 6
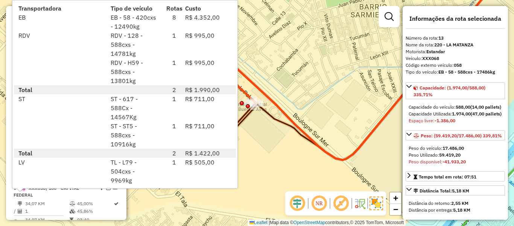
click at [299, 60] on div "Janela de atendimento Grade de atendimento Capacidade Transportadoras Veículos …" at bounding box center [257, 113] width 514 height 226
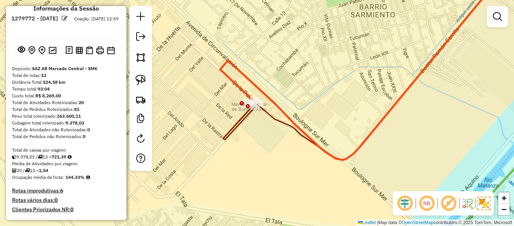
scroll to position [0, 0]
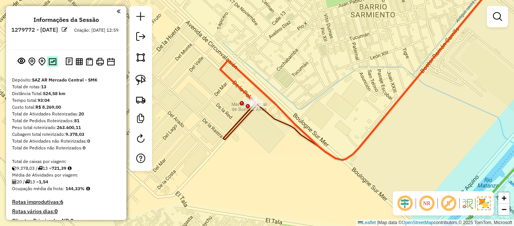
click at [52, 62] on img at bounding box center [53, 61] width 8 height 7
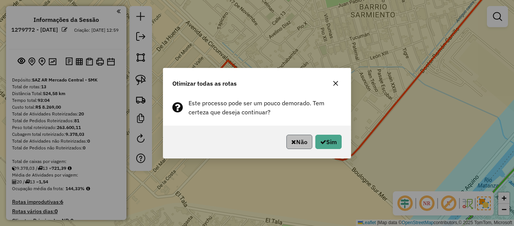
click at [308, 148] on div "Não Sim" at bounding box center [257, 141] width 188 height 32
click at [307, 145] on button "Não" at bounding box center [300, 141] width 26 height 14
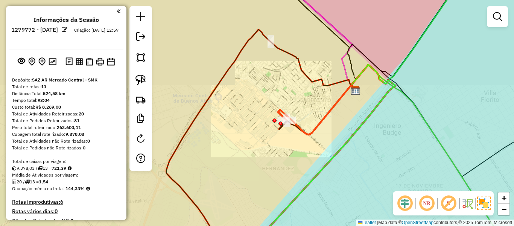
click at [297, 128] on icon at bounding box center [317, 109] width 79 height 49
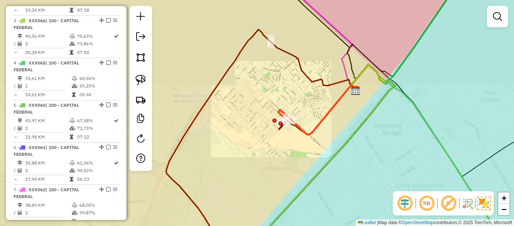
select select "**********"
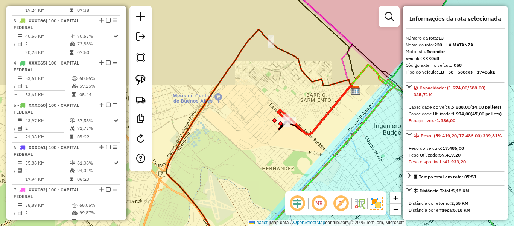
scroll to position [688, 0]
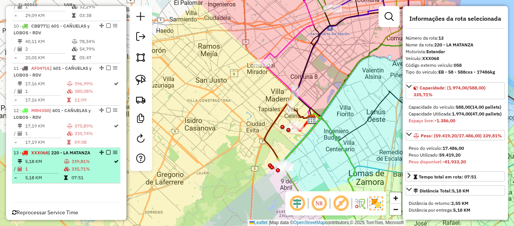
click at [107, 150] on em at bounding box center [108, 152] width 5 height 5
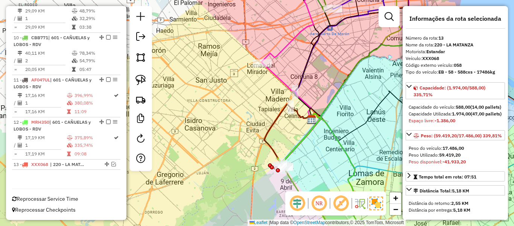
scroll to position [656, 0]
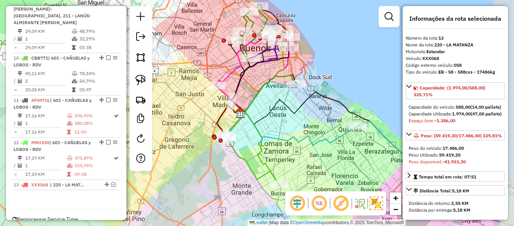
drag, startPoint x: 334, startPoint y: 127, endPoint x: 268, endPoint y: 114, distance: 66.8
click at [268, 114] on icon at bounding box center [370, 157] width 261 height 130
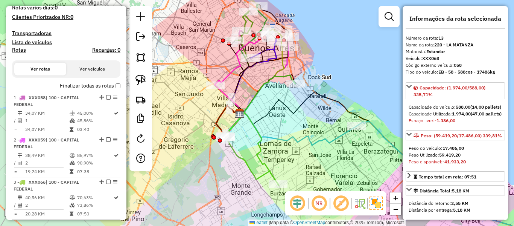
scroll to position [167, 0]
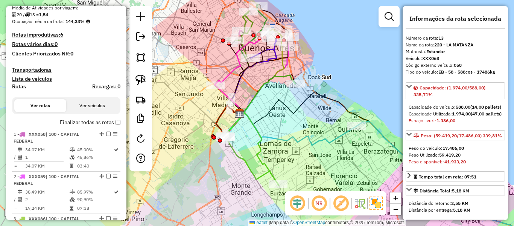
click at [37, 68] on h4 "Transportadoras" at bounding box center [66, 70] width 108 height 6
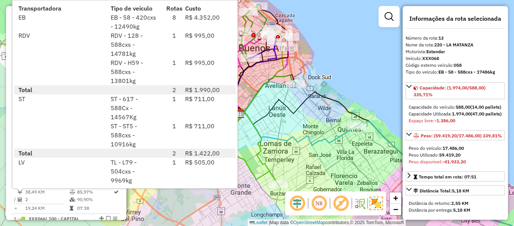
click at [272, 130] on div "Janela de atendimento Grade de atendimento Capacidade Transportadoras Veículos …" at bounding box center [257, 113] width 514 height 226
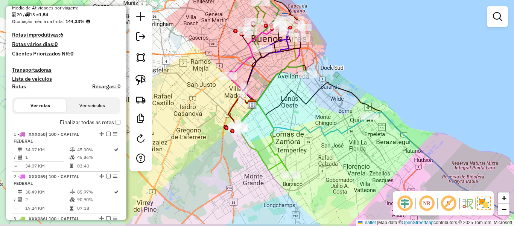
drag, startPoint x: 294, startPoint y: 128, endPoint x: 321, endPoint y: 111, distance: 32.4
click at [319, 112] on div "Janela de atendimento Grade de atendimento Capacidade Transportadoras Veículos …" at bounding box center [257, 113] width 514 height 226
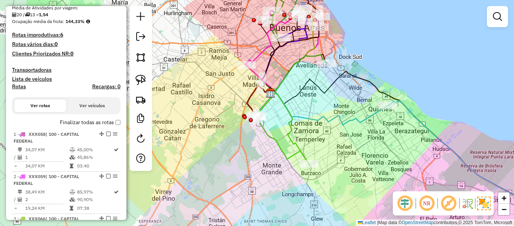
click at [37, 69] on h4 "Transportadoras" at bounding box center [66, 70] width 108 height 6
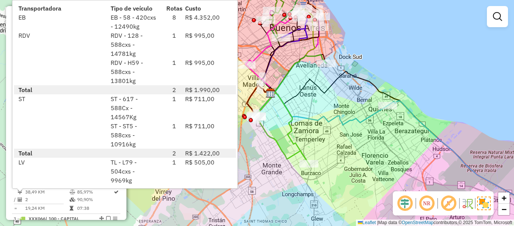
click at [267, 174] on div "Janela de atendimento Grade de atendimento Capacidade Transportadoras Veículos …" at bounding box center [257, 113] width 514 height 226
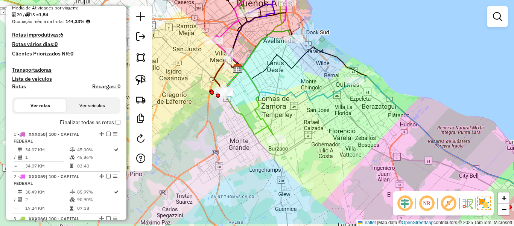
drag, startPoint x: 240, startPoint y: 163, endPoint x: 481, endPoint y: 162, distance: 241.1
click at [231, 157] on div "Janela de atendimento Grade de atendimento Capacidade Transportadoras Veículos …" at bounding box center [257, 113] width 514 height 226
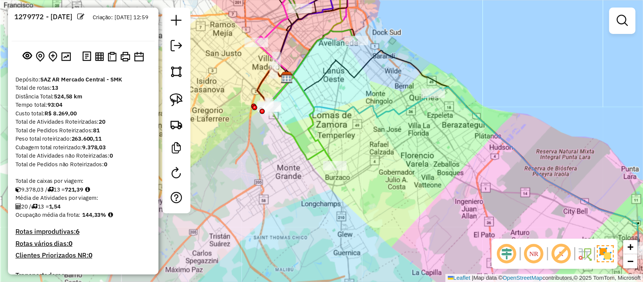
scroll to position [129, 0]
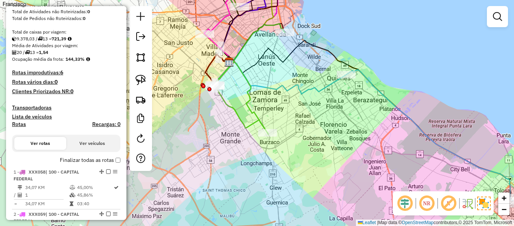
click at [41, 108] on h4 "Transportadoras" at bounding box center [66, 107] width 108 height 6
drag, startPoint x: 504, startPoint y: 18, endPoint x: 471, endPoint y: 27, distance: 34.2
click at [504, 18] on link at bounding box center [497, 16] width 15 height 15
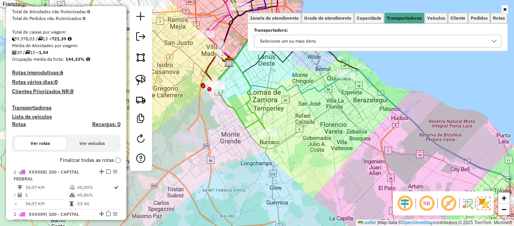
click at [377, 40] on div "Selecione um ou mais itens" at bounding box center [373, 41] width 230 height 12
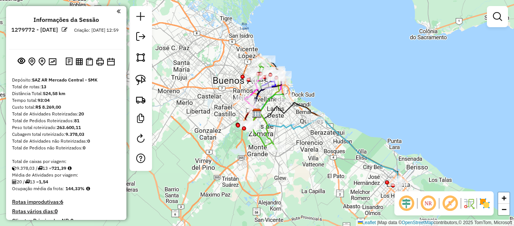
click at [489, 21] on div at bounding box center [497, 16] width 21 height 21
click at [495, 18] on em at bounding box center [497, 16] width 9 height 9
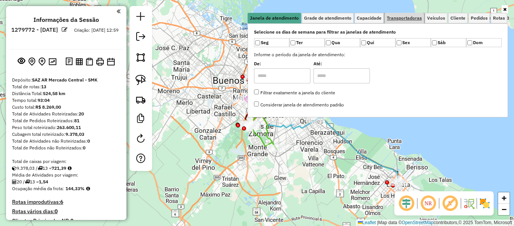
click at [421, 18] on span "Transportadoras" at bounding box center [404, 18] width 35 height 5
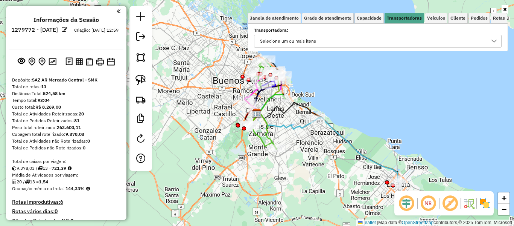
click at [383, 40] on div "Selecione um ou mais itens" at bounding box center [373, 41] width 230 height 12
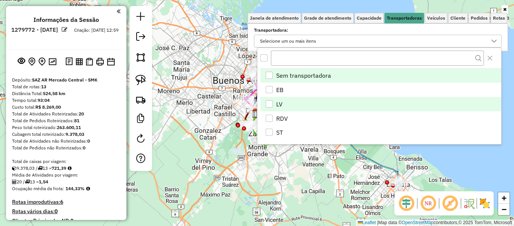
click at [298, 106] on li "LV" at bounding box center [381, 104] width 241 height 14
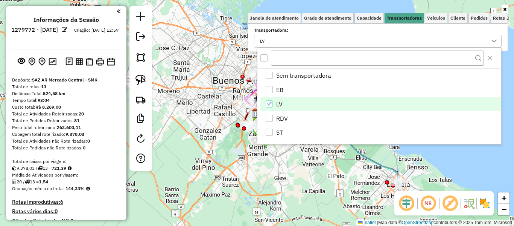
click at [326, 159] on div "Janela de atendimento Grade de atendimento Capacidade Transportadoras Veículos …" at bounding box center [257, 113] width 514 height 226
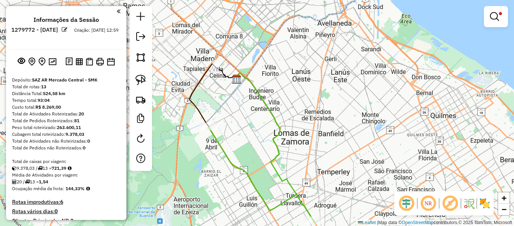
click at [275, 135] on icon at bounding box center [275, 148] width 79 height 150
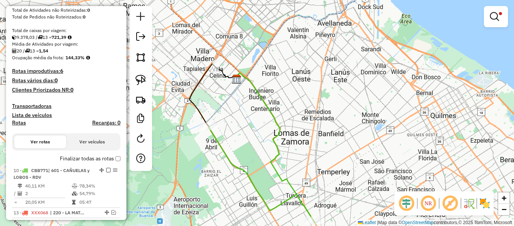
select select "**********"
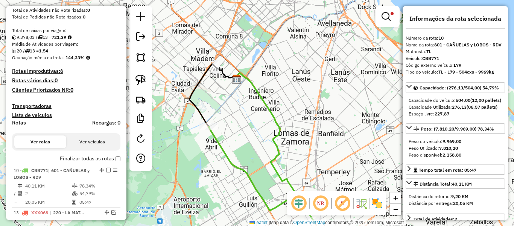
scroll to position [179, 0]
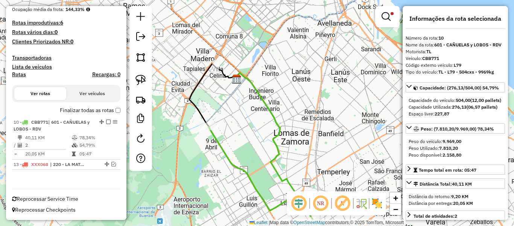
click at [283, 115] on div "Limpar filtros Janela de atendimento Grade de atendimento Capacidade Transporta…" at bounding box center [257, 113] width 514 height 226
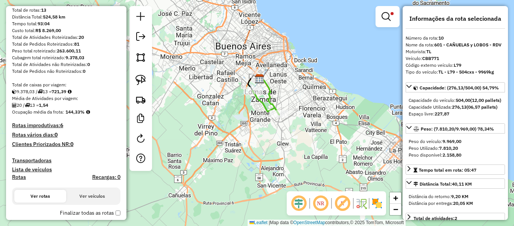
scroll to position [66, 0]
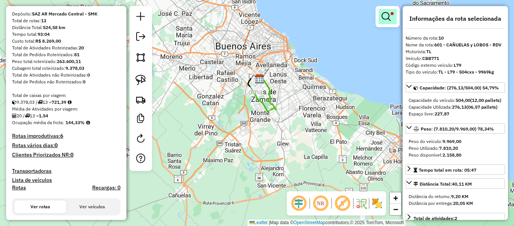
click at [381, 13] on link at bounding box center [388, 16] width 18 height 15
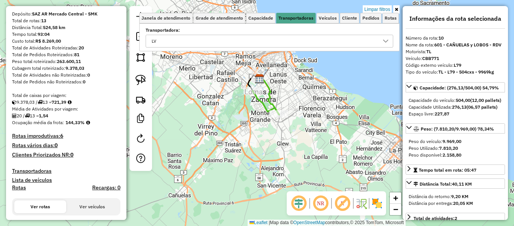
click at [382, 8] on link "Limpar filtros" at bounding box center [377, 9] width 29 height 8
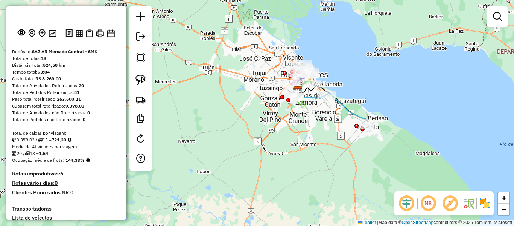
scroll to position [0, 0]
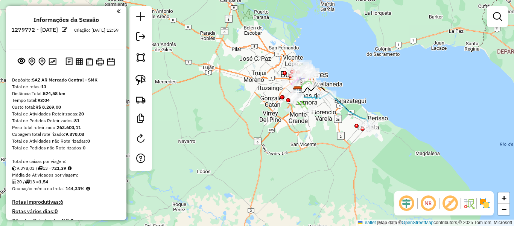
click at [272, 127] on div "Janela de atendimento Grade de atendimento Capacidade Transportadoras Veículos …" at bounding box center [257, 113] width 514 height 226
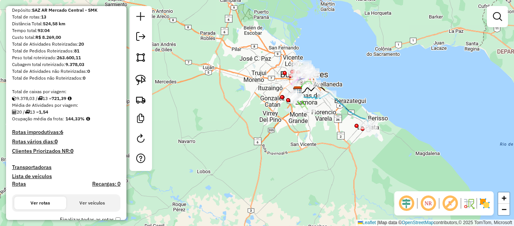
scroll to position [113, 0]
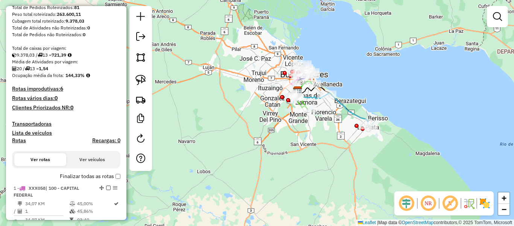
click at [78, 174] on label "Finalizar todas as rotas" at bounding box center [90, 176] width 61 height 8
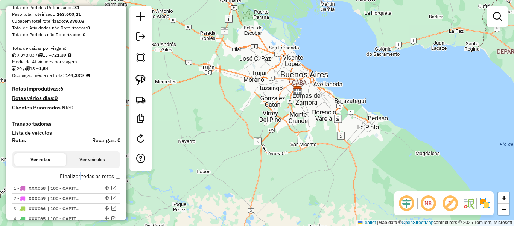
click at [78, 174] on label "Finalizar todas as rotas" at bounding box center [90, 176] width 61 height 8
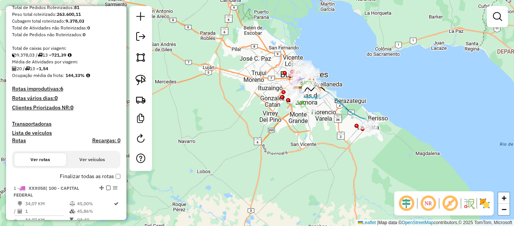
click at [29, 142] on div "Rotas Recargas: 0" at bounding box center [66, 142] width 108 height 6
click at [22, 142] on h4 "Rotas" at bounding box center [19, 140] width 14 height 6
select select "*"
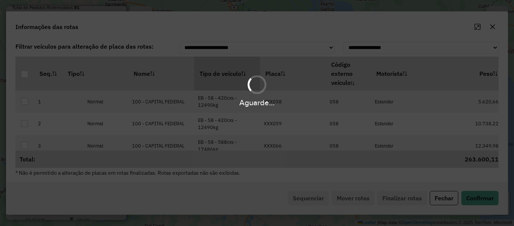
click at [228, 80] on th "Tipo de veículo" at bounding box center [227, 73] width 66 height 34
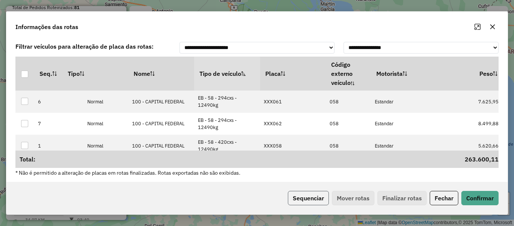
click at [301, 195] on button "Sequenciar" at bounding box center [308, 198] width 41 height 14
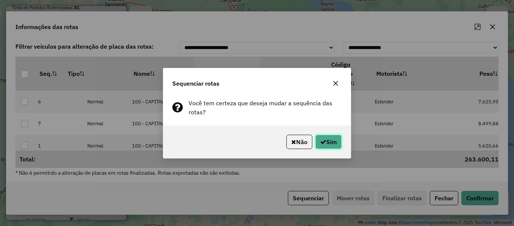
click at [323, 138] on button "Sim" at bounding box center [329, 141] width 26 height 14
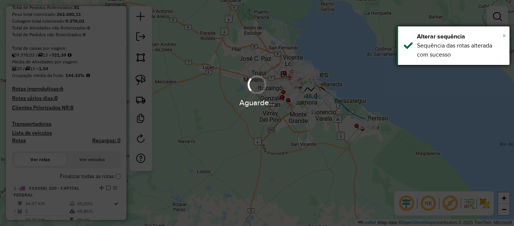
click at [504, 35] on span "×" at bounding box center [505, 35] width 4 height 8
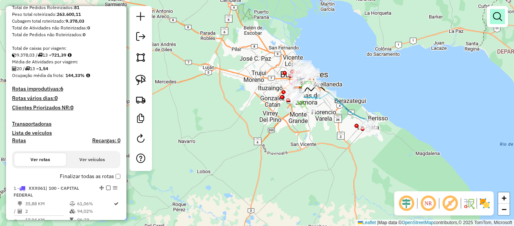
click at [501, 12] on em at bounding box center [497, 16] width 9 height 9
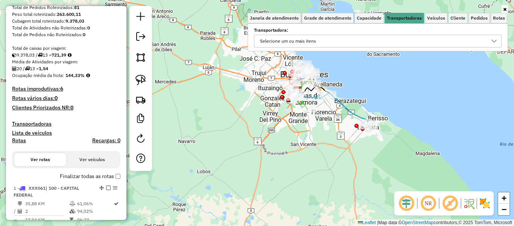
drag, startPoint x: 430, startPoint y: 37, endPoint x: 421, endPoint y: 41, distance: 9.4
click at [430, 37] on div "Selecione um ou mais itens" at bounding box center [373, 41] width 230 height 12
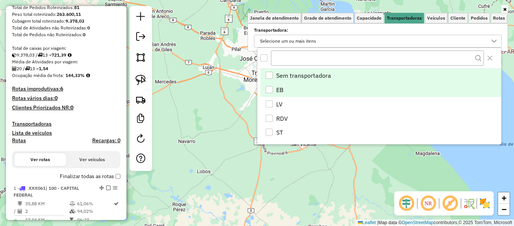
click at [308, 93] on li "EB" at bounding box center [381, 89] width 241 height 14
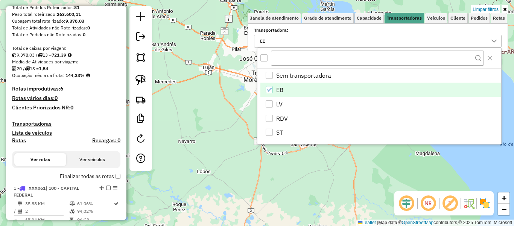
click at [99, 178] on label "Finalizar todas as rotas" at bounding box center [90, 176] width 61 height 8
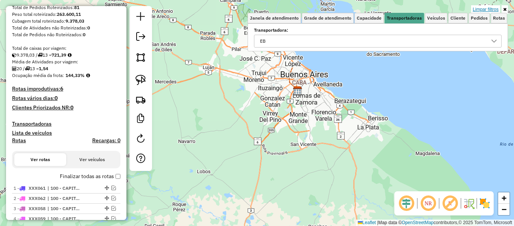
click at [498, 12] on link "Limpar filtros" at bounding box center [486, 9] width 29 height 8
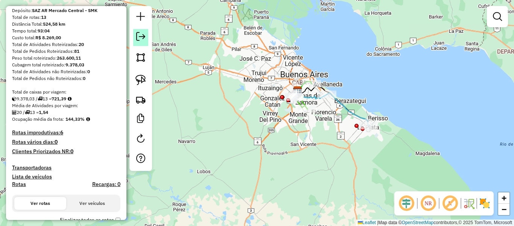
scroll to position [38, 0]
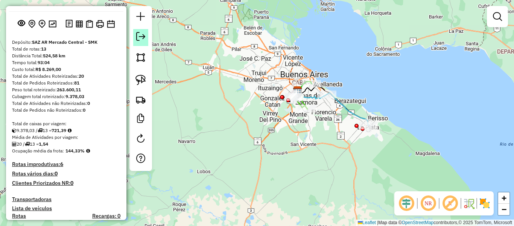
click at [139, 40] on em at bounding box center [140, 36] width 9 height 9
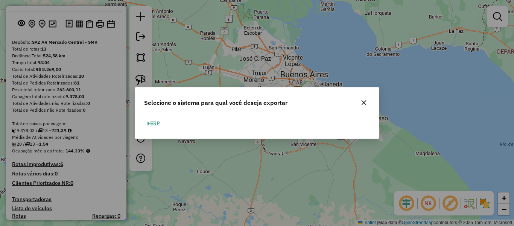
click at [163, 122] on button "ERP" at bounding box center [153, 124] width 19 height 12
select select "**"
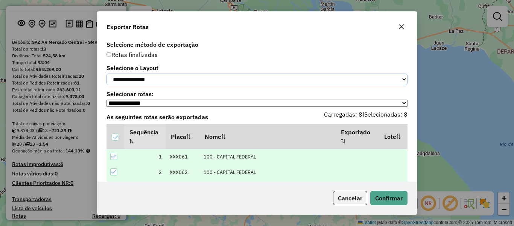
drag, startPoint x: 209, startPoint y: 82, endPoint x: 204, endPoint y: 83, distance: 4.9
click at [209, 82] on select "**********" at bounding box center [257, 79] width 301 height 12
select select "*********"
click at [107, 73] on select "**********" at bounding box center [257, 79] width 301 height 12
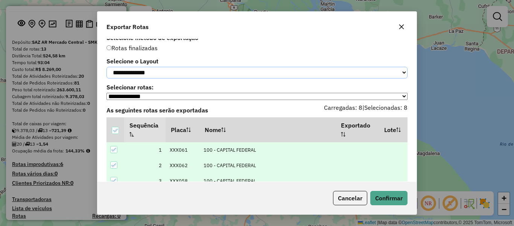
scroll to position [0, 0]
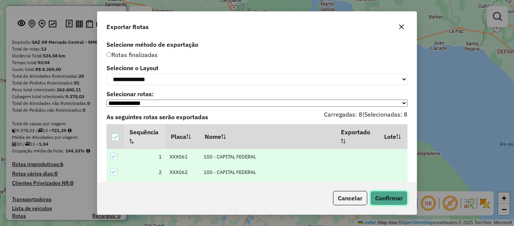
click at [387, 194] on button "Confirmar" at bounding box center [389, 198] width 37 height 14
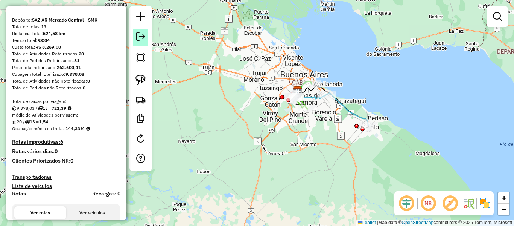
scroll to position [38, 0]
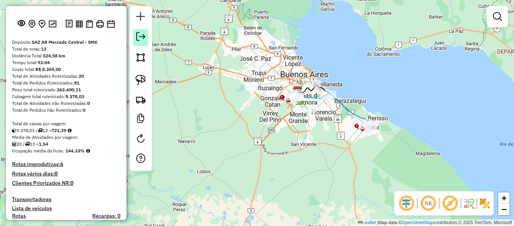
click at [140, 31] on link at bounding box center [140, 37] width 15 height 17
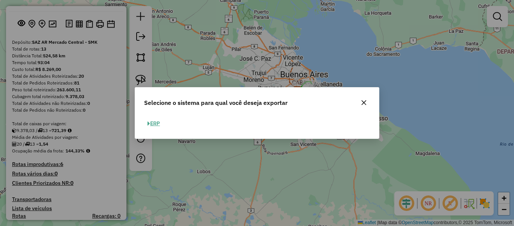
click at [156, 123] on button "ERP" at bounding box center [153, 124] width 19 height 12
select select "*********"
select select "**"
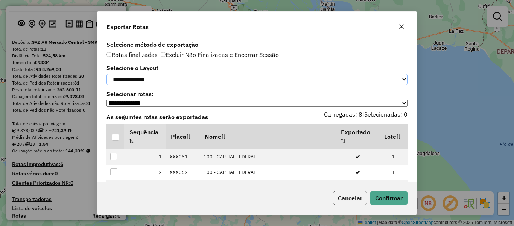
click at [169, 85] on select "**********" at bounding box center [257, 79] width 301 height 12
select select "*********"
click at [107, 73] on select "**********" at bounding box center [257, 79] width 301 height 12
click at [117, 138] on div at bounding box center [115, 136] width 7 height 7
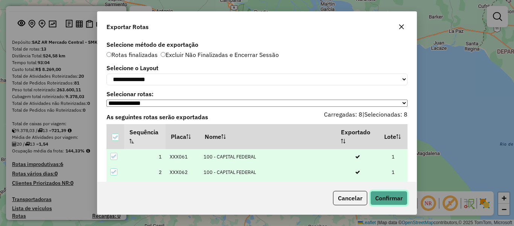
click at [394, 198] on button "Confirmar" at bounding box center [389, 198] width 37 height 14
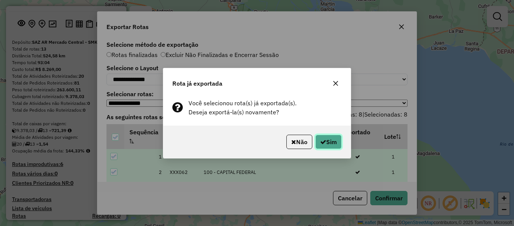
click at [331, 144] on button "Sim" at bounding box center [329, 141] width 26 height 14
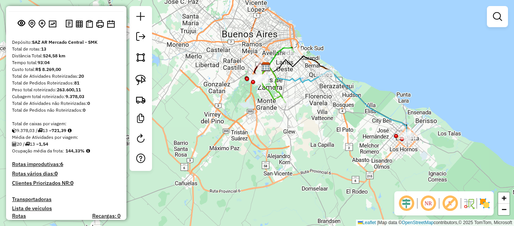
click at [330, 114] on div "Janela de atendimento Grade de atendimento Capacidade Transportadoras Veículos …" at bounding box center [257, 113] width 514 height 226
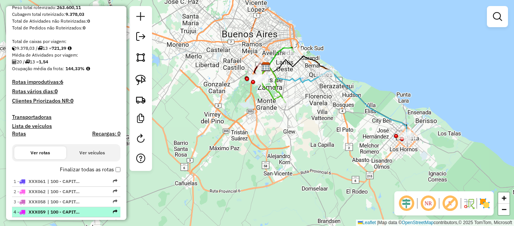
scroll to position [188, 0]
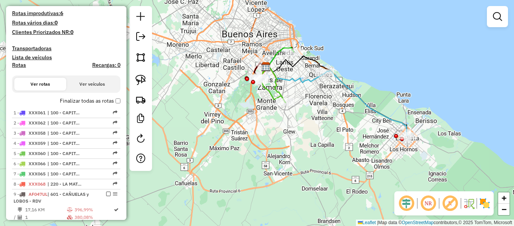
click at [93, 104] on label "Finalizar todas as rotas" at bounding box center [90, 101] width 61 height 8
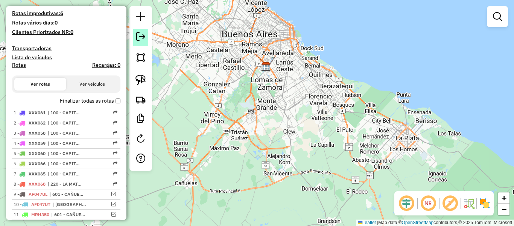
click at [144, 35] on em at bounding box center [140, 36] width 9 height 9
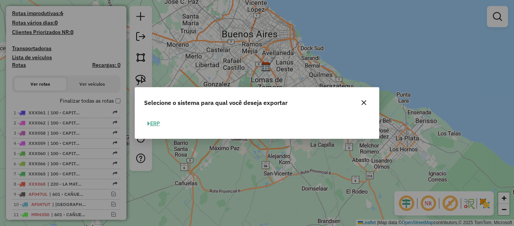
click at [152, 121] on button "ERP" at bounding box center [153, 124] width 19 height 12
select select "*********"
select select "**"
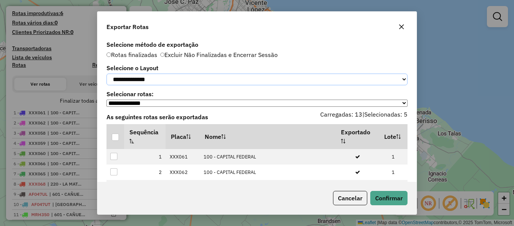
click at [177, 84] on select "**********" at bounding box center [257, 79] width 301 height 12
select select "*********"
click at [107, 73] on select "**********" at bounding box center [257, 79] width 301 height 12
click at [114, 140] on div at bounding box center [115, 136] width 7 height 7
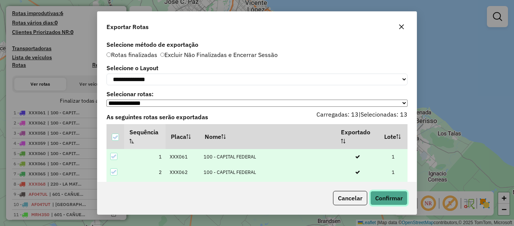
click at [388, 194] on button "Confirmar" at bounding box center [389, 198] width 37 height 14
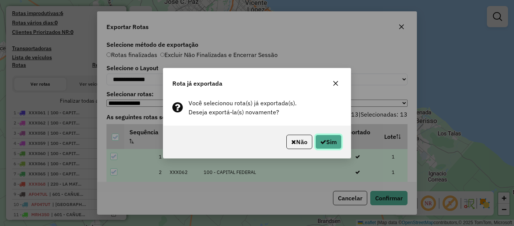
click at [329, 140] on button "Sim" at bounding box center [329, 141] width 26 height 14
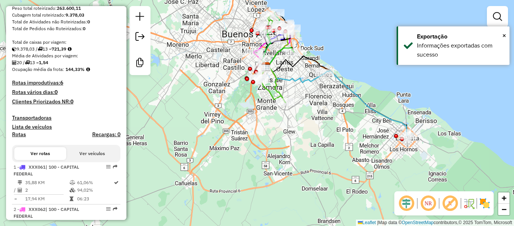
scroll to position [58, 0]
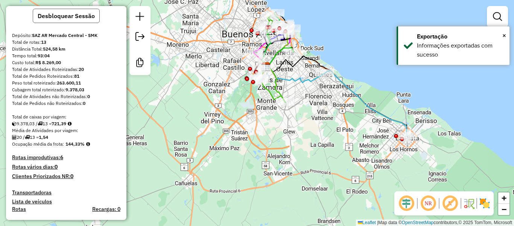
click at [71, 17] on button "Desbloquear Sessão" at bounding box center [66, 16] width 67 height 14
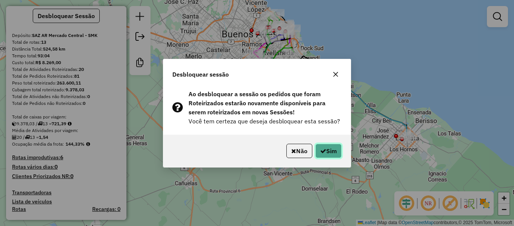
click at [335, 150] on button "Sim" at bounding box center [329, 150] width 26 height 14
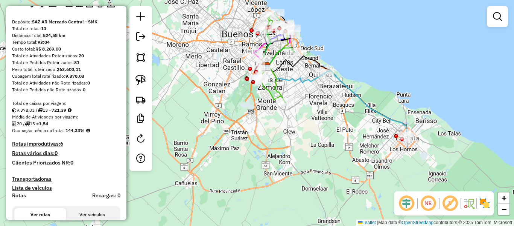
scroll to position [0, 0]
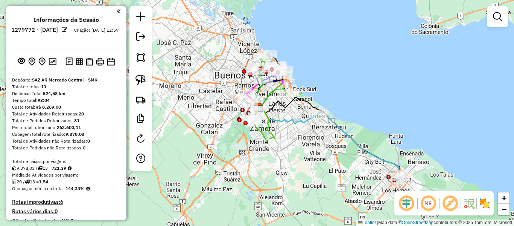
drag, startPoint x: 363, startPoint y: 99, endPoint x: 362, endPoint y: 105, distance: 5.8
click at [362, 105] on div "Janela de atendimento Grade de atendimento Capacidade Transportadoras Veículos …" at bounding box center [257, 113] width 514 height 226
click at [488, 203] on img at bounding box center [485, 203] width 12 height 12
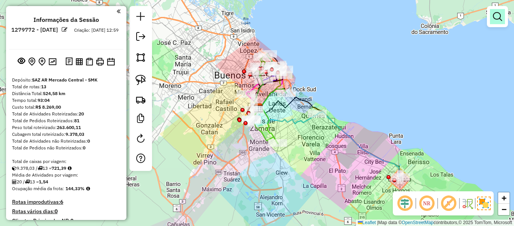
click at [503, 11] on link at bounding box center [497, 16] width 15 height 15
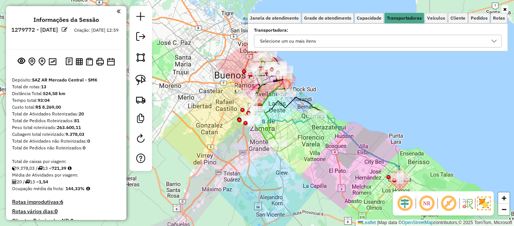
click at [410, 37] on div "Selecione um ou mais itens" at bounding box center [373, 41] width 230 height 12
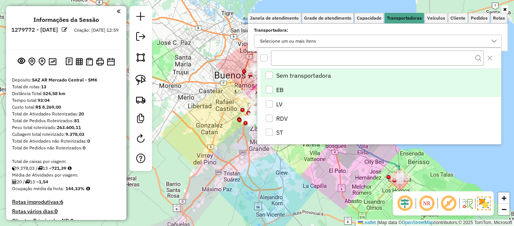
click at [287, 92] on li "EB" at bounding box center [381, 89] width 241 height 14
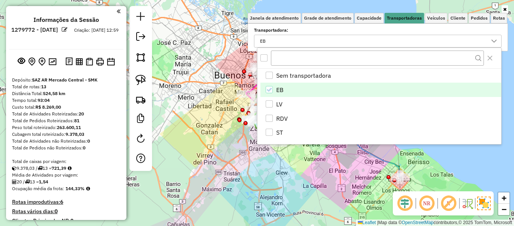
click at [197, 91] on div "Janela de atendimento Grade de atendimento Capacidade Transportadoras Veículos …" at bounding box center [257, 113] width 514 height 226
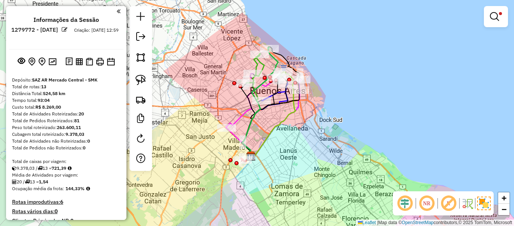
drag, startPoint x: 306, startPoint y: 94, endPoint x: 321, endPoint y: 124, distance: 33.7
click at [318, 122] on div "Limpar filtros Janela de atendimento Grade de atendimento Capacidade Transporta…" at bounding box center [257, 113] width 514 height 226
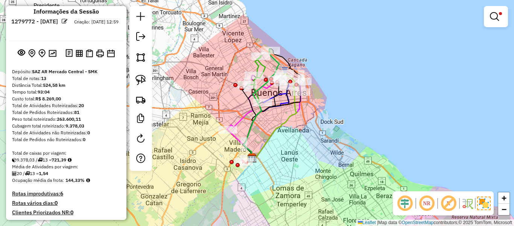
scroll to position [0, 0]
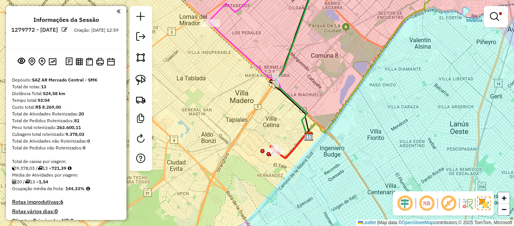
drag, startPoint x: 324, startPoint y: 157, endPoint x: 247, endPoint y: 166, distance: 77.7
click at [247, 166] on div "Limpar filtros Janela de atendimento Grade de atendimento Capacidade Transporta…" at bounding box center [257, 113] width 514 height 226
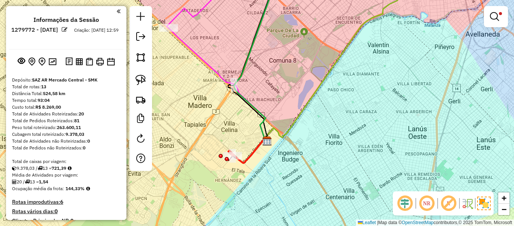
drag, startPoint x: 289, startPoint y: 157, endPoint x: 308, endPoint y: 157, distance: 19.2
click at [295, 157] on div "Limpar filtros Janela de atendimento Grade de atendimento Capacidade Transporta…" at bounding box center [257, 113] width 514 height 226
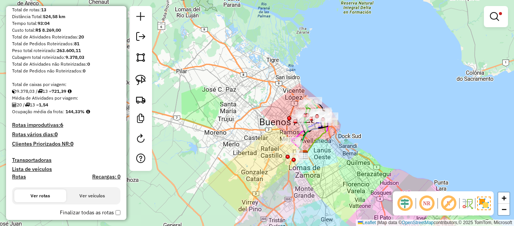
scroll to position [113, 0]
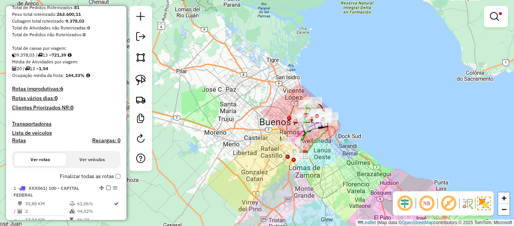
click at [221, 128] on div "Limpar filtros Janela de atendimento Grade de atendimento Capacidade Transporta…" at bounding box center [257, 113] width 514 height 226
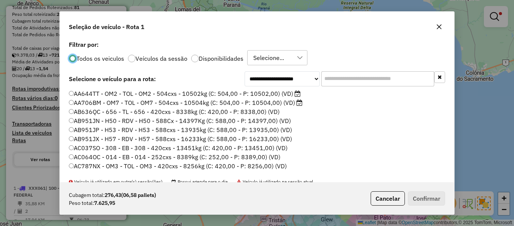
scroll to position [4, 2]
click at [367, 74] on input "text" at bounding box center [378, 78] width 113 height 15
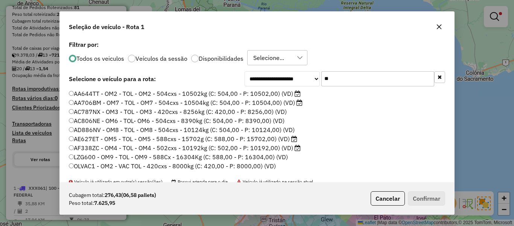
type input "**"
click at [221, 57] on label "Disponibilidades" at bounding box center [221, 58] width 45 height 6
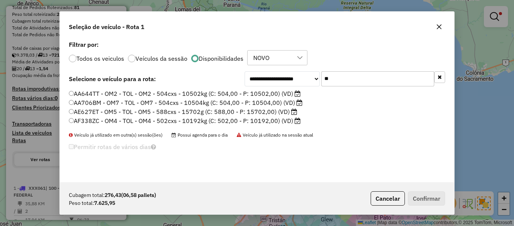
click at [440, 25] on icon "button" at bounding box center [440, 27] width 6 height 6
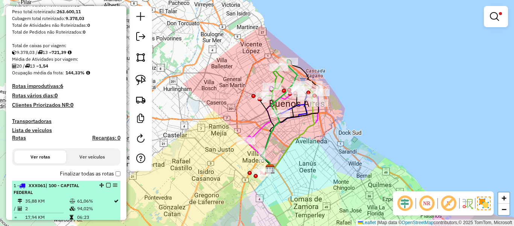
scroll to position [226, 0]
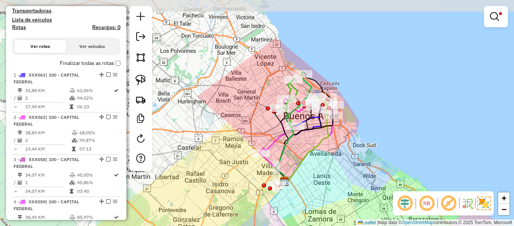
drag, startPoint x: 340, startPoint y: 150, endPoint x: 351, endPoint y: 160, distance: 15.5
click at [351, 160] on div "Limpar filtros Janela de atendimento Grade de atendimento Capacidade Transporta…" at bounding box center [257, 113] width 514 height 226
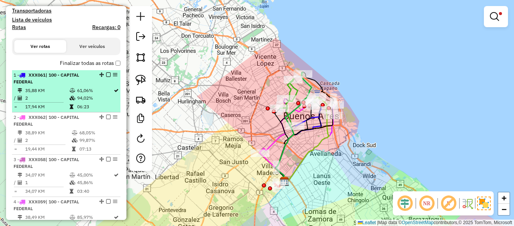
click at [71, 88] on td at bounding box center [73, 91] width 8 height 8
select select "**********"
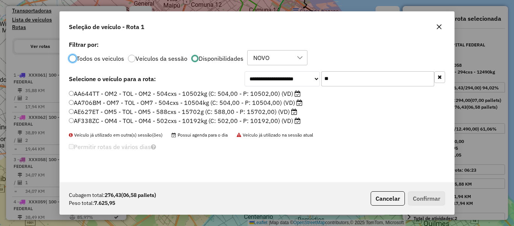
scroll to position [4, 2]
click at [355, 82] on input "**" at bounding box center [378, 78] width 113 height 15
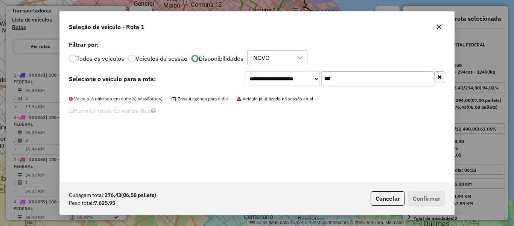
type input "***"
click at [108, 55] on label "Todos os veiculos" at bounding box center [100, 58] width 48 height 6
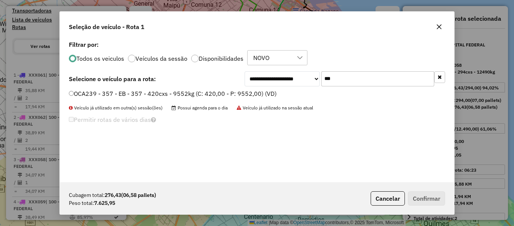
click at [129, 93] on label "OCA239 - 357 - EB - 357 - 420cxs - 9552kg (C: 420,00 - P: 9552,00) (VD)" at bounding box center [173, 93] width 208 height 9
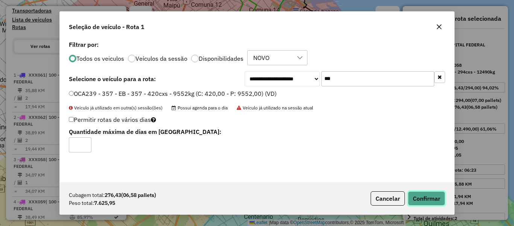
click at [424, 194] on button "Confirmar" at bounding box center [426, 198] width 37 height 14
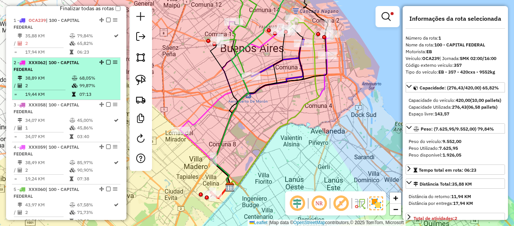
scroll to position [290, 0]
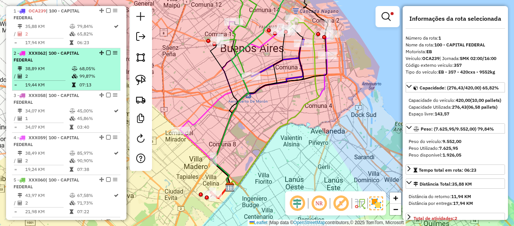
click at [52, 64] on li "2 - XXX062 | 100 - CAPITAL FEDERAL 38,89 KM 68,05% / 2 99,87% = 19,44 KM 07:13" at bounding box center [66, 69] width 108 height 42
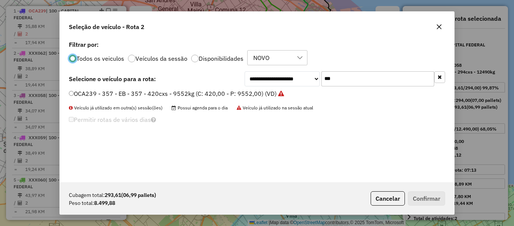
scroll to position [4, 2]
click at [346, 76] on input "***" at bounding box center [378, 78] width 113 height 15
type input "***"
click at [232, 94] on label "FXE278 - 616 - EB - 616 - 504cxs - 15513kg (C: 504,00 - P: 15513,00) (VD)" at bounding box center [176, 93] width 214 height 9
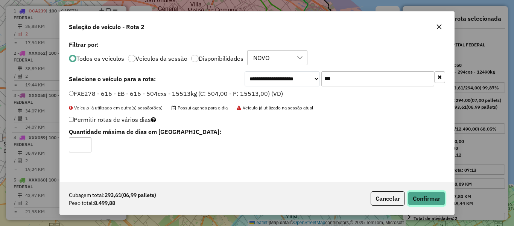
click at [423, 197] on button "Confirmar" at bounding box center [426, 198] width 37 height 14
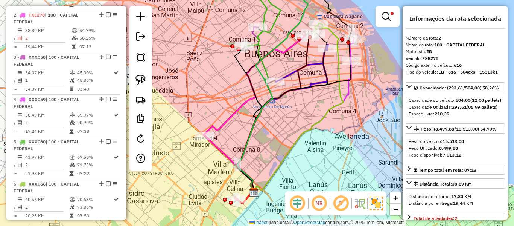
scroll to position [332, 0]
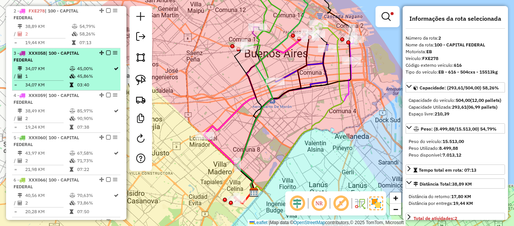
click at [60, 62] on div "3 - XXX058 | 100 - CAPITAL FEDERAL" at bounding box center [54, 57] width 80 height 14
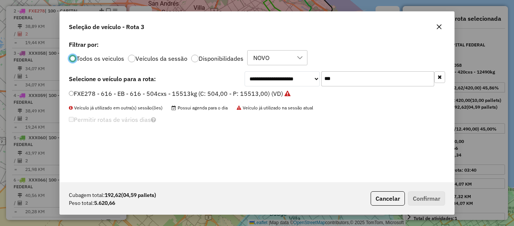
scroll to position [4, 2]
click at [362, 63] on div "Todos os veiculos Veículos da sessão Disponibilidades NOVO" at bounding box center [257, 57] width 377 height 15
click at [355, 76] on input "***" at bounding box center [378, 78] width 113 height 15
type input "***"
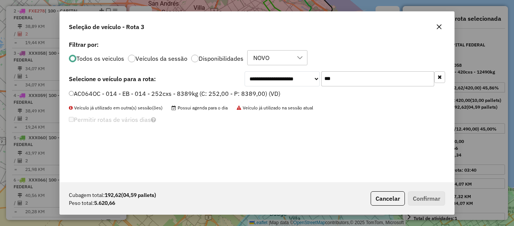
click at [273, 92] on label "AC064OC - 014 - EB - 014 - 252cxs - 8389kg (C: 252,00 - P: 8389,00) (VD)" at bounding box center [175, 93] width 212 height 9
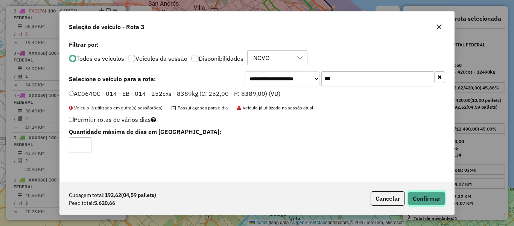
click at [440, 195] on button "Confirmar" at bounding box center [426, 198] width 37 height 14
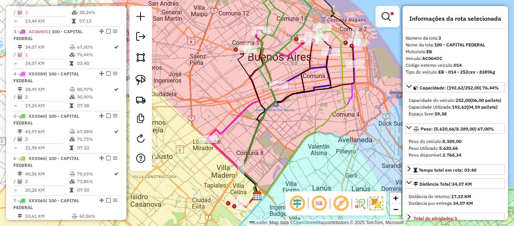
scroll to position [374, 0]
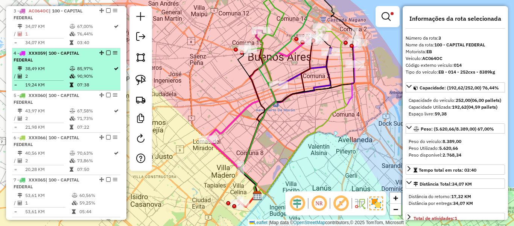
click at [51, 72] on td "38,49 KM" at bounding box center [47, 69] width 44 height 8
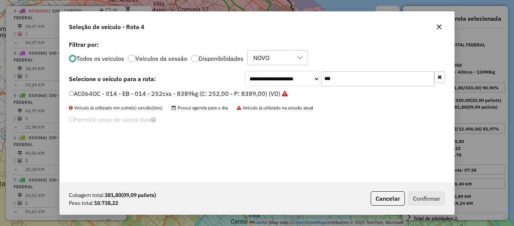
scroll to position [4, 2]
click at [386, 78] on input "***" at bounding box center [378, 78] width 113 height 15
type input "***"
click at [258, 94] on label "KUM536 - H39 - EB - H39 - 420Cx - 9597Kg (C: 420,00 - P: 9597,00) (VD)" at bounding box center [173, 93] width 208 height 9
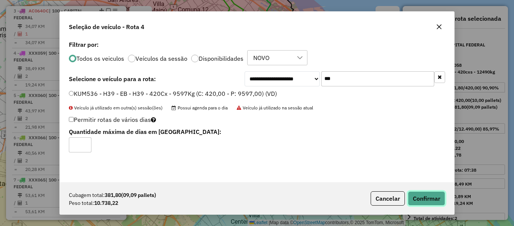
click at [423, 196] on button "Confirmar" at bounding box center [426, 198] width 37 height 14
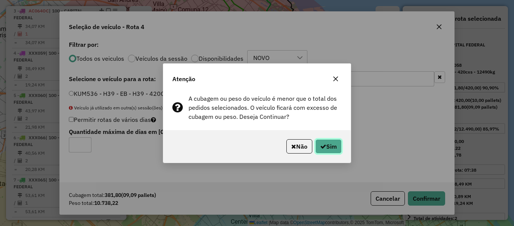
click at [340, 145] on button "Sim" at bounding box center [329, 146] width 26 height 14
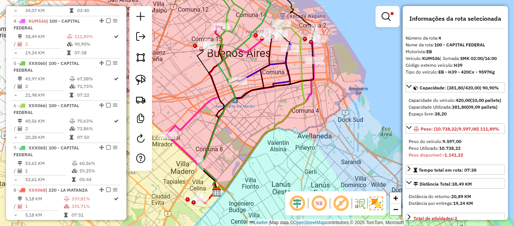
scroll to position [417, 0]
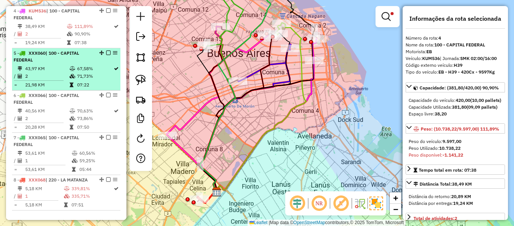
click at [31, 55] on span "XXX060" at bounding box center [37, 53] width 17 height 6
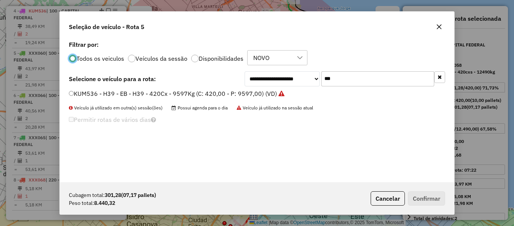
scroll to position [4, 2]
click at [377, 66] on div "**********" at bounding box center [257, 110] width 395 height 143
click at [376, 74] on input "***" at bounding box center [378, 78] width 113 height 15
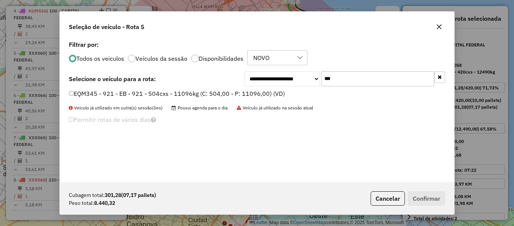
type input "***"
click at [217, 95] on label "EQM345 - 921 - EB - 921 - 504cxs - 11096kg (C: 504,00 - P: 11096,00) (VD)" at bounding box center [177, 93] width 216 height 9
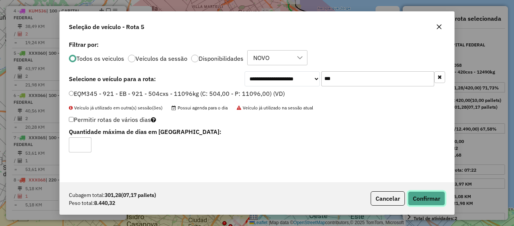
click at [421, 191] on button "Confirmar" at bounding box center [426, 198] width 37 height 14
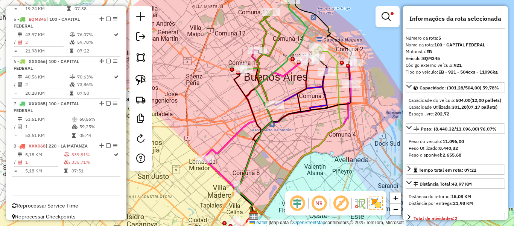
scroll to position [457, 0]
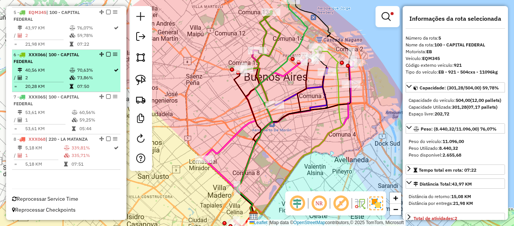
click at [91, 81] on td "73,86%" at bounding box center [95, 78] width 37 height 8
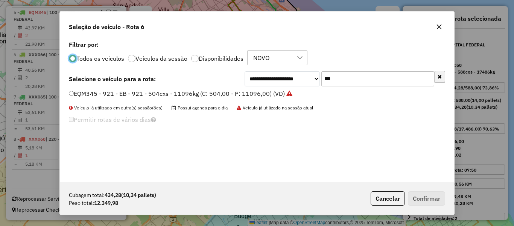
scroll to position [4, 2]
click at [437, 76] on button "button" at bounding box center [440, 77] width 11 height 12
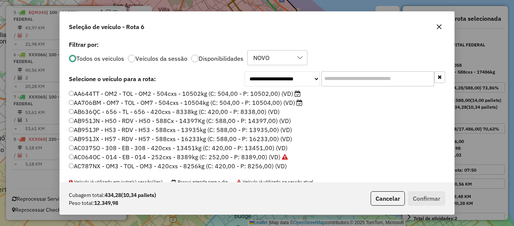
click at [438, 76] on icon "button" at bounding box center [440, 76] width 4 height 5
click at [407, 80] on input "text" at bounding box center [378, 78] width 113 height 15
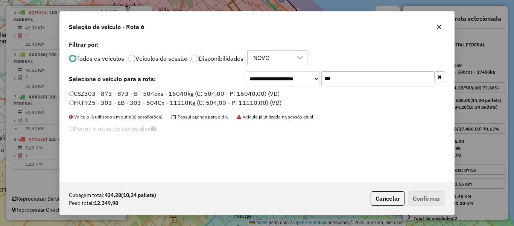
type input "***"
click at [248, 104] on label "FKT925 - 303 - EB - 303 - 504Cx - 11110Kg (C: 504,00 - P: 11110,00) (VD)" at bounding box center [175, 102] width 213 height 9
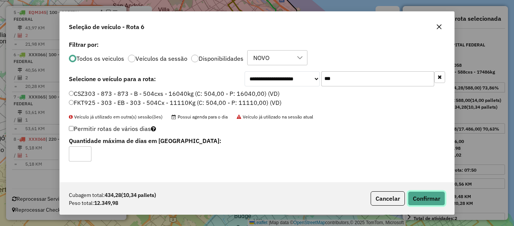
click at [421, 203] on button "Confirmar" at bounding box center [426, 198] width 37 height 14
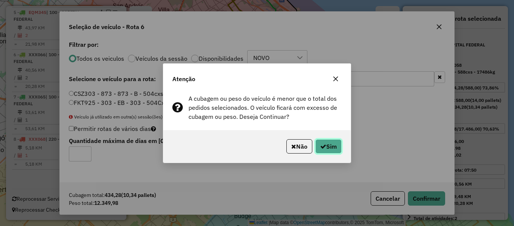
click at [336, 149] on button "Sim" at bounding box center [329, 146] width 26 height 14
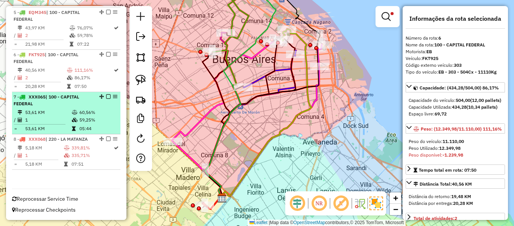
click at [63, 101] on div "7 - XXX065 | 100 - CAPITAL FEDERAL" at bounding box center [54, 100] width 80 height 14
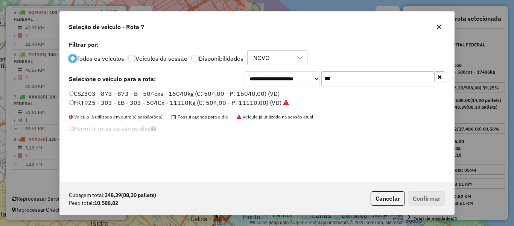
click at [336, 80] on input "***" at bounding box center [378, 78] width 113 height 15
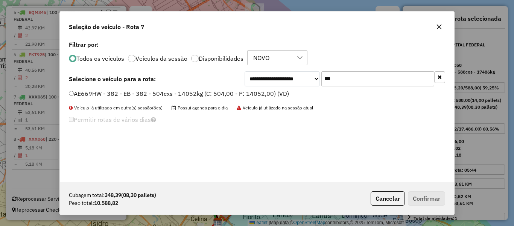
type input "***"
click at [273, 92] on label "AE669HW - 382 - EB - 382 - 504cxs - 14052kg (C: 504,00 - P: 14052,00) (VD)" at bounding box center [179, 93] width 220 height 9
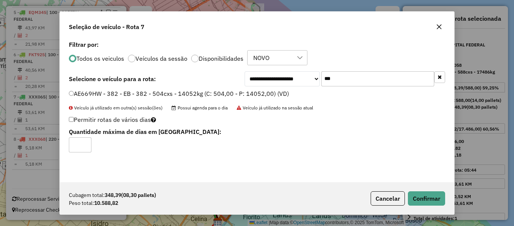
click at [430, 206] on div "Cubagem total: 348,39 (08,30 pallets) Peso total: 10.588,82 Cancelar Confirmar" at bounding box center [257, 198] width 395 height 32
click at [432, 196] on button "Confirmar" at bounding box center [426, 198] width 37 height 14
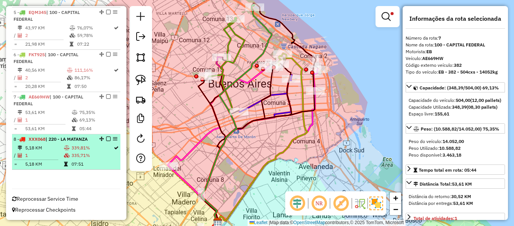
click at [41, 136] on span "XXX068" at bounding box center [37, 139] width 17 height 6
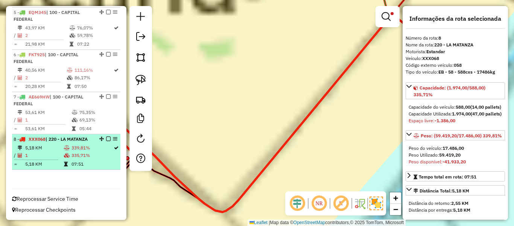
click at [49, 145] on td "5,18 KM" at bounding box center [44, 148] width 39 height 8
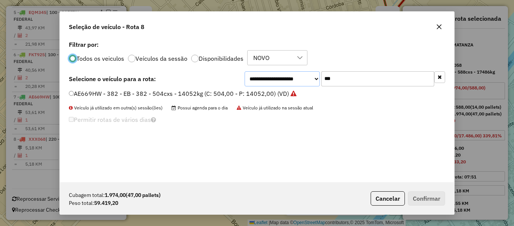
click at [318, 75] on select "**********" at bounding box center [282, 78] width 75 height 15
click at [341, 75] on input "***" at bounding box center [378, 78] width 113 height 15
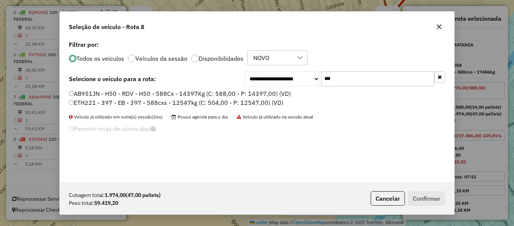
type input "***"
click at [226, 104] on label "ETH221 - 397 - EB - 397 - 588cxs - 12547kg (C: 504,00 - P: 12547,00) (VD)" at bounding box center [176, 102] width 215 height 9
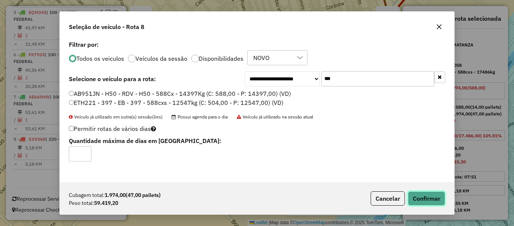
click at [434, 202] on button "Confirmar" at bounding box center [426, 198] width 37 height 14
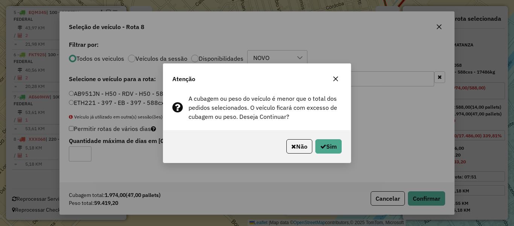
click at [346, 150] on div "Não Sim" at bounding box center [257, 146] width 188 height 32
click at [349, 147] on div "Não Sim" at bounding box center [257, 146] width 188 height 32
click at [341, 148] on button "Sim" at bounding box center [329, 146] width 26 height 14
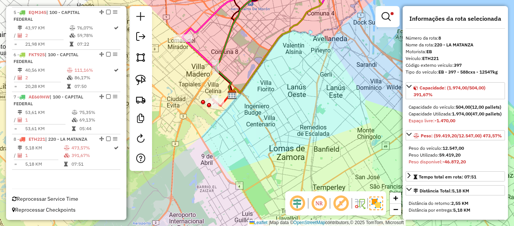
drag, startPoint x: 226, startPoint y: 115, endPoint x: 261, endPoint y: 136, distance: 40.4
click at [261, 136] on div "Limpar filtros Janela de atendimento Grade de atendimento Capacidade Transporta…" at bounding box center [257, 113] width 514 height 226
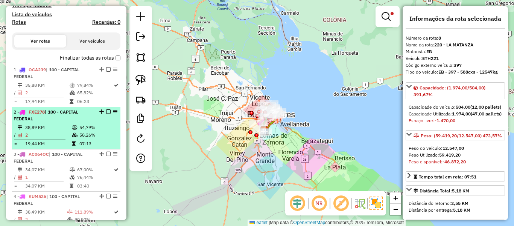
scroll to position [43, 0]
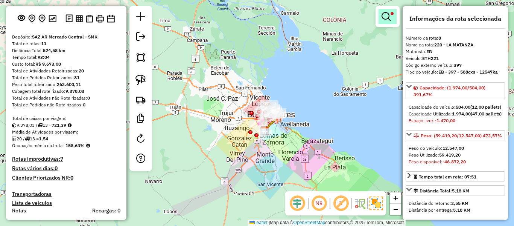
click at [382, 13] on link at bounding box center [388, 16] width 18 height 15
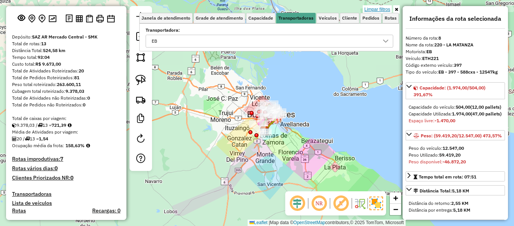
click at [383, 8] on link "Limpar filtros" at bounding box center [377, 9] width 29 height 8
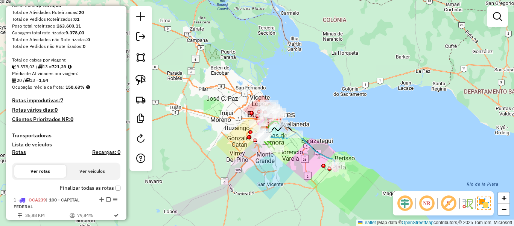
scroll to position [194, 0]
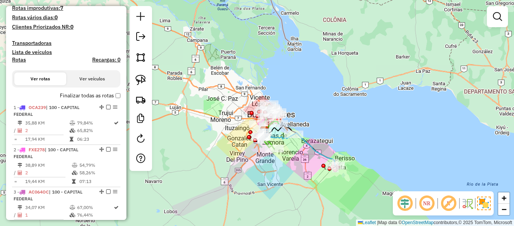
click at [20, 61] on h4 "Rotas" at bounding box center [19, 59] width 14 height 6
select select "*"
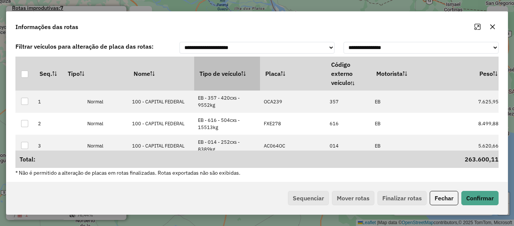
click at [213, 72] on th "Tipo de veículo" at bounding box center [227, 73] width 66 height 34
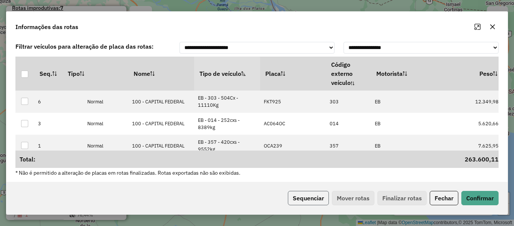
click at [319, 196] on button "Sequenciar" at bounding box center [308, 198] width 41 height 14
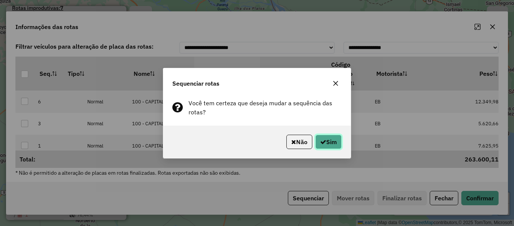
click at [325, 137] on button "Sim" at bounding box center [329, 141] width 26 height 14
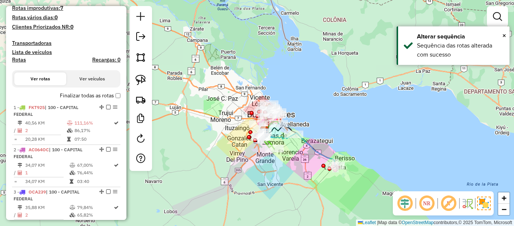
click at [82, 92] on label "Finalizar todas as rotas" at bounding box center [90, 96] width 61 height 8
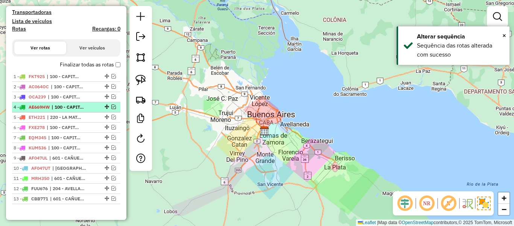
scroll to position [259, 0]
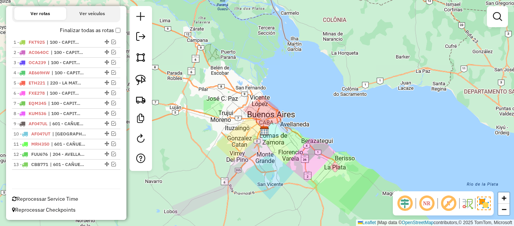
click at [220, 131] on div "Janela de atendimento Grade de atendimento Capacidade Transportadoras Veículos …" at bounding box center [257, 113] width 514 height 226
click at [241, 140] on div "Janela de atendimento Grade de atendimento Capacidade Transportadoras Veículos …" at bounding box center [257, 113] width 514 height 226
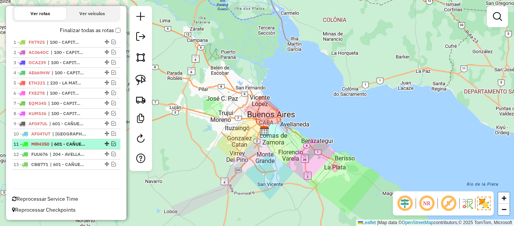
click at [117, 143] on li "11 - MRH350 | 601 - CAÑUELAS y LOBOS - RDV" at bounding box center [66, 144] width 108 height 10
select select "**********"
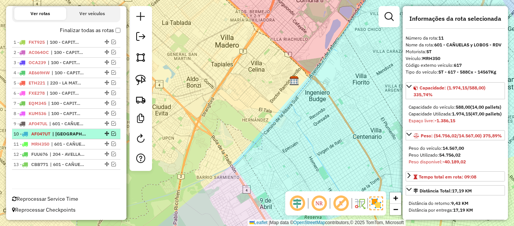
click at [111, 135] on em at bounding box center [113, 133] width 5 height 5
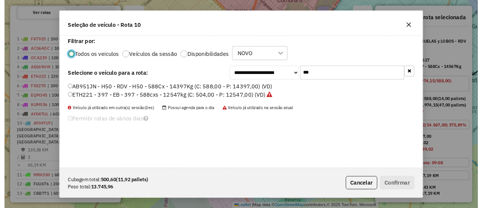
scroll to position [4, 2]
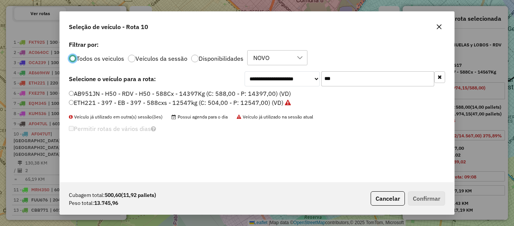
click at [334, 77] on input "***" at bounding box center [378, 78] width 113 height 15
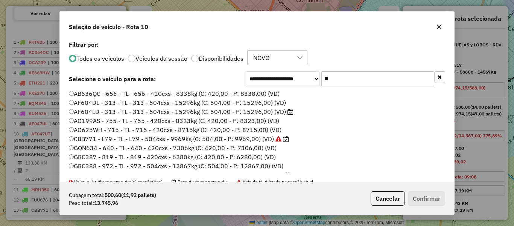
click at [209, 56] on label "Disponibilidades" at bounding box center [221, 58] width 45 height 6
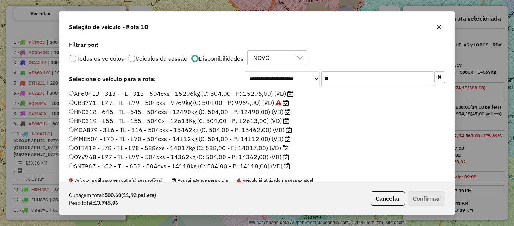
drag, startPoint x: 281, startPoint y: 120, endPoint x: 364, endPoint y: 125, distance: 83.0
click at [362, 125] on ul "AF604LD - 313 - TL - 313 - 504cxs - 15296kg (C: 504,00 - P: 15296,00) (VD) CBB7…" at bounding box center [257, 129] width 377 height 81
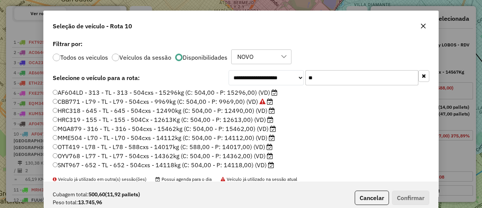
click at [324, 78] on input "**" at bounding box center [361, 77] width 113 height 15
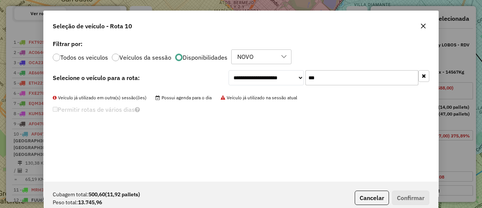
type input "***"
click at [424, 31] on button "button" at bounding box center [423, 26] width 12 height 12
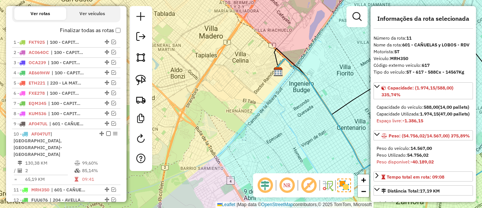
click at [234, 108] on div "Janela de atendimento Grade de atendimento Capacidade Transportadoras Veículos …" at bounding box center [241, 104] width 482 height 208
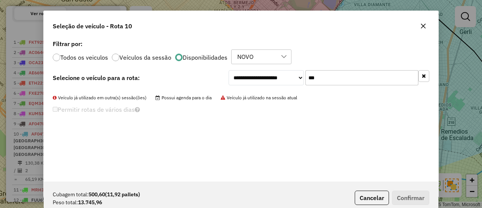
click at [326, 66] on div "**********" at bounding box center [241, 109] width 395 height 143
click at [326, 76] on input "***" at bounding box center [361, 77] width 113 height 15
click at [326, 77] on input "***" at bounding box center [361, 77] width 113 height 15
click at [97, 56] on label "Todos os veiculos" at bounding box center [84, 57] width 48 height 6
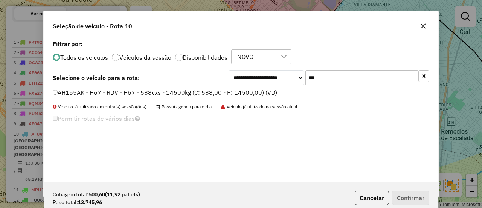
click at [331, 75] on input "***" at bounding box center [361, 77] width 113 height 15
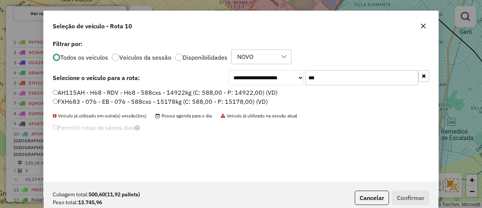
click at [352, 77] on input "***" at bounding box center [361, 77] width 113 height 15
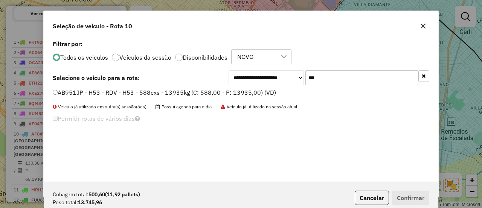
click at [337, 76] on input "***" at bounding box center [361, 77] width 113 height 15
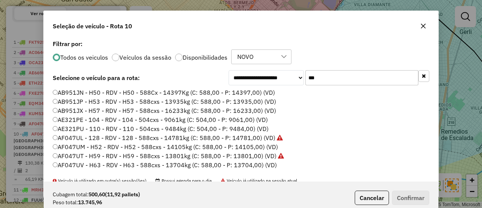
drag, startPoint x: 125, startPoint y: 108, endPoint x: 300, endPoint y: 114, distance: 175.2
click at [300, 114] on li "AB951JX - H57 - RDV - H57 - 588cxs - 16233kg (C: 588,00 - P: 16233,00) (VD)" at bounding box center [241, 110] width 377 height 9
click at [314, 77] on input "***" at bounding box center [361, 77] width 113 height 15
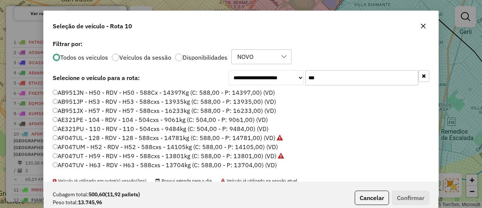
click at [317, 81] on input "***" at bounding box center [361, 77] width 113 height 15
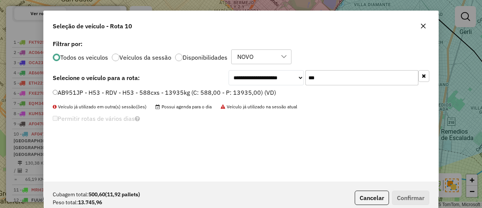
click at [340, 80] on input "***" at bounding box center [361, 77] width 113 height 15
type input "***"
click at [424, 24] on icon "button" at bounding box center [423, 26] width 6 height 6
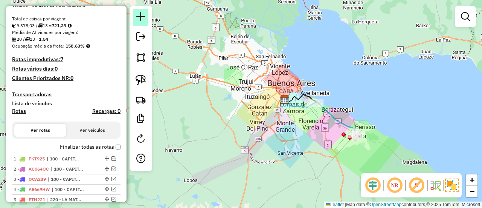
scroll to position [108, 0]
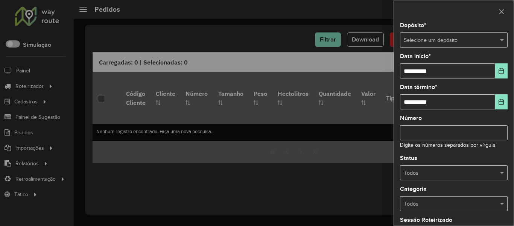
click at [427, 40] on input "text" at bounding box center [446, 40] width 85 height 8
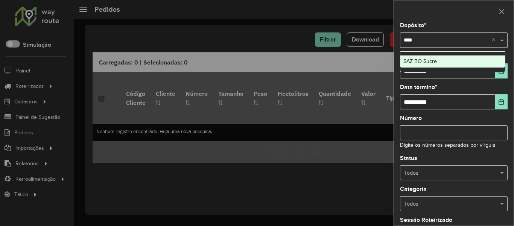
type input "*****"
click at [475, 57] on div "SAZ BO Sucre" at bounding box center [453, 61] width 105 height 12
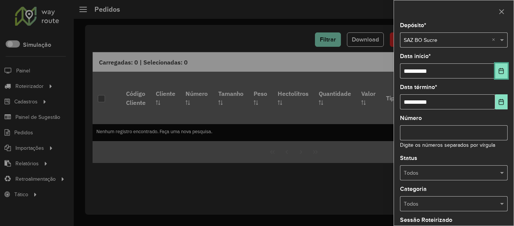
click at [496, 70] on button "Choose Date" at bounding box center [502, 70] width 12 height 15
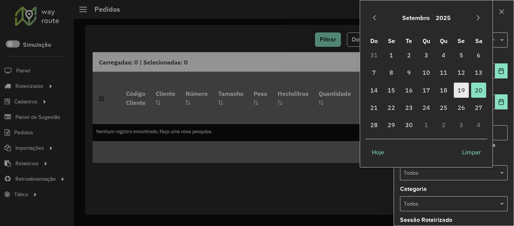
click at [466, 92] on span "19" at bounding box center [461, 89] width 15 height 15
type input "**********"
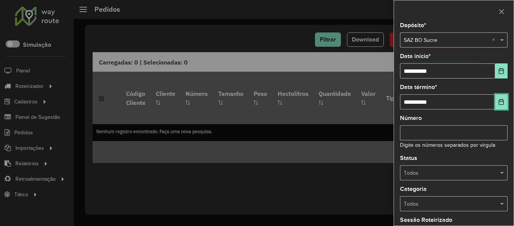
click at [497, 97] on button "Choose Date" at bounding box center [502, 101] width 12 height 15
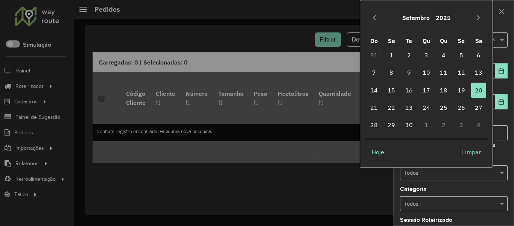
click at [382, 106] on td "21" at bounding box center [374, 107] width 17 height 17
click at [380, 105] on span "21" at bounding box center [374, 107] width 15 height 15
type input "**********"
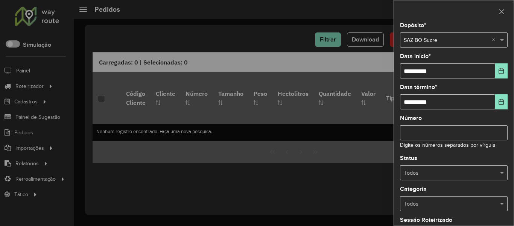
click at [437, 174] on input "text" at bounding box center [446, 173] width 85 height 8
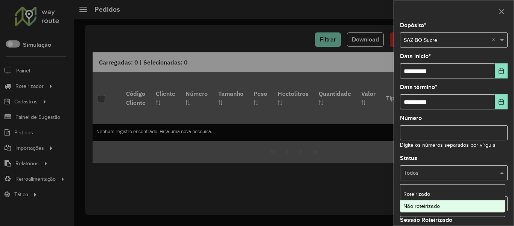
click at [438, 204] on span "Não roteirizado" at bounding box center [422, 206] width 37 height 6
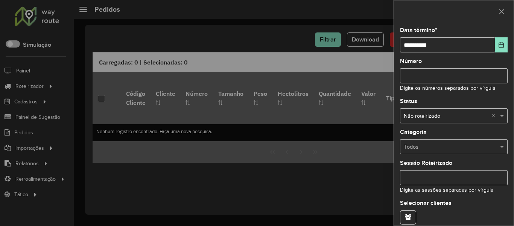
scroll to position [92, 0]
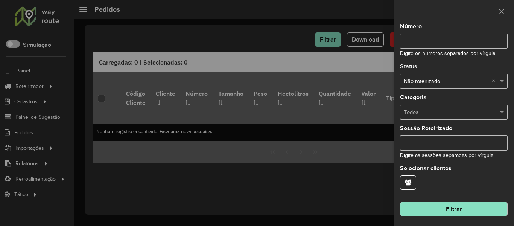
click at [458, 206] on button "Filtrar" at bounding box center [454, 209] width 108 height 14
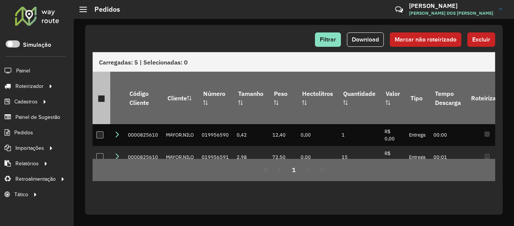
click at [101, 95] on div at bounding box center [101, 98] width 7 height 7
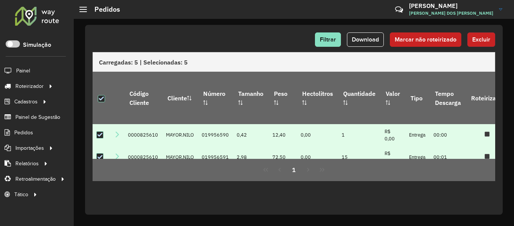
click at [491, 41] on button "Excluir" at bounding box center [482, 39] width 28 height 14
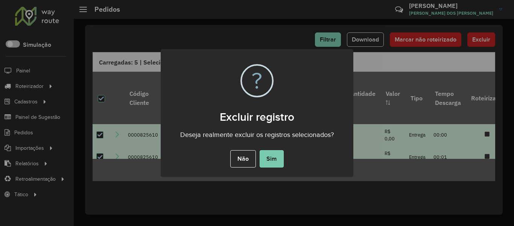
click at [279, 155] on button "Sim" at bounding box center [272, 158] width 24 height 17
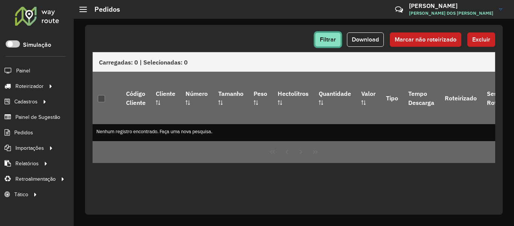
click at [322, 38] on span "Filtrar" at bounding box center [328, 39] width 16 height 6
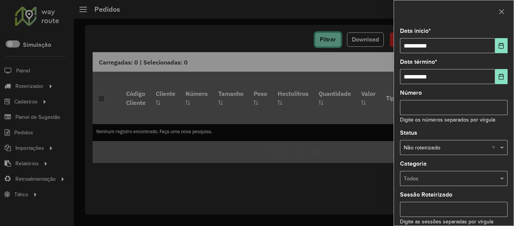
scroll to position [38, 0]
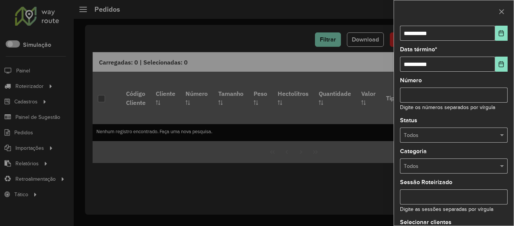
click at [494, 133] on div at bounding box center [454, 135] width 108 height 9
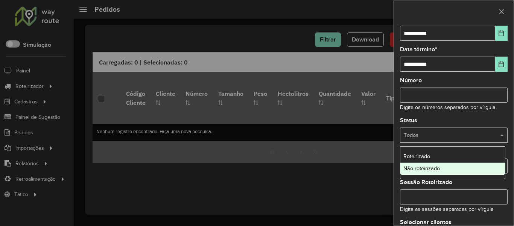
click at [452, 165] on div "Não roteirizado" at bounding box center [453, 168] width 105 height 12
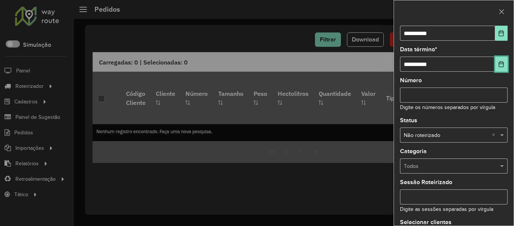
click at [500, 70] on button "Choose Date" at bounding box center [502, 63] width 12 height 15
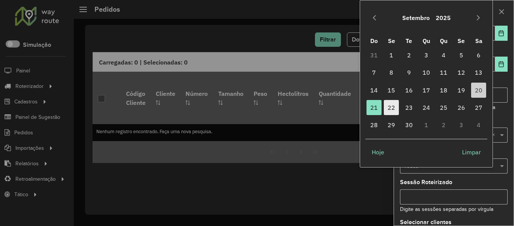
click at [395, 107] on span "22" at bounding box center [391, 107] width 15 height 15
type input "**********"
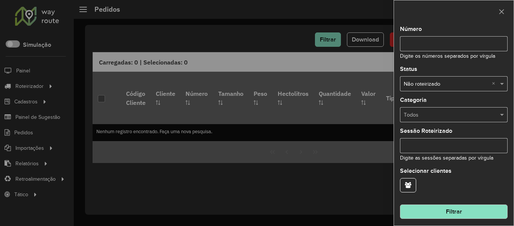
scroll to position [92, 0]
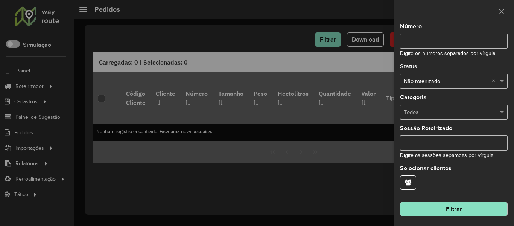
click at [486, 204] on button "Filtrar" at bounding box center [454, 209] width 108 height 14
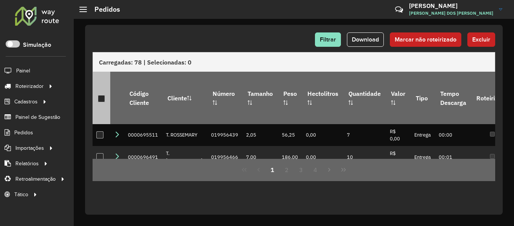
click at [104, 95] on div at bounding box center [101, 98] width 7 height 7
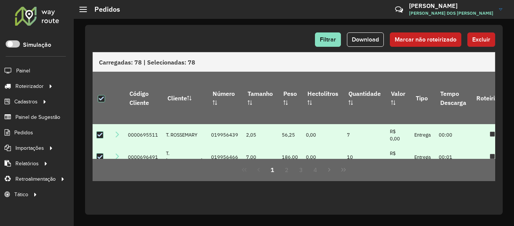
click at [473, 38] on span "Excluir" at bounding box center [482, 39] width 18 height 6
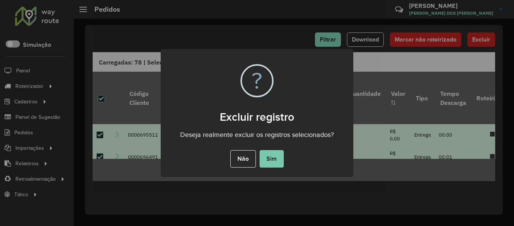
drag, startPoint x: 286, startPoint y: 151, endPoint x: 280, endPoint y: 155, distance: 6.9
click at [285, 153] on div "Não No Sim" at bounding box center [257, 158] width 193 height 21
click at [280, 155] on button "Sim" at bounding box center [272, 158] width 24 height 17
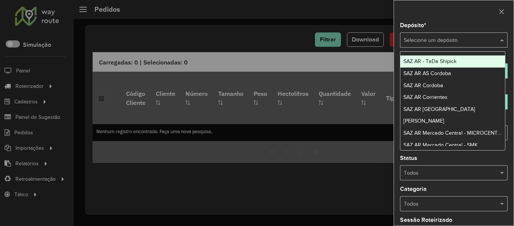
click at [412, 32] on div "Selecione um depósito" at bounding box center [454, 39] width 108 height 15
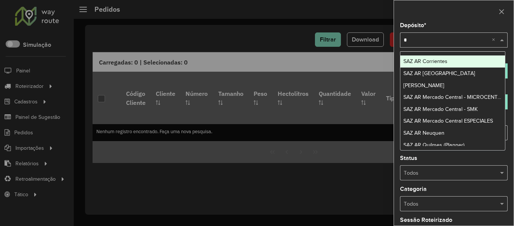
type input "**"
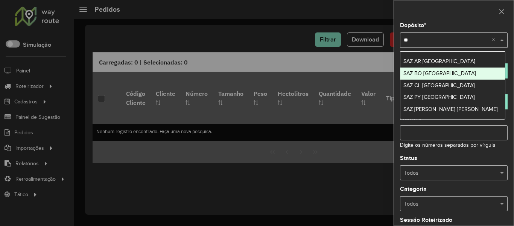
click at [432, 75] on span "SAZ BO [GEOGRAPHIC_DATA]" at bounding box center [440, 73] width 73 height 6
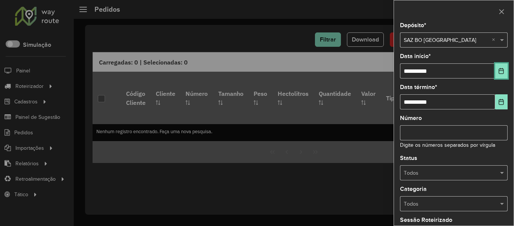
click at [496, 67] on button "Choose Date" at bounding box center [502, 70] width 12 height 15
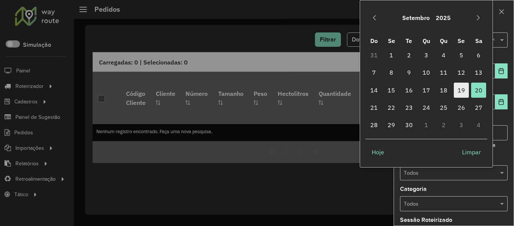
click at [464, 93] on span "19" at bounding box center [461, 89] width 15 height 15
type input "**********"
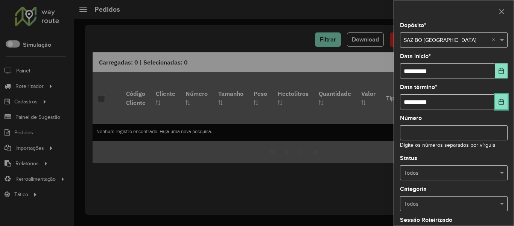
click at [499, 101] on icon "Choose Date" at bounding box center [502, 102] width 6 height 6
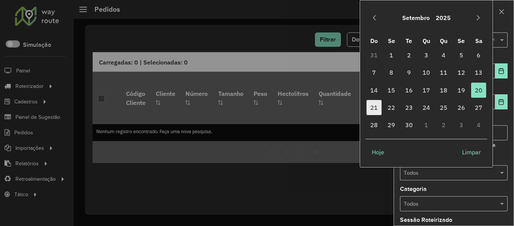
click at [377, 107] on span "21" at bounding box center [374, 107] width 15 height 15
type input "**********"
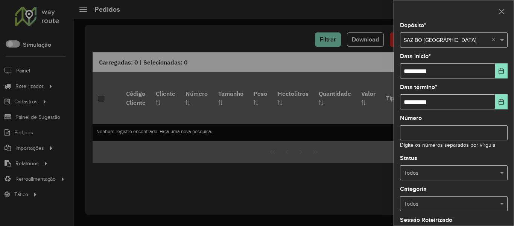
click at [477, 169] on input "text" at bounding box center [446, 173] width 85 height 8
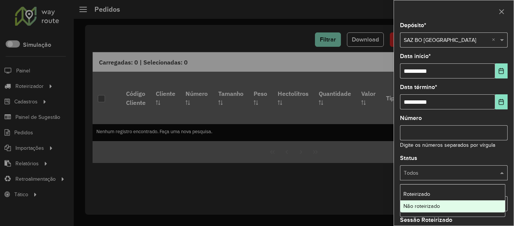
click at [439, 206] on span "Não roteirizado" at bounding box center [422, 206] width 37 height 6
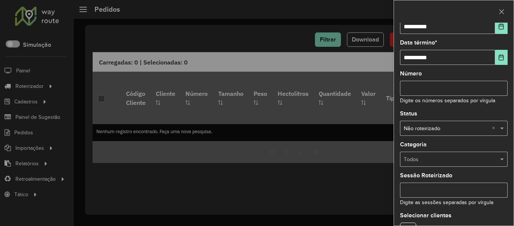
scroll to position [92, 0]
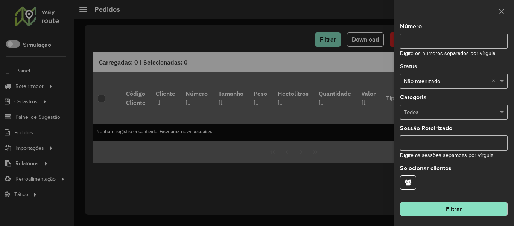
click at [465, 214] on button "Filtrar" at bounding box center [454, 209] width 108 height 14
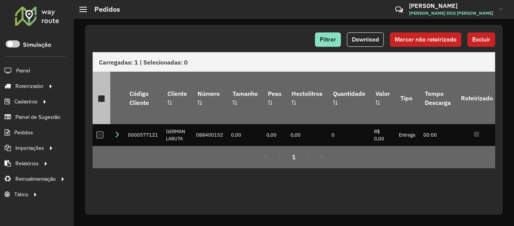
click at [101, 97] on div at bounding box center [101, 98] width 7 height 7
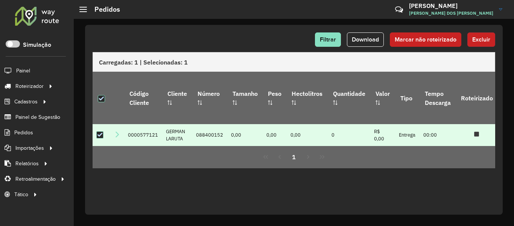
click at [469, 32] on button "Excluir" at bounding box center [482, 39] width 28 height 14
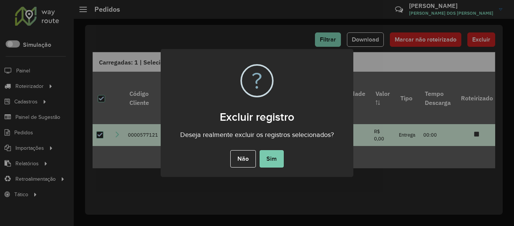
click at [269, 159] on button "Sim" at bounding box center [272, 158] width 24 height 17
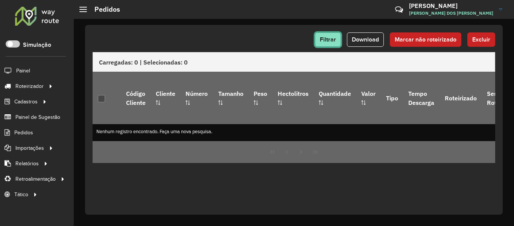
click at [339, 37] on button "Filtrar" at bounding box center [328, 39] width 26 height 14
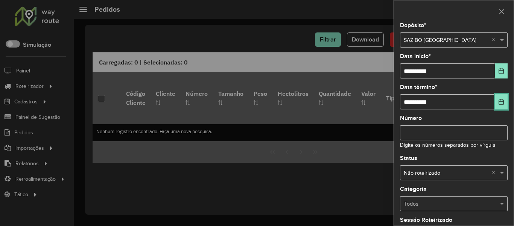
click at [499, 102] on icon "Choose Date" at bounding box center [501, 102] width 5 height 6
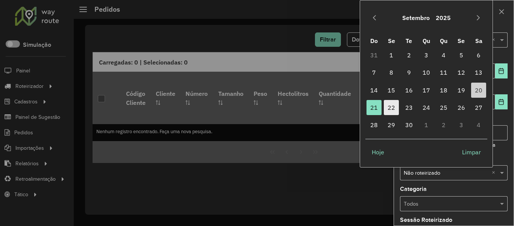
click at [392, 108] on span "22" at bounding box center [391, 107] width 15 height 15
type input "**********"
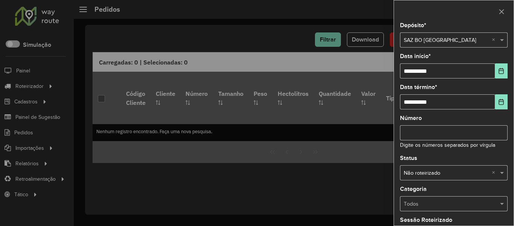
click at [494, 115] on div "Número Digite os números separados por vírgula" at bounding box center [454, 132] width 108 height 34
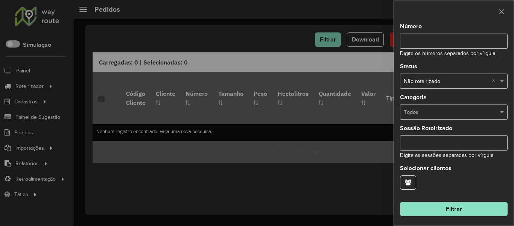
click at [489, 215] on button "Filtrar" at bounding box center [454, 209] width 108 height 14
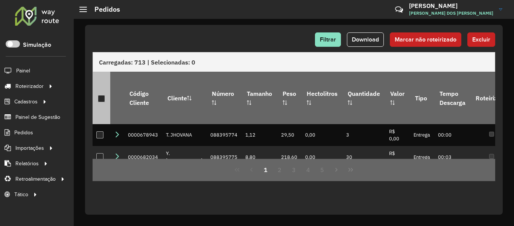
click at [103, 95] on div at bounding box center [101, 98] width 7 height 7
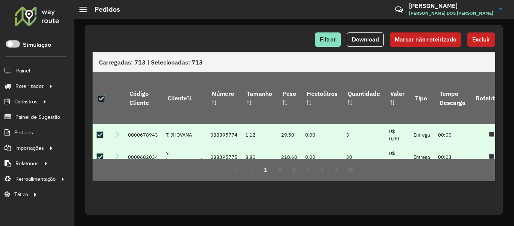
click at [475, 42] on span "Excluir" at bounding box center [482, 39] width 18 height 6
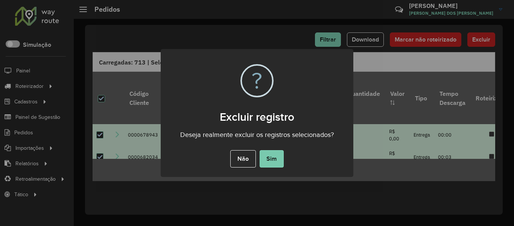
click at [283, 161] on button "Sim" at bounding box center [272, 158] width 24 height 17
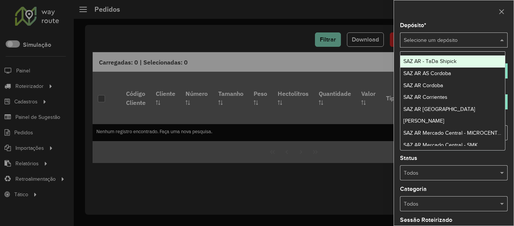
click at [476, 42] on input "text" at bounding box center [446, 40] width 85 height 8
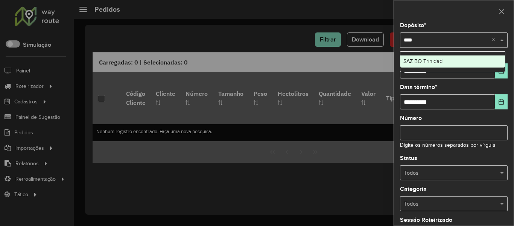
type input "*****"
click at [453, 59] on div "SAZ BO Trinidad" at bounding box center [453, 61] width 105 height 12
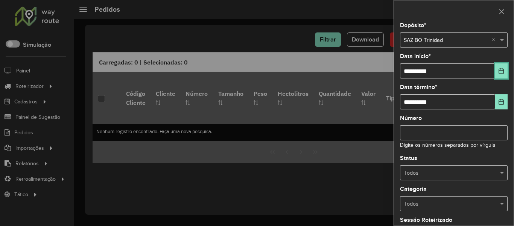
click at [502, 68] on icon "Choose Date" at bounding box center [502, 71] width 6 height 6
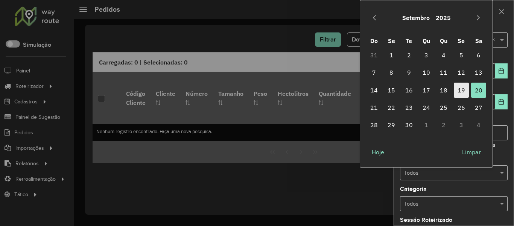
click at [466, 92] on span "19" at bounding box center [461, 89] width 15 height 15
type input "**********"
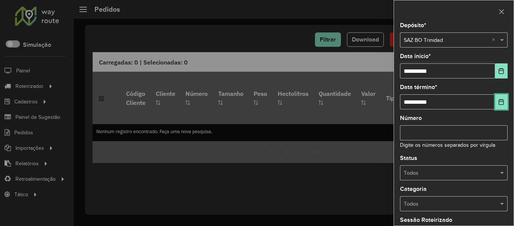
click at [499, 99] on icon "Choose Date" at bounding box center [502, 102] width 6 height 6
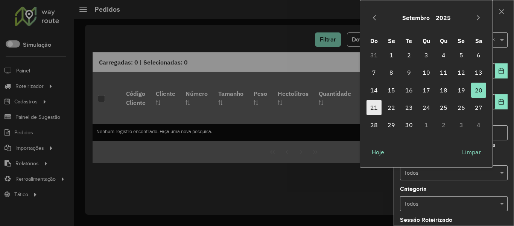
click at [378, 109] on span "21" at bounding box center [374, 107] width 15 height 15
type input "**********"
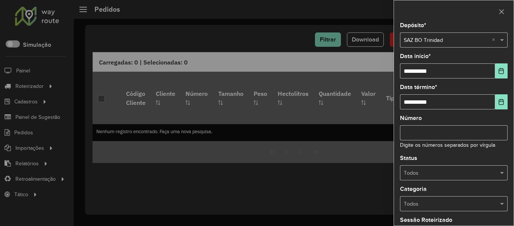
click at [461, 168] on div "Todos" at bounding box center [454, 172] width 108 height 15
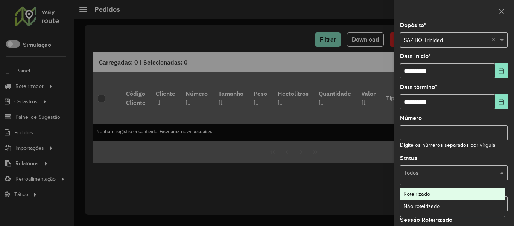
click at [456, 204] on div "Não roteirizado" at bounding box center [453, 206] width 105 height 12
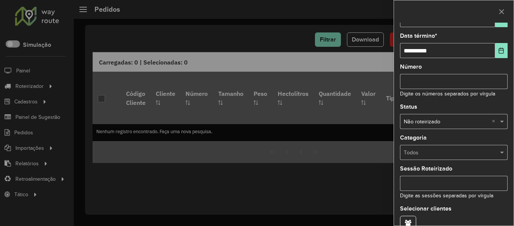
scroll to position [92, 0]
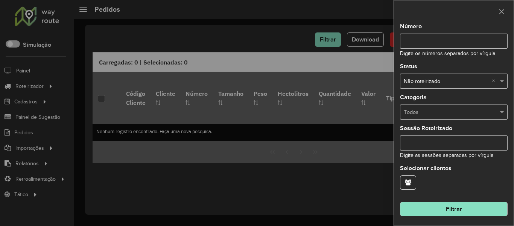
click at [469, 208] on button "Filtrar" at bounding box center [454, 209] width 108 height 14
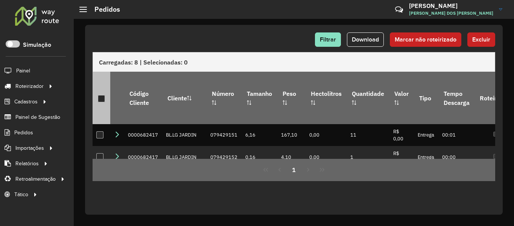
click at [98, 95] on div at bounding box center [101, 98] width 7 height 7
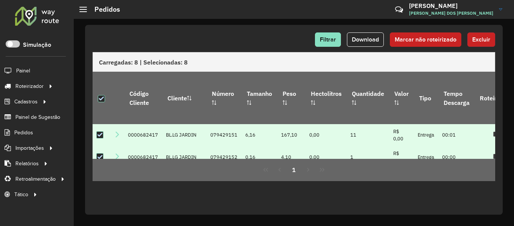
click at [490, 41] on span "Excluir" at bounding box center [482, 39] width 18 height 6
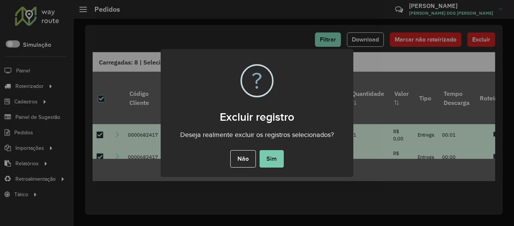
click at [275, 162] on button "Sim" at bounding box center [272, 158] width 24 height 17
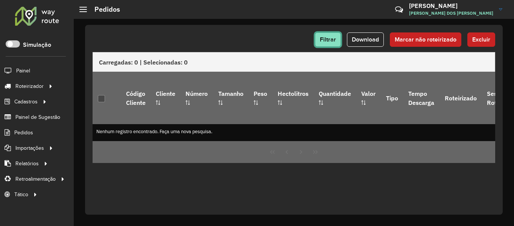
click at [334, 40] on span "Filtrar" at bounding box center [328, 39] width 16 height 6
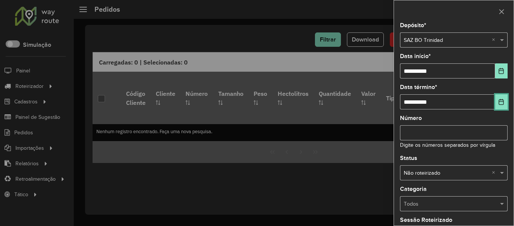
click at [497, 98] on button "Choose Date" at bounding box center [502, 101] width 12 height 15
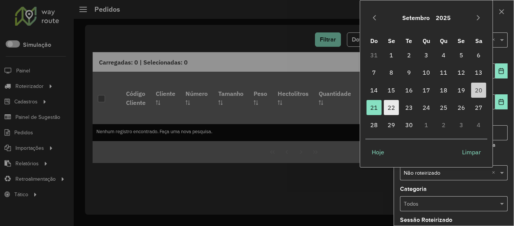
click at [395, 110] on span "22" at bounding box center [391, 107] width 15 height 15
type input "**********"
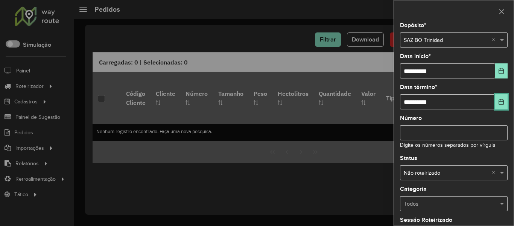
click at [501, 107] on button "Choose Date" at bounding box center [502, 101] width 12 height 15
click at [507, 111] on div "**********" at bounding box center [454, 124] width 120 height 203
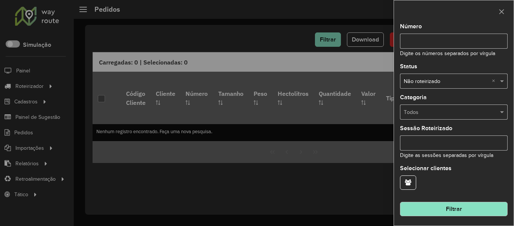
click at [455, 204] on button "Filtrar" at bounding box center [454, 209] width 108 height 14
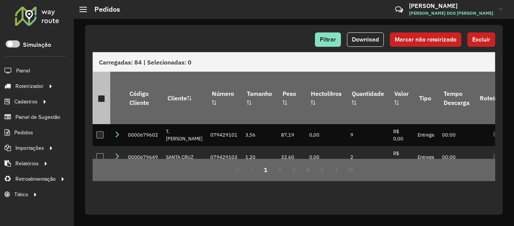
click at [101, 96] on div at bounding box center [101, 98] width 7 height 7
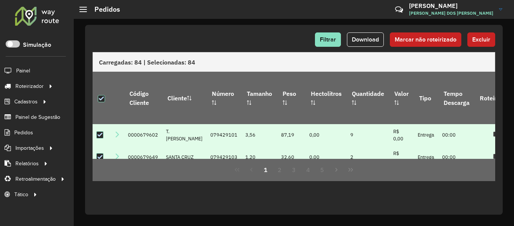
click at [469, 47] on div "Filtrar Download Marcar não roteirizado Excluir" at bounding box center [294, 42] width 403 height 20
click at [473, 42] on span "Excluir" at bounding box center [482, 39] width 18 height 6
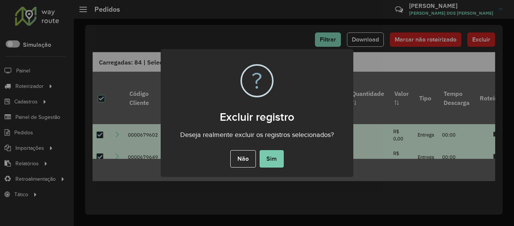
click at [275, 162] on button "Sim" at bounding box center [272, 158] width 24 height 17
